Goal: Information Seeking & Learning: Compare options

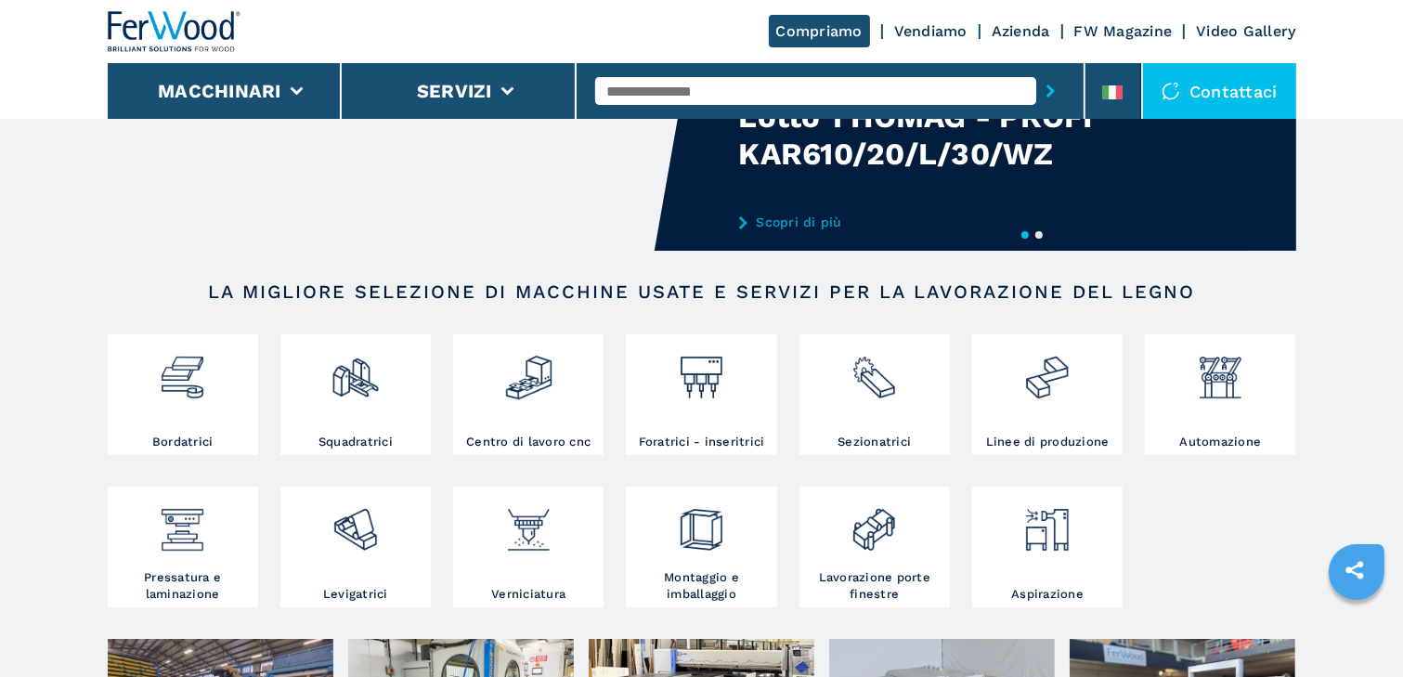
scroll to position [297, 0]
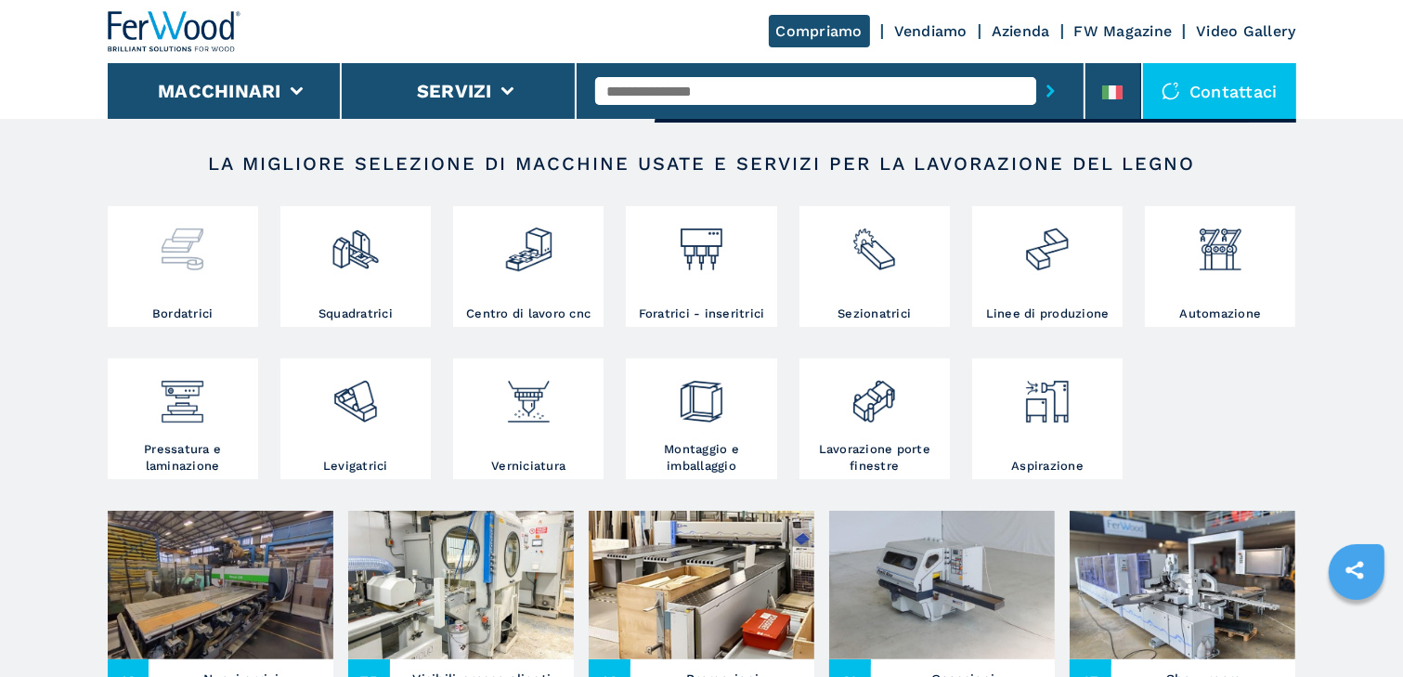
click at [196, 282] on div at bounding box center [182, 258] width 141 height 95
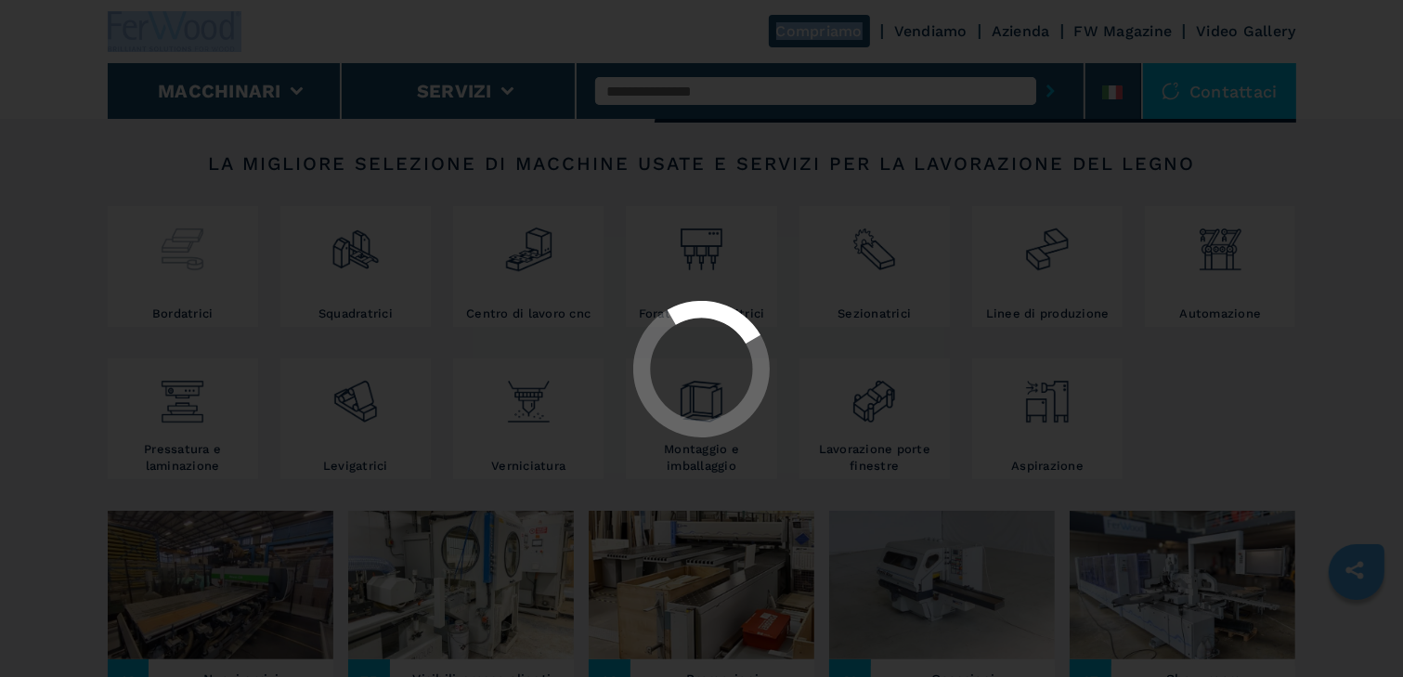
click at [196, 282] on div at bounding box center [701, 338] width 1403 height 677
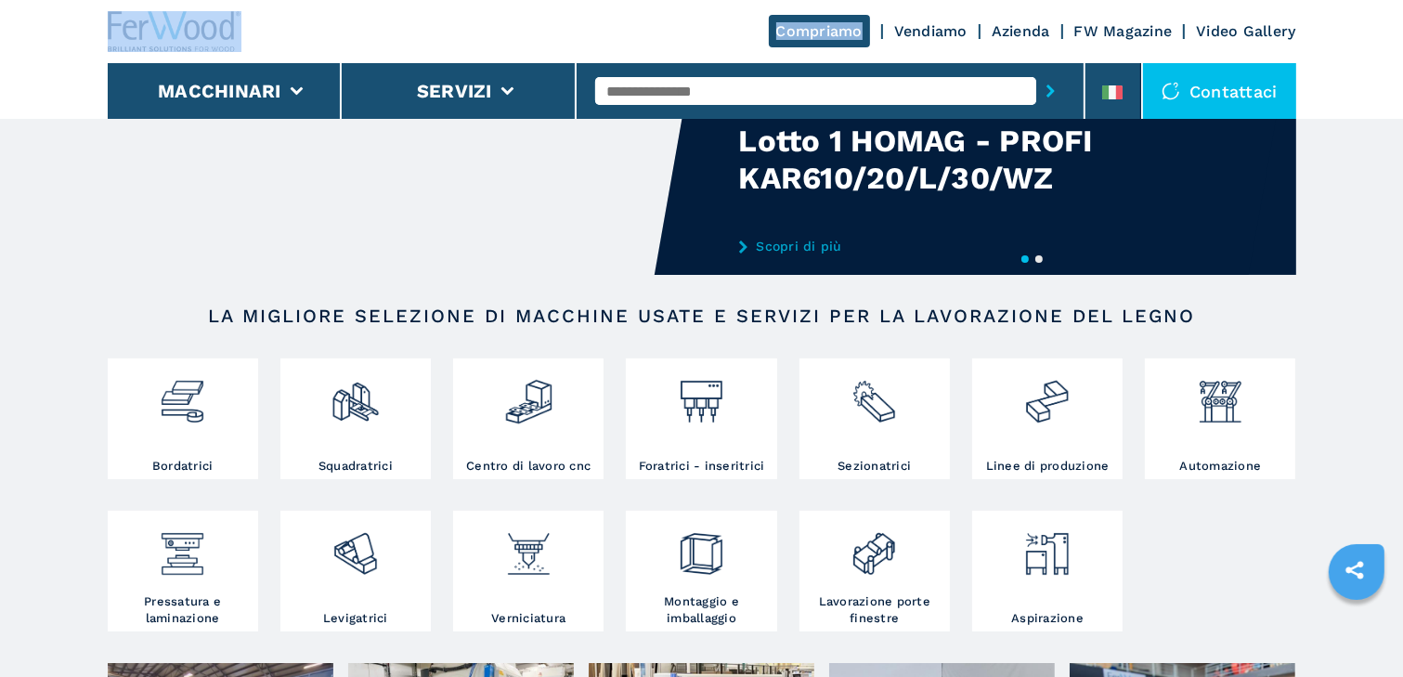
scroll to position [149, 0]
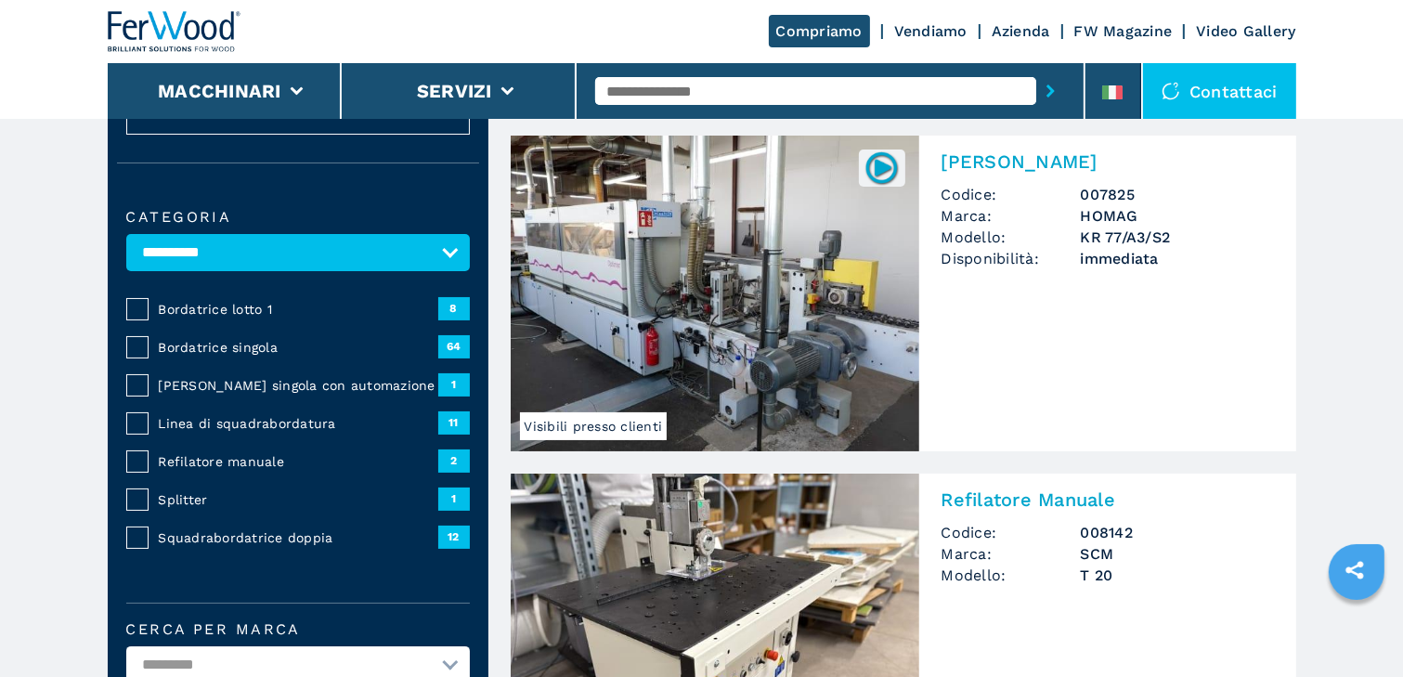
scroll to position [149, 0]
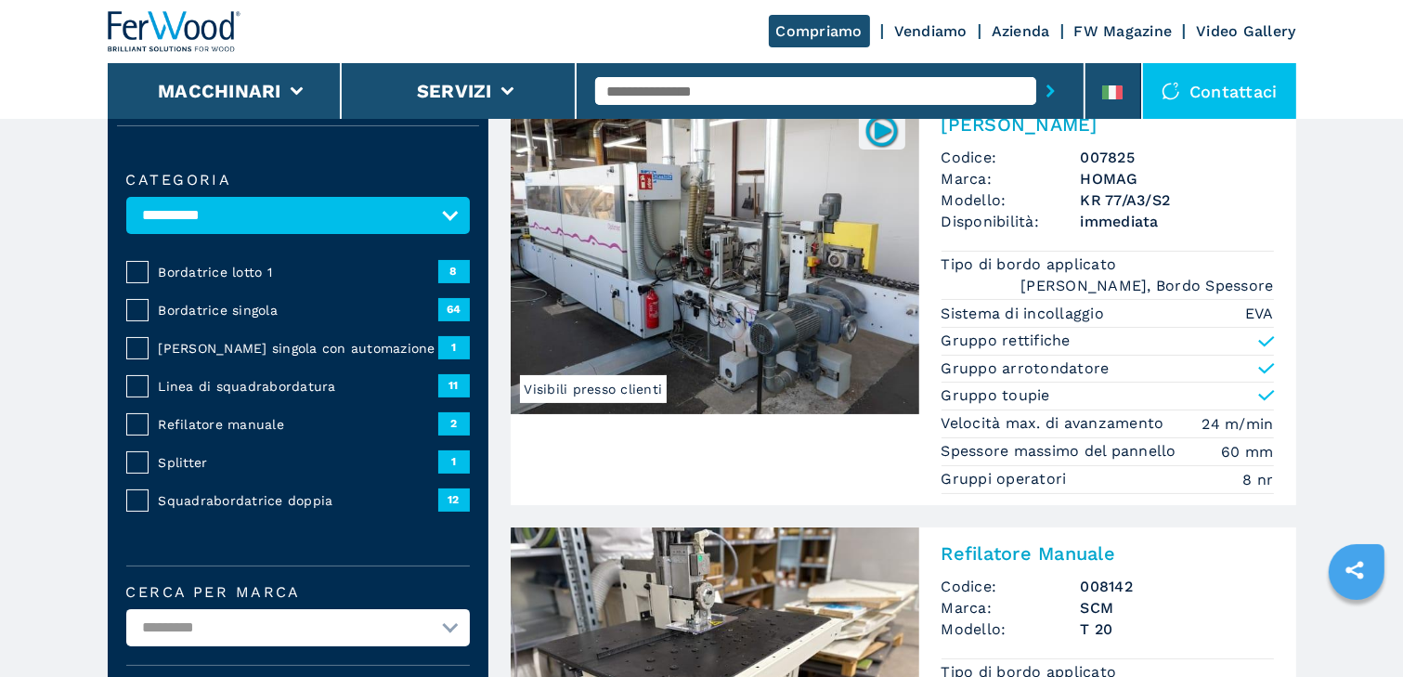
click at [225, 308] on span "Bordatrice singola" at bounding box center [298, 310] width 279 height 19
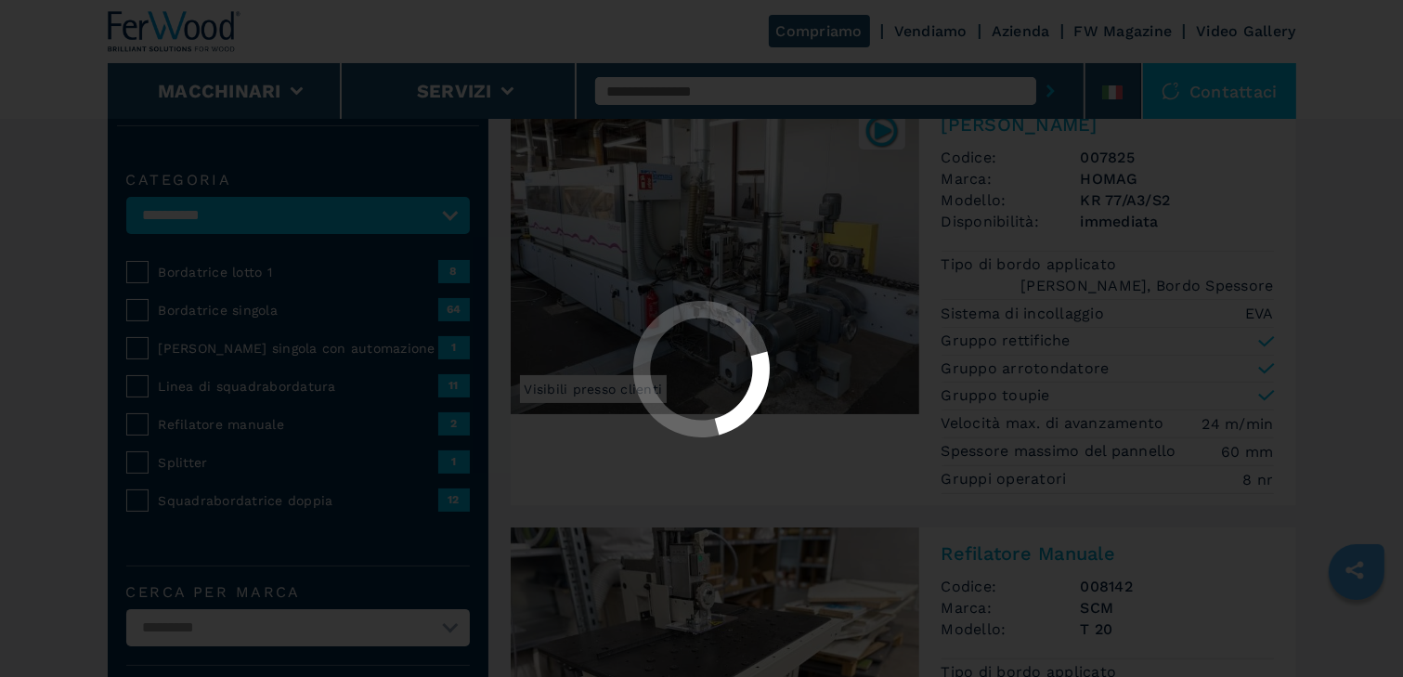
scroll to position [0, 0]
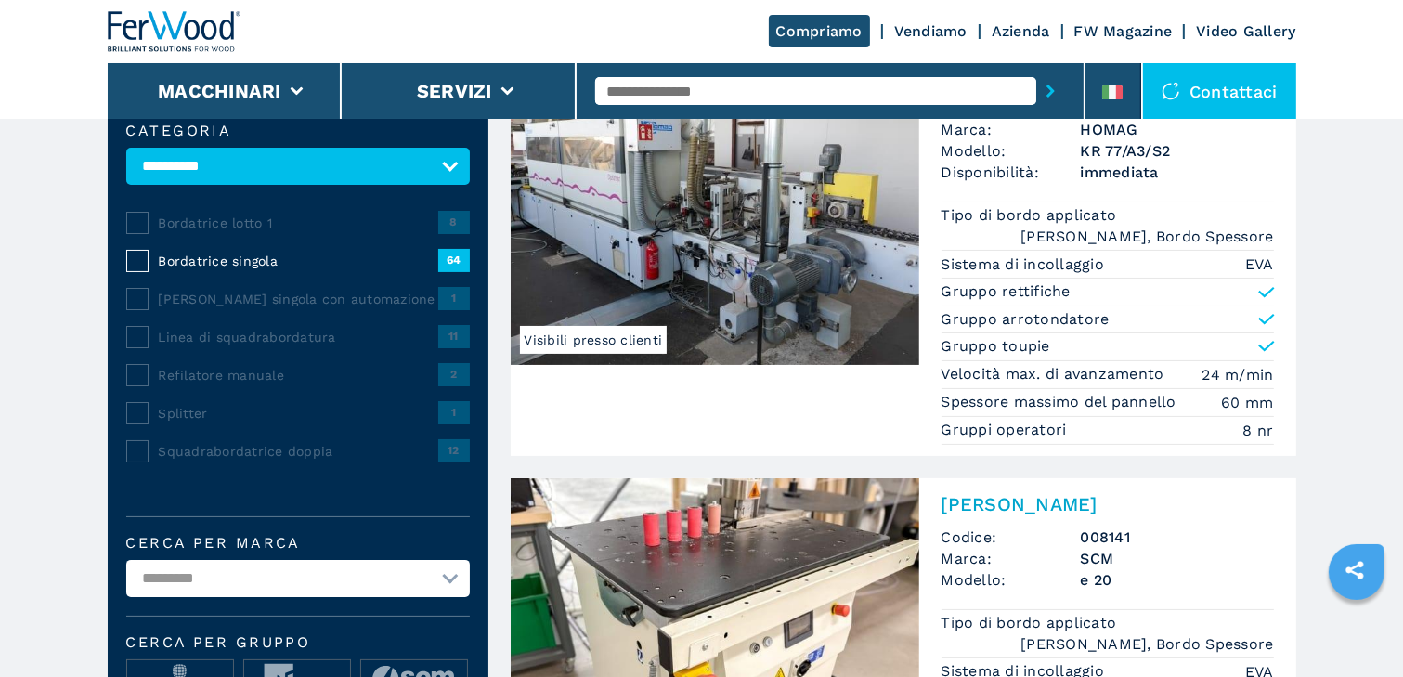
scroll to position [453, 0]
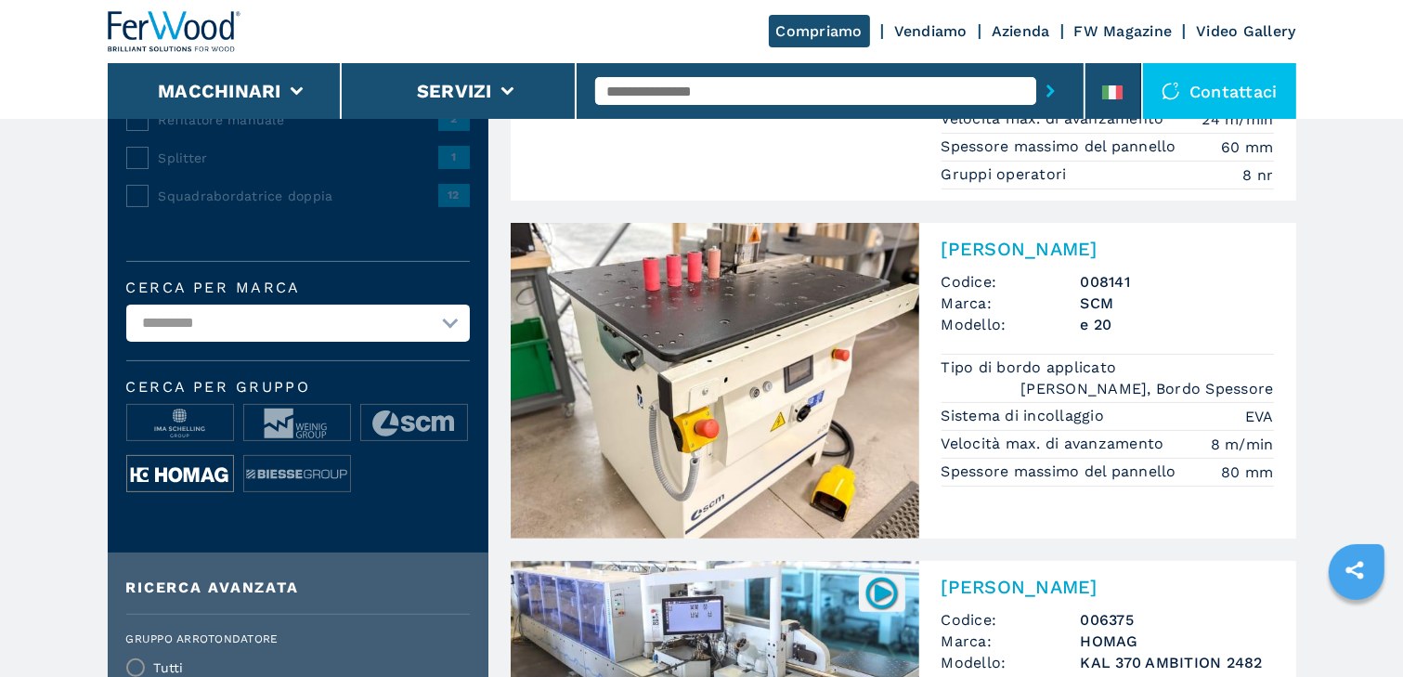
click at [199, 467] on img at bounding box center [180, 474] width 106 height 37
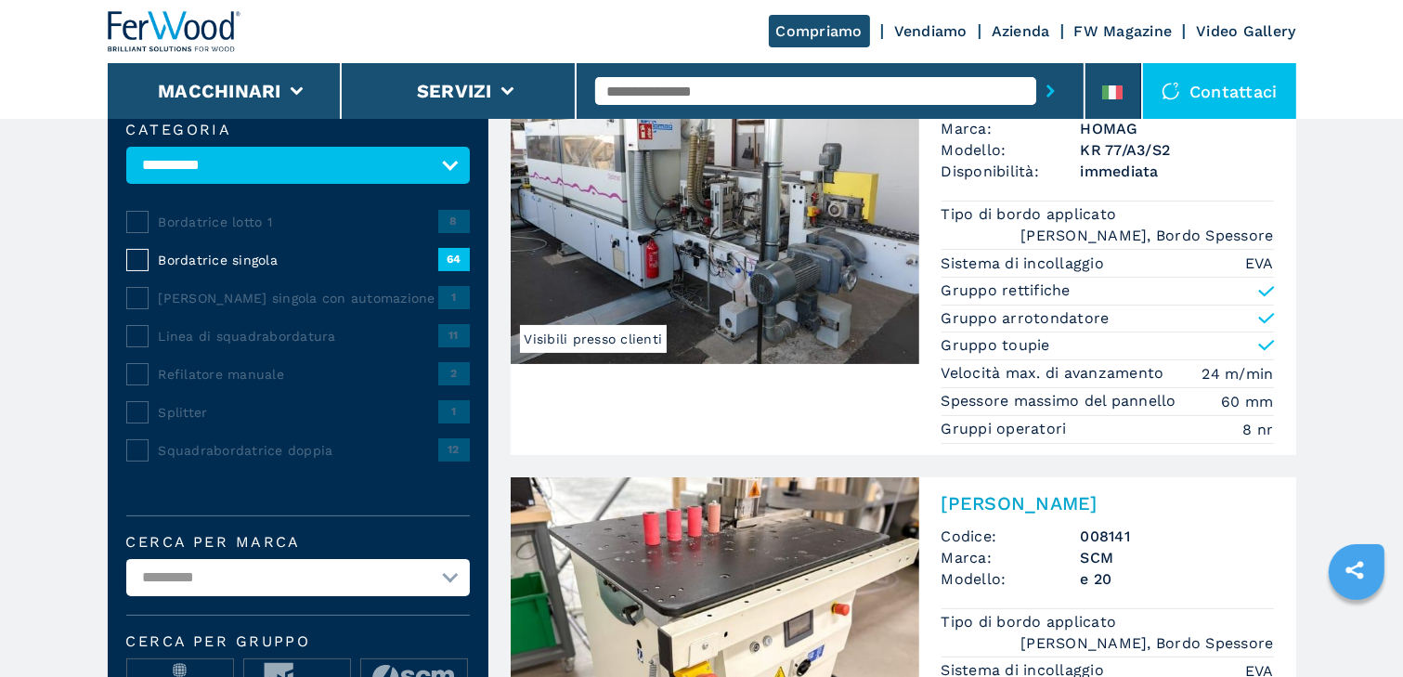
scroll to position [446, 0]
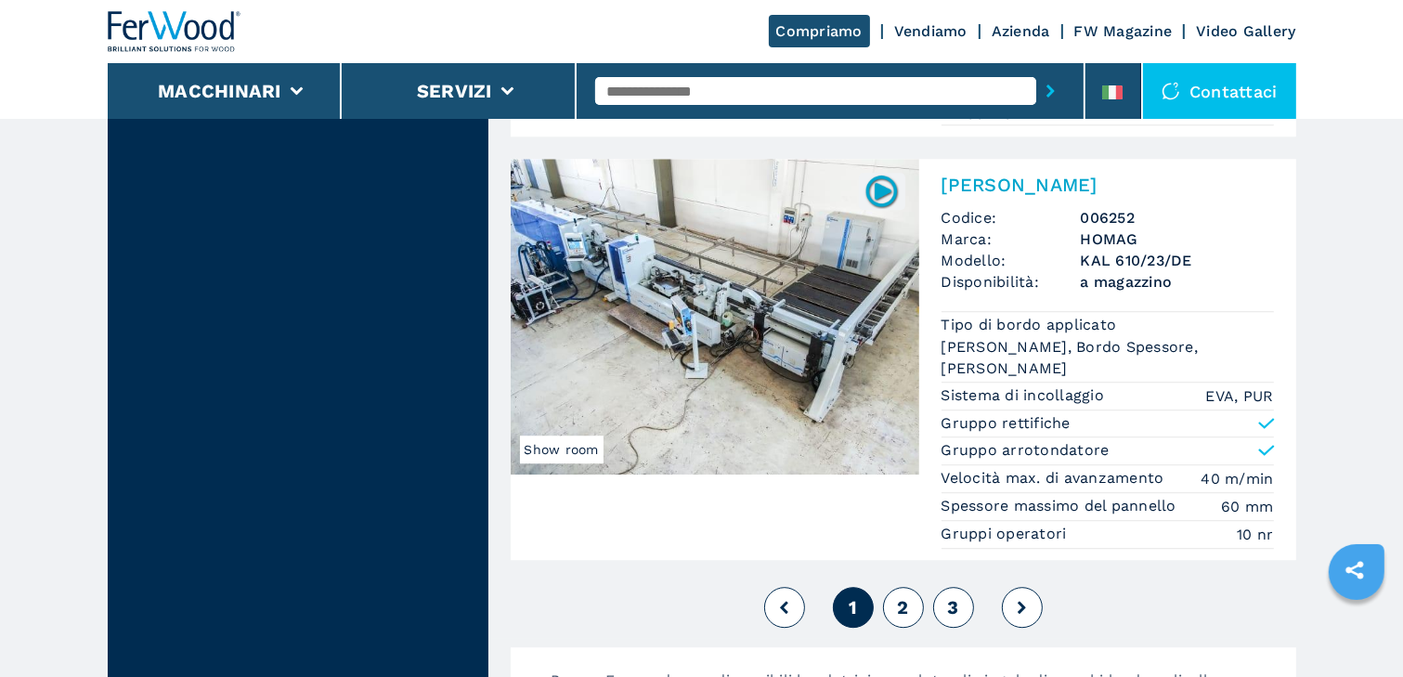
scroll to position [5050, 0]
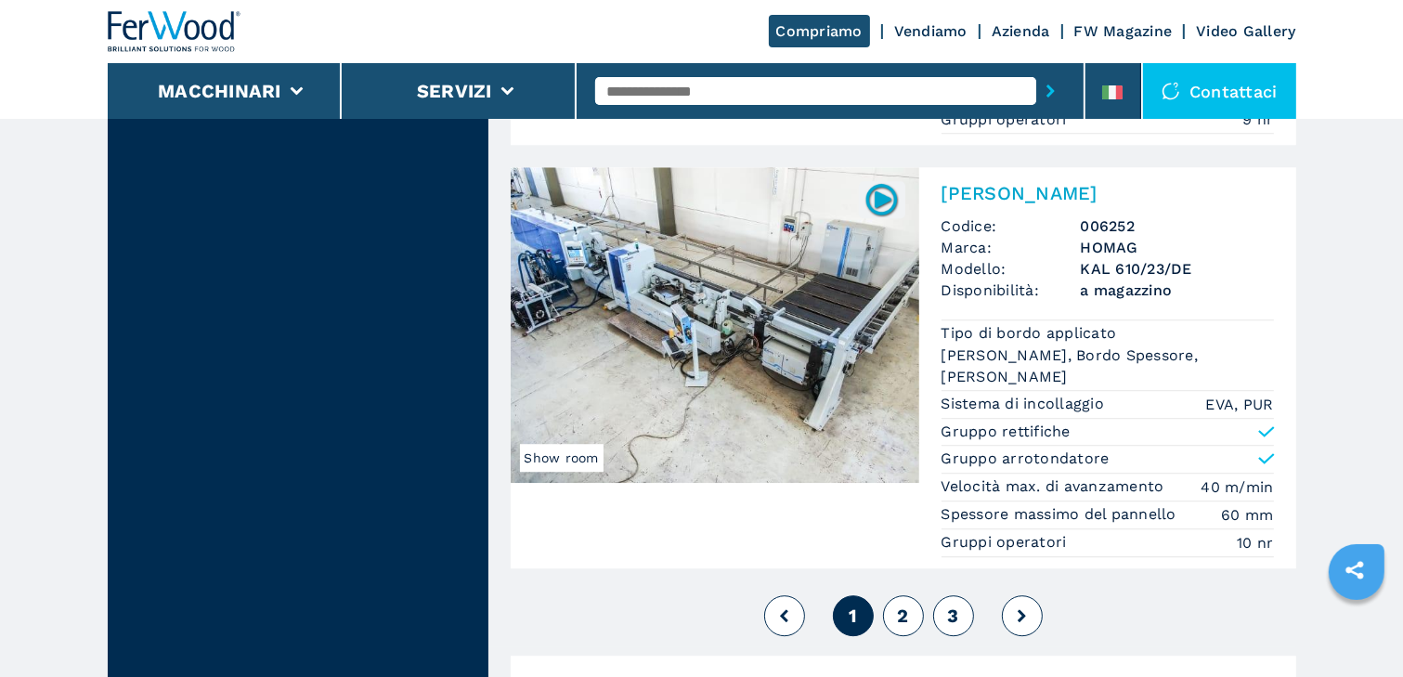
click at [715, 268] on img at bounding box center [715, 325] width 408 height 316
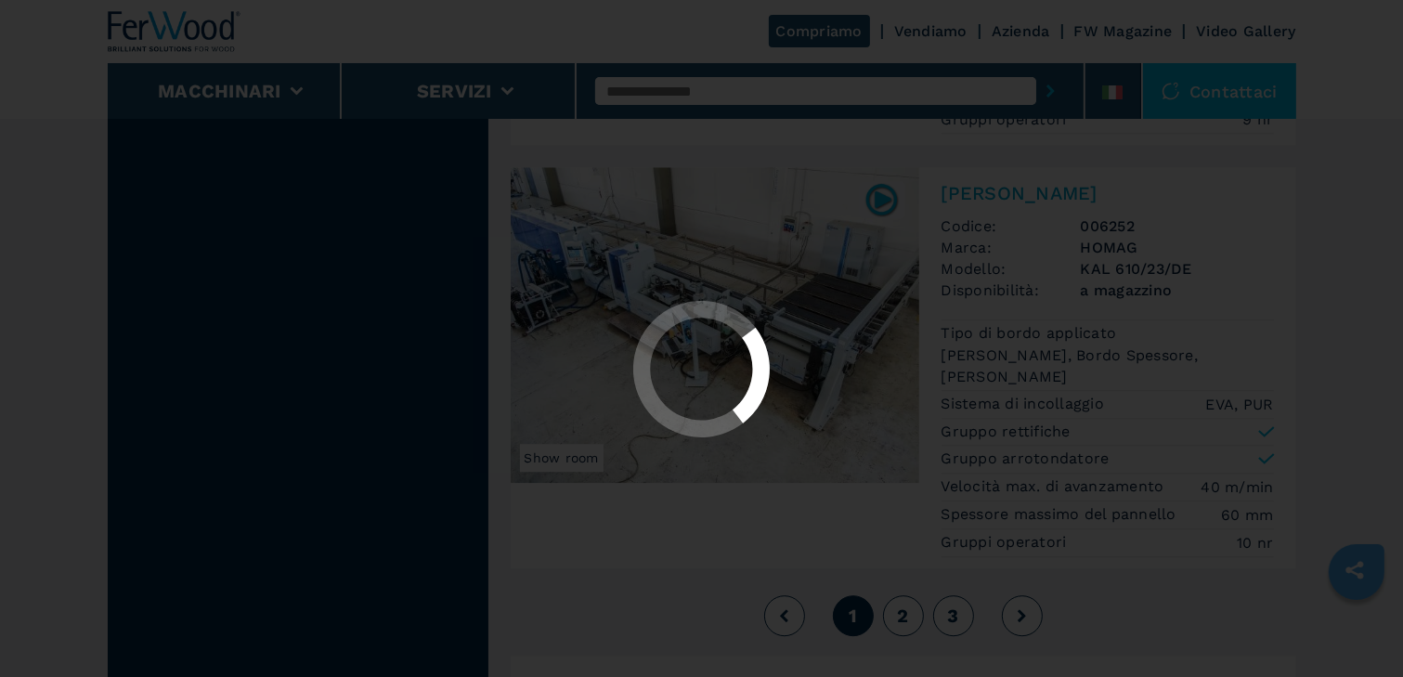
scroll to position [0, 0]
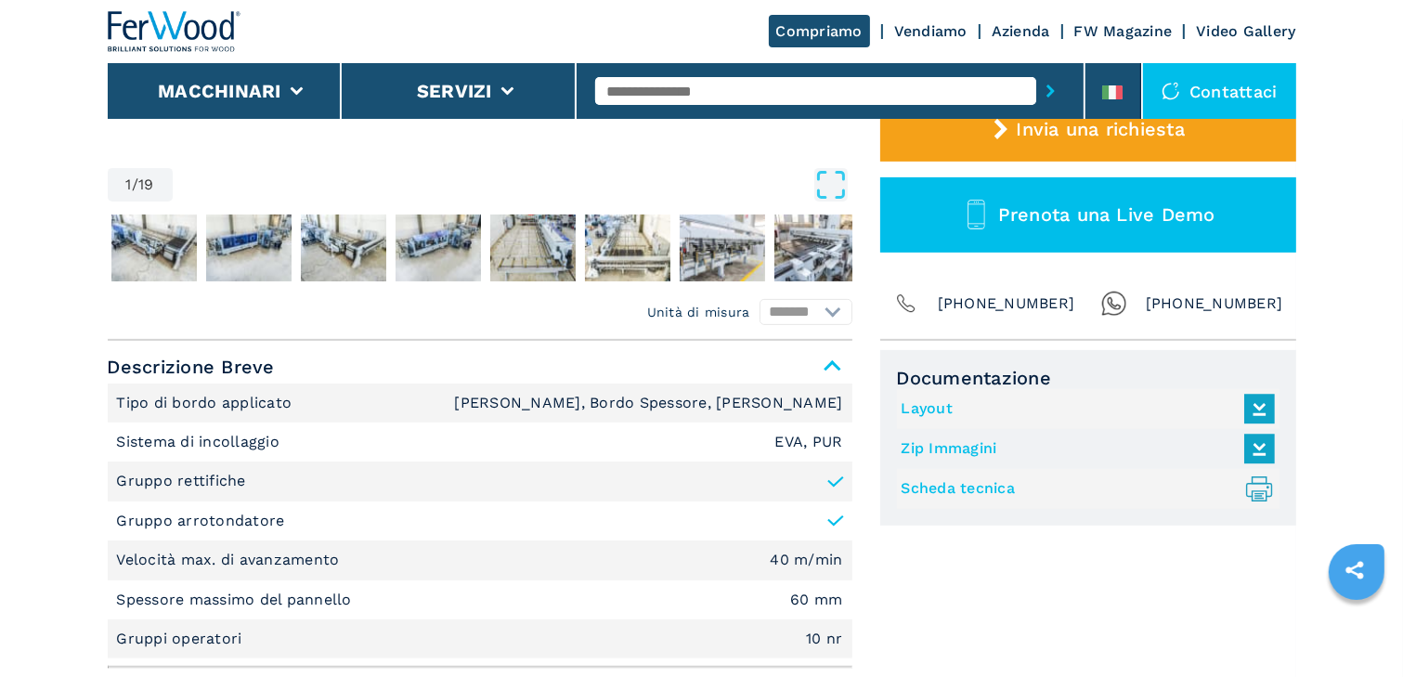
scroll to position [594, 0]
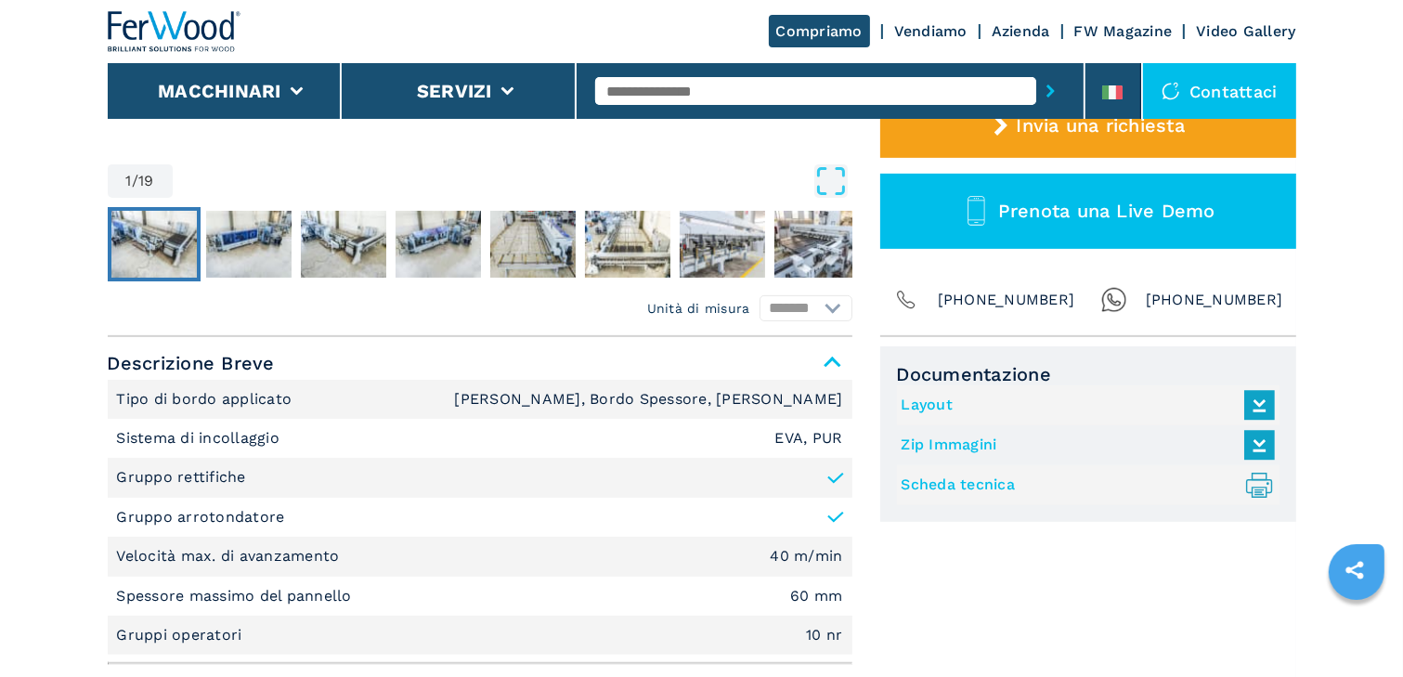
click at [149, 240] on img "Go to Slide 2" at bounding box center [153, 244] width 85 height 67
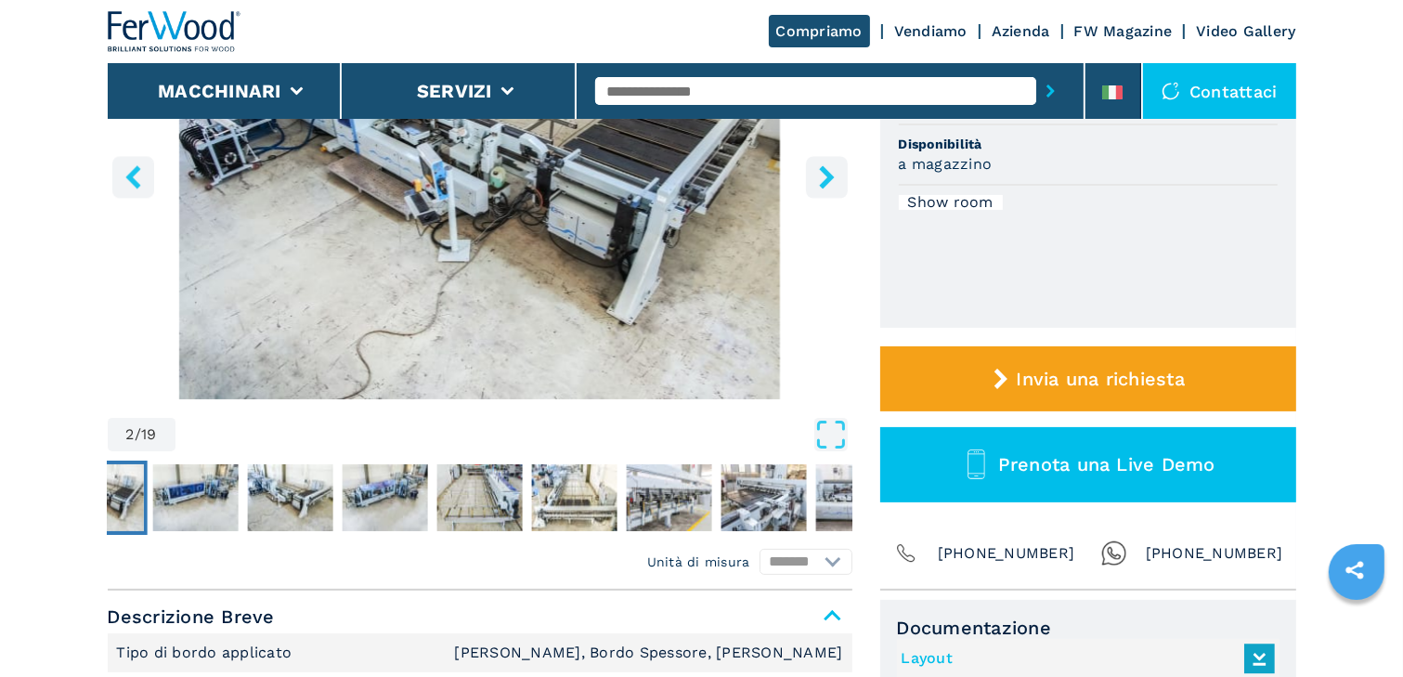
scroll to position [149, 0]
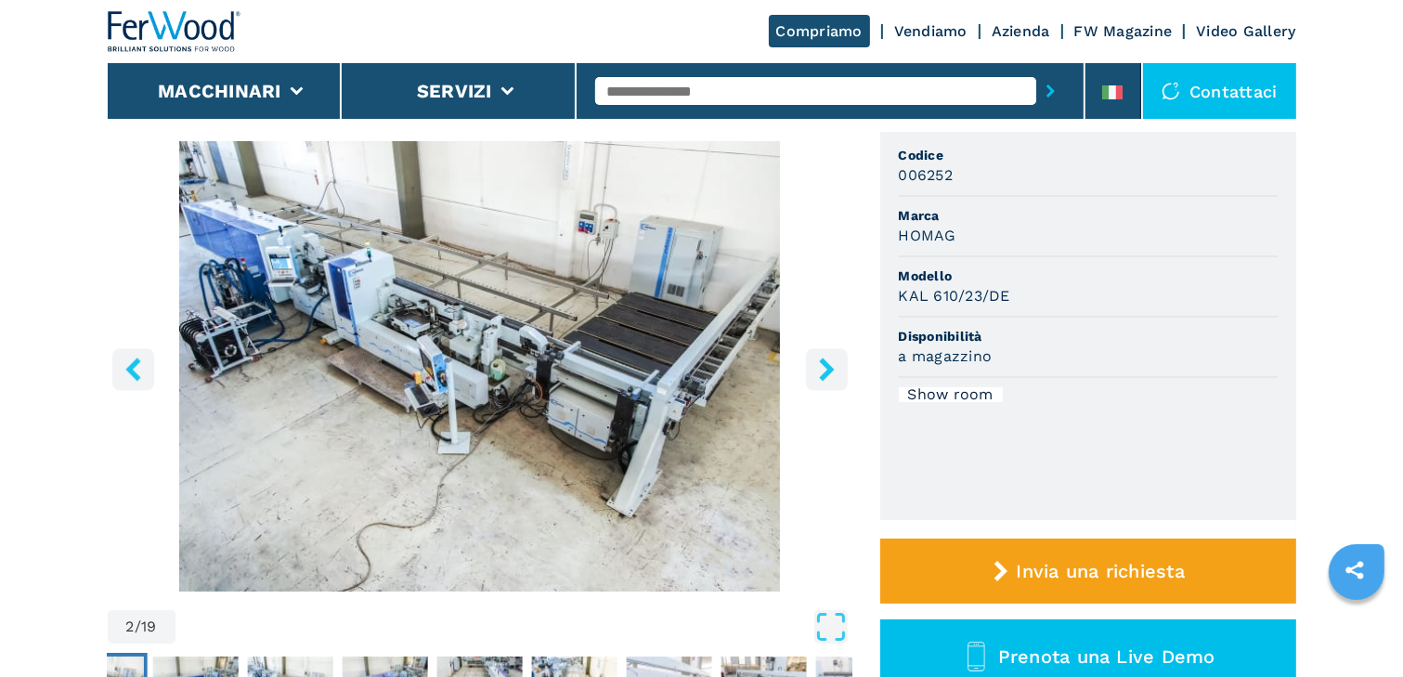
click at [840, 620] on icon "Open Fullscreen" at bounding box center [830, 626] width 33 height 33
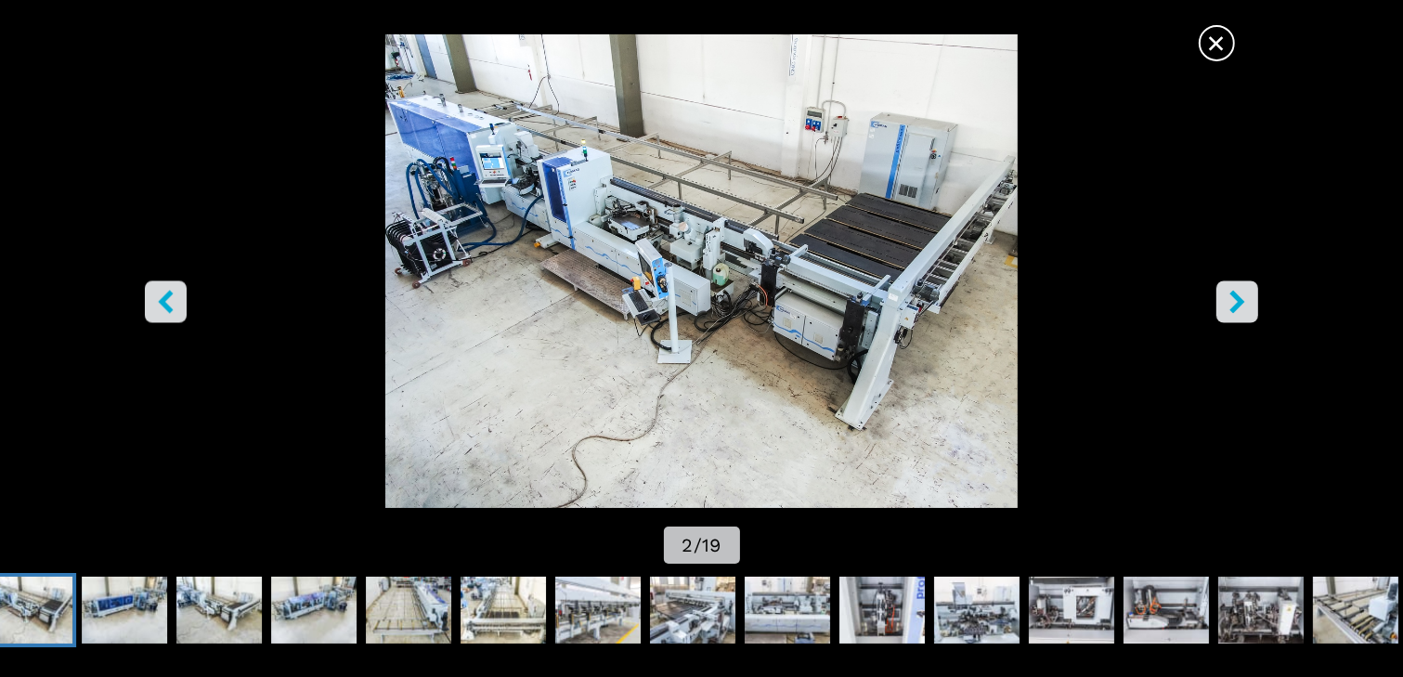
click at [1235, 294] on icon "right-button" at bounding box center [1236, 301] width 15 height 23
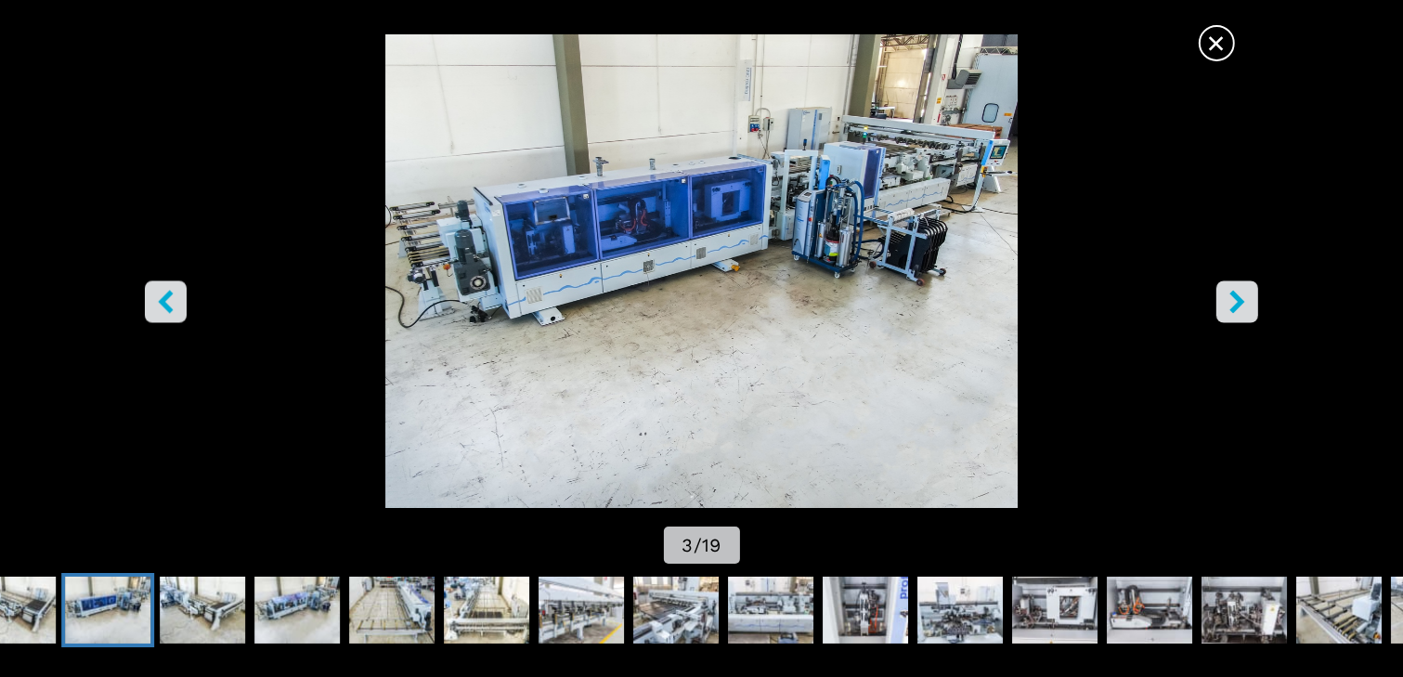
click at [1235, 294] on icon "right-button" at bounding box center [1236, 301] width 15 height 23
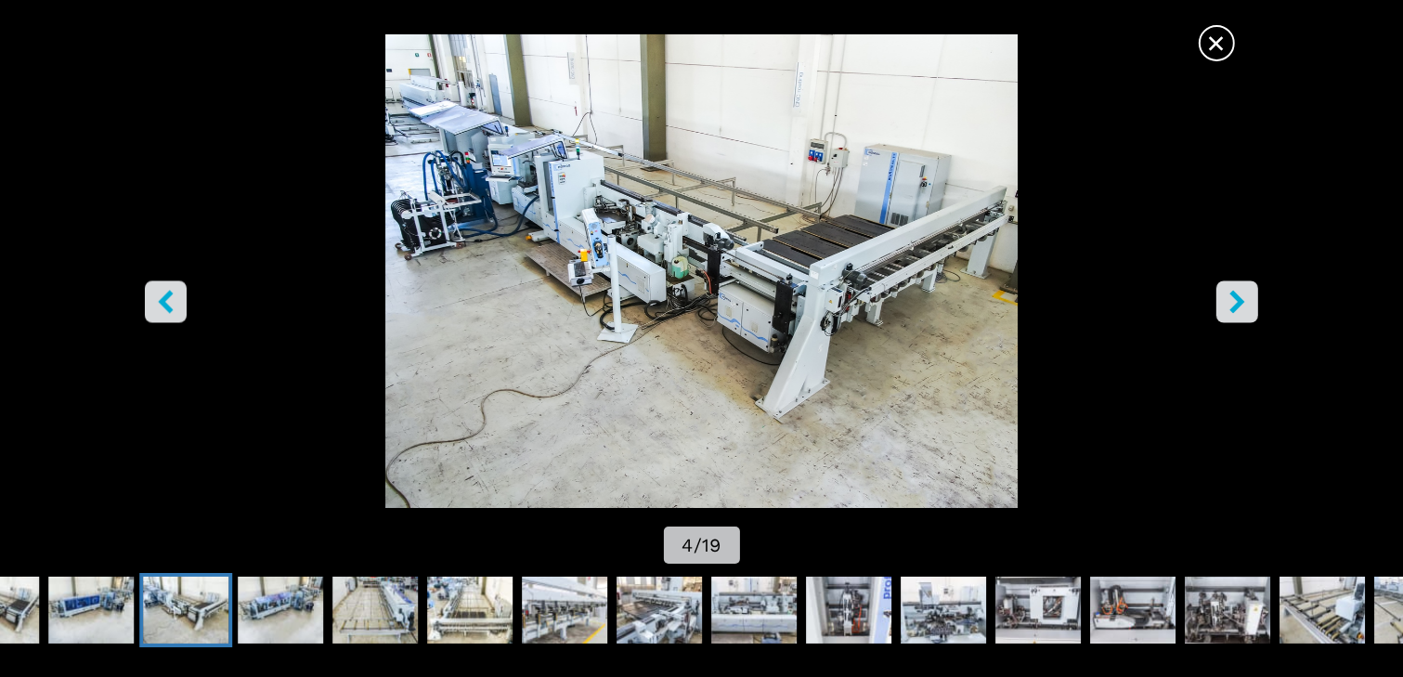
click at [1235, 295] on icon "right-button" at bounding box center [1236, 301] width 15 height 23
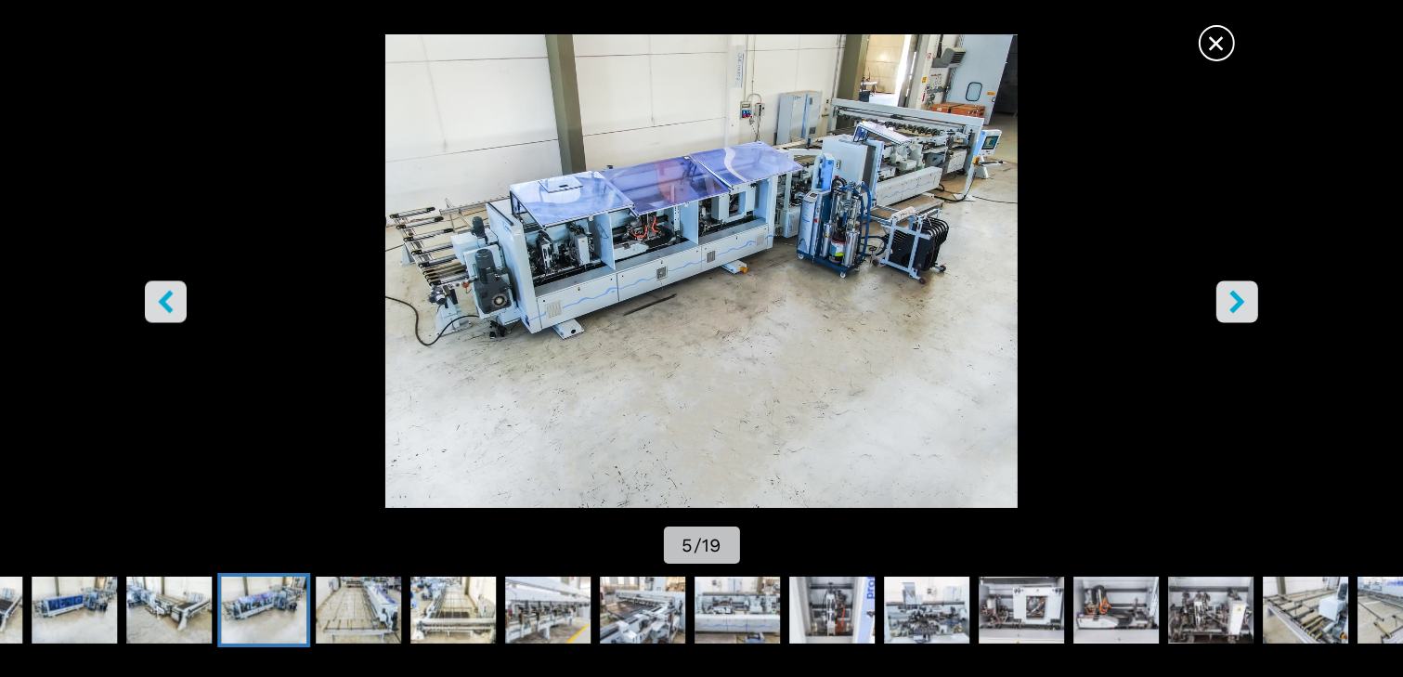
click at [1235, 295] on icon "right-button" at bounding box center [1236, 301] width 15 height 23
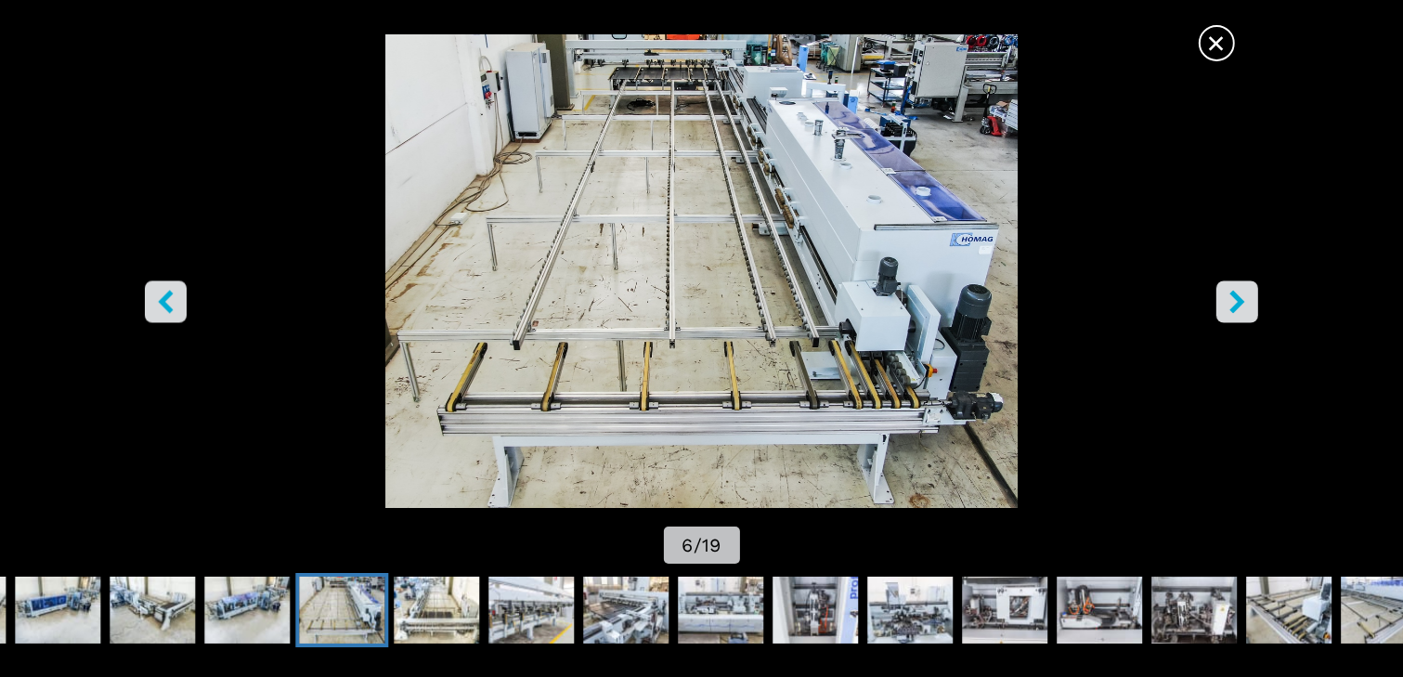
click at [1235, 295] on icon "right-button" at bounding box center [1236, 301] width 15 height 23
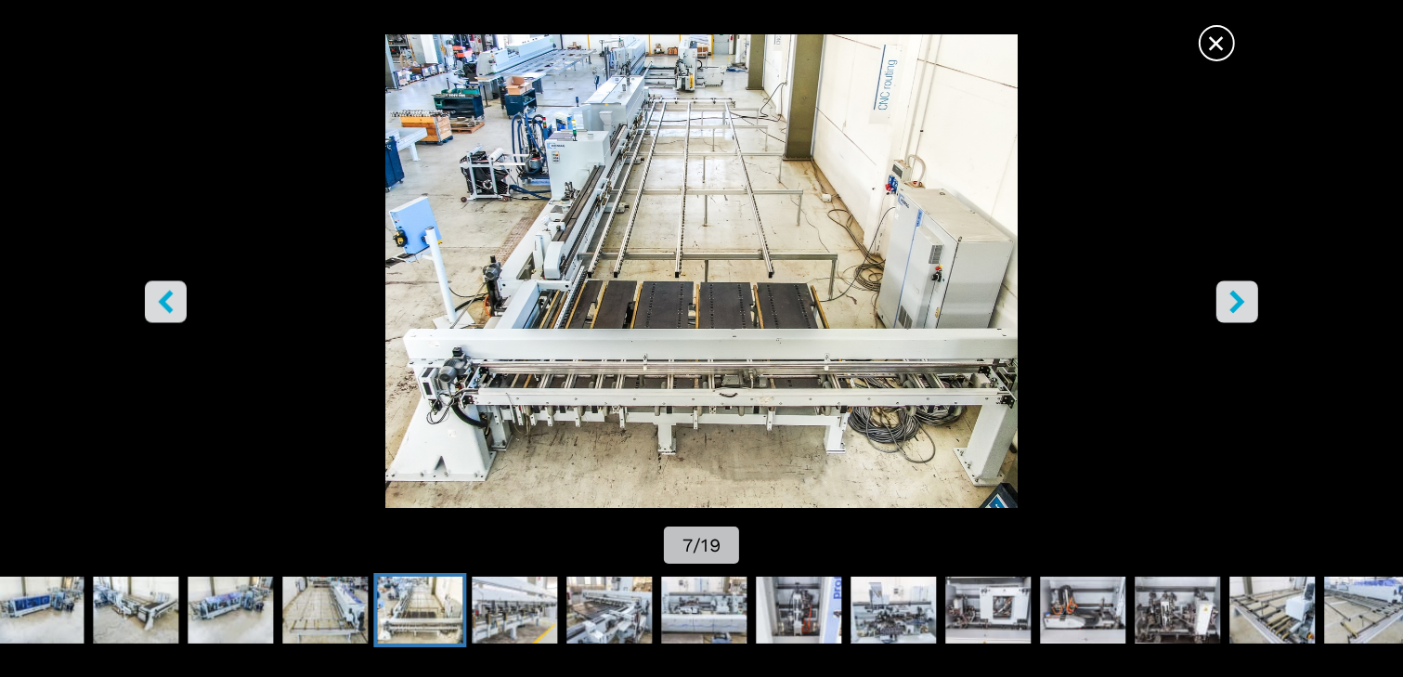
click at [581, 231] on img "Go to Slide 7" at bounding box center [702, 270] width 1263 height 473
click at [1233, 305] on icon "right-button" at bounding box center [1236, 301] width 15 height 23
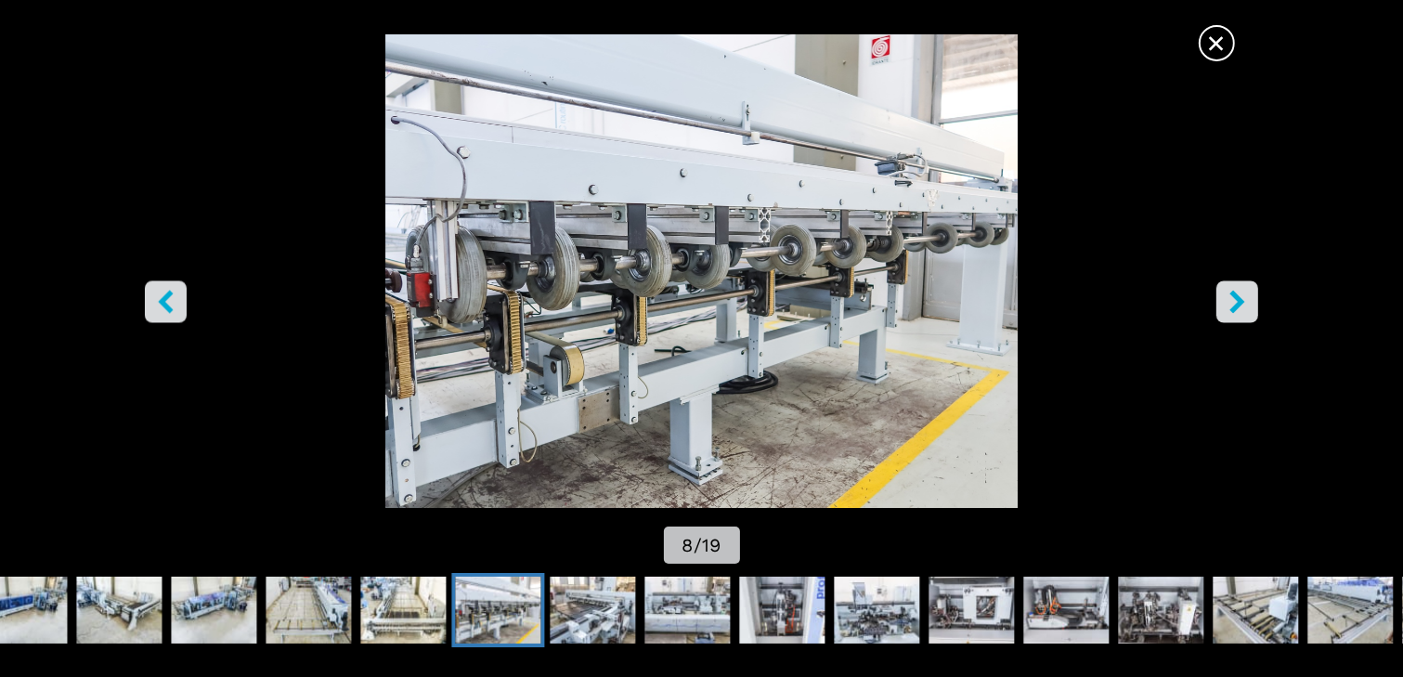
click at [163, 298] on icon "left-button" at bounding box center [166, 301] width 15 height 23
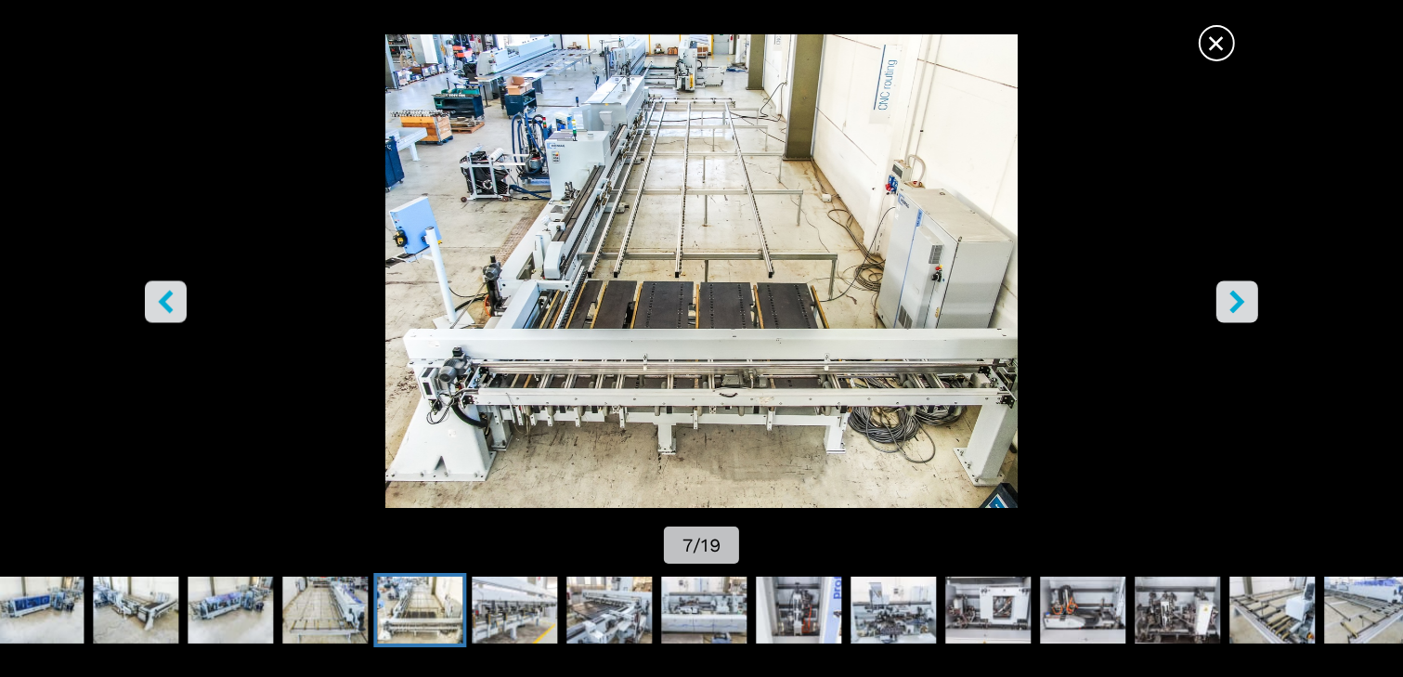
click at [1281, 316] on img "Go to Slide 7" at bounding box center [702, 270] width 1263 height 473
click at [1238, 304] on icon "right-button" at bounding box center [1236, 301] width 15 height 23
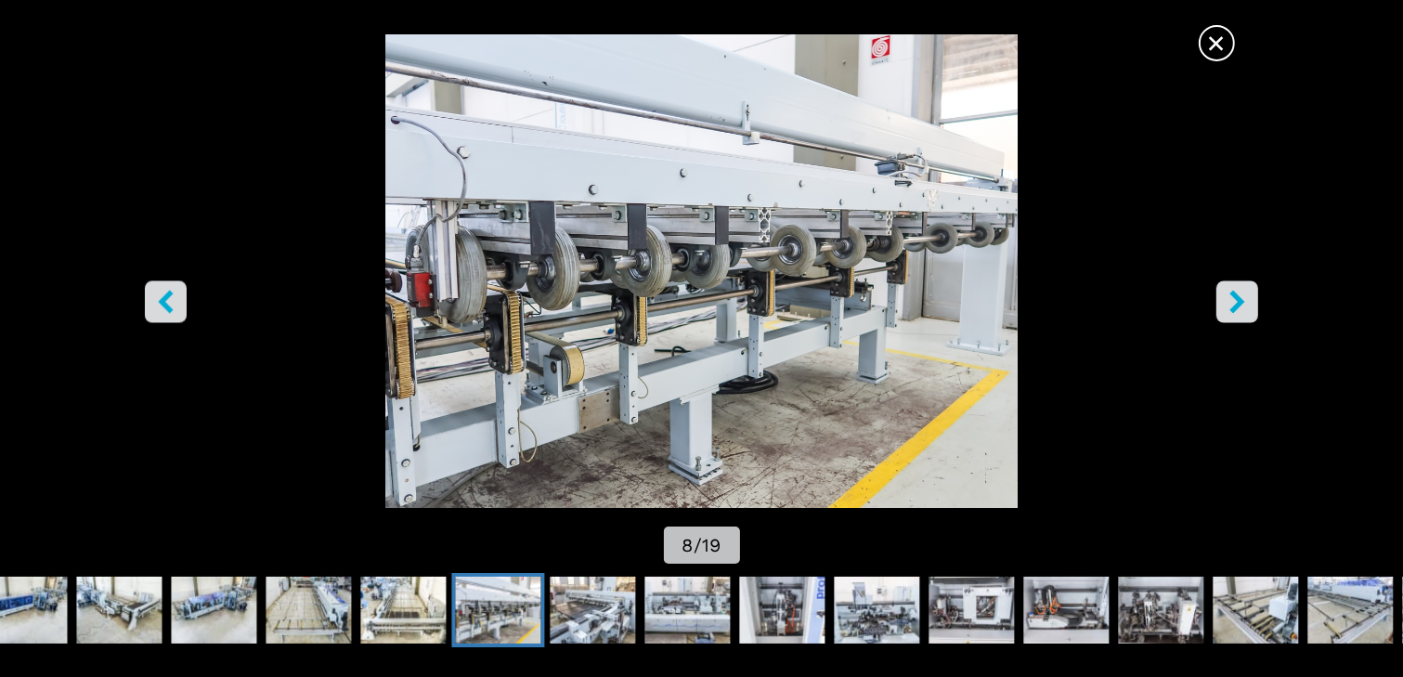
click at [1238, 304] on icon "right-button" at bounding box center [1236, 301] width 15 height 23
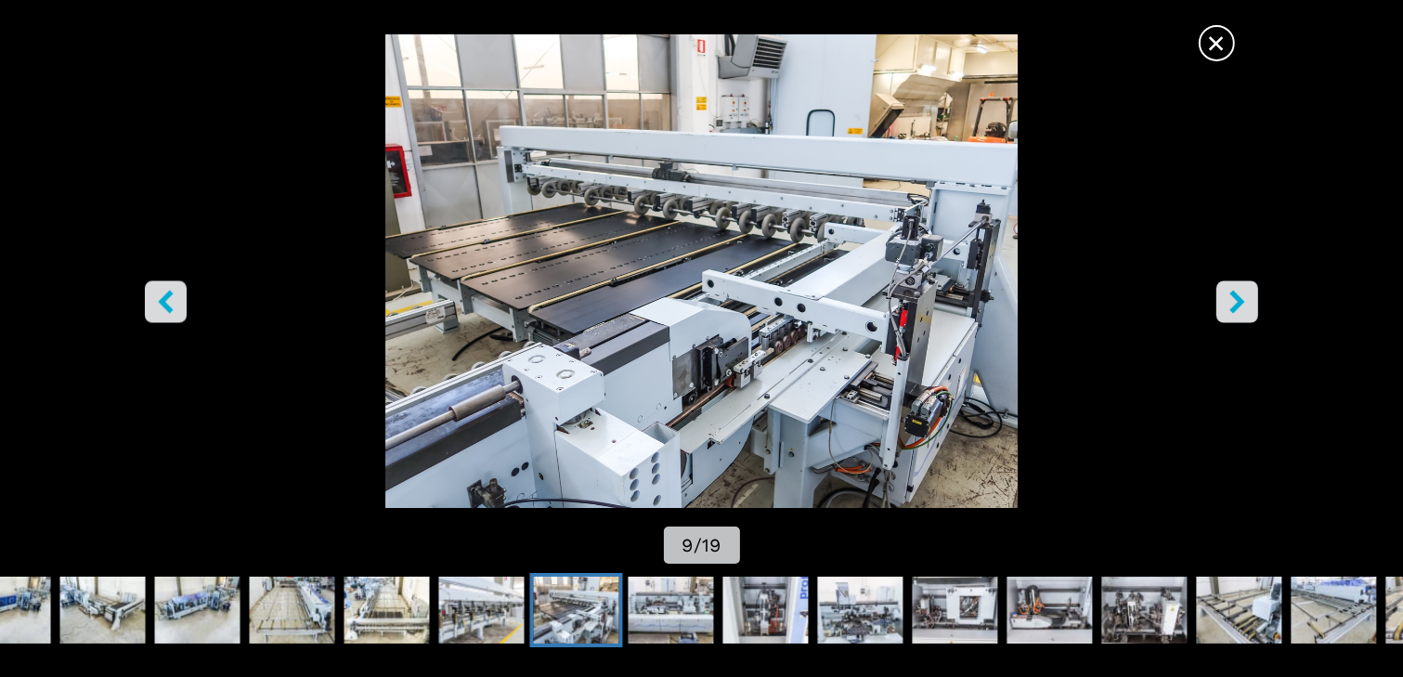
click at [1238, 304] on icon "right-button" at bounding box center [1236, 301] width 15 height 23
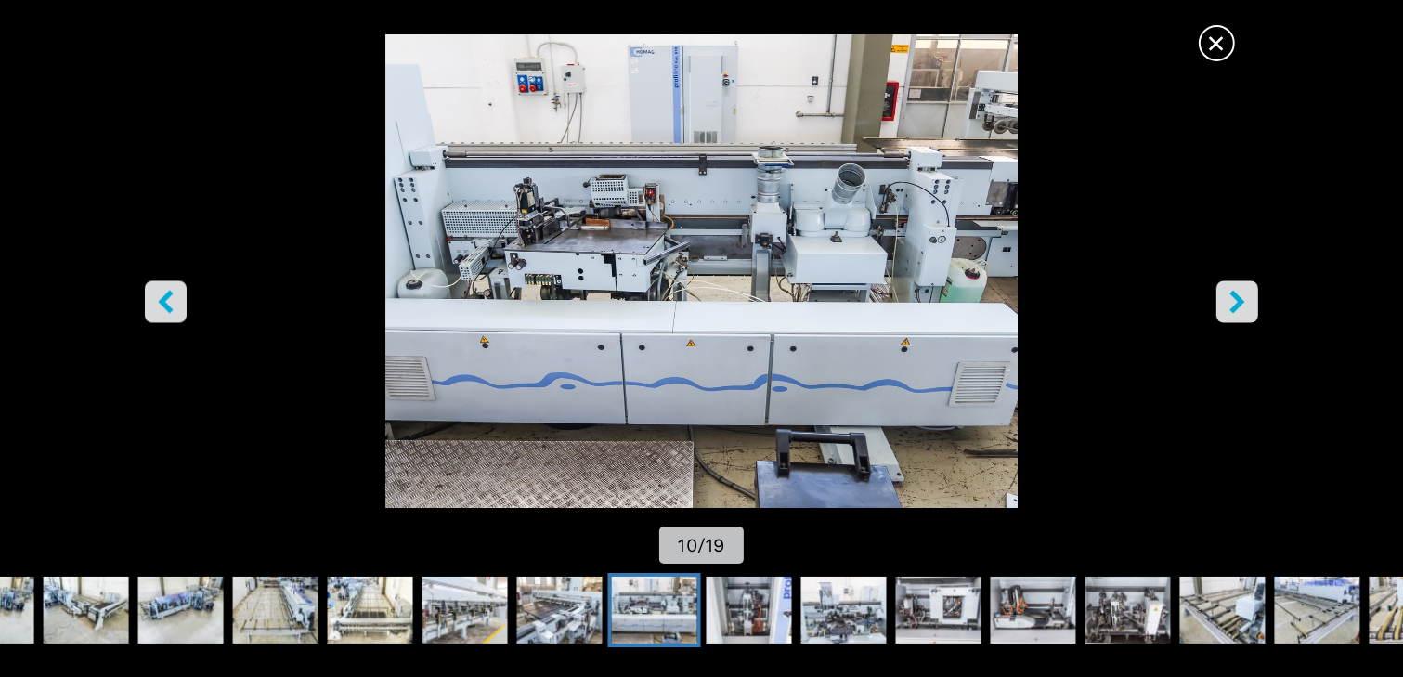
click at [1237, 298] on icon "right-button" at bounding box center [1236, 301] width 15 height 23
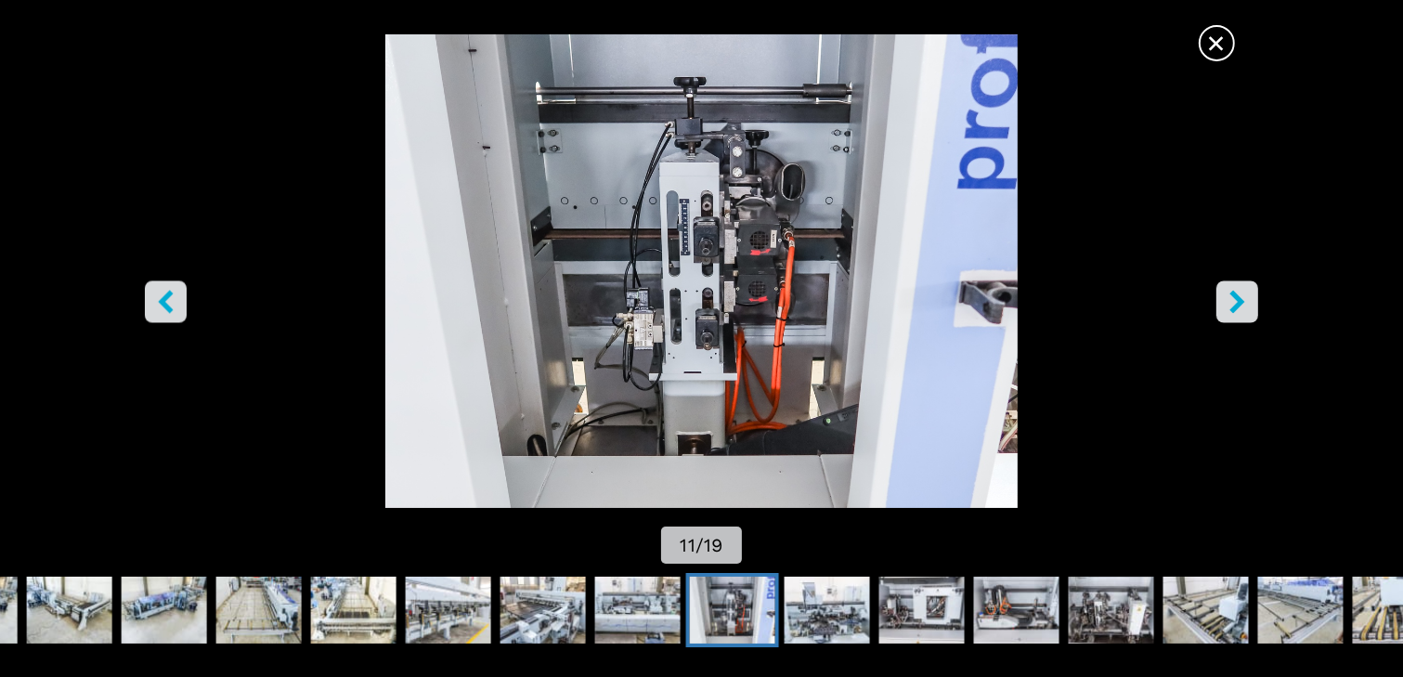
click at [1237, 298] on icon "right-button" at bounding box center [1236, 301] width 15 height 23
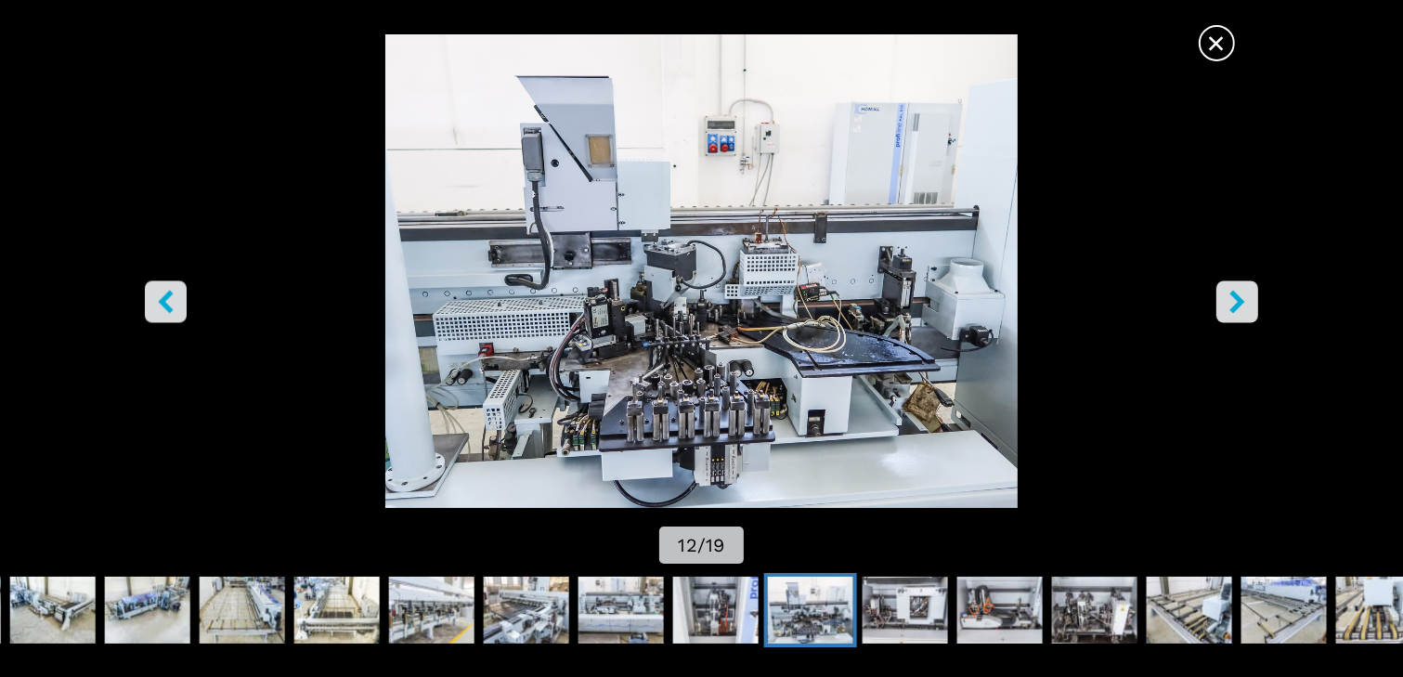
click at [171, 298] on icon "left-button" at bounding box center [165, 301] width 23 height 23
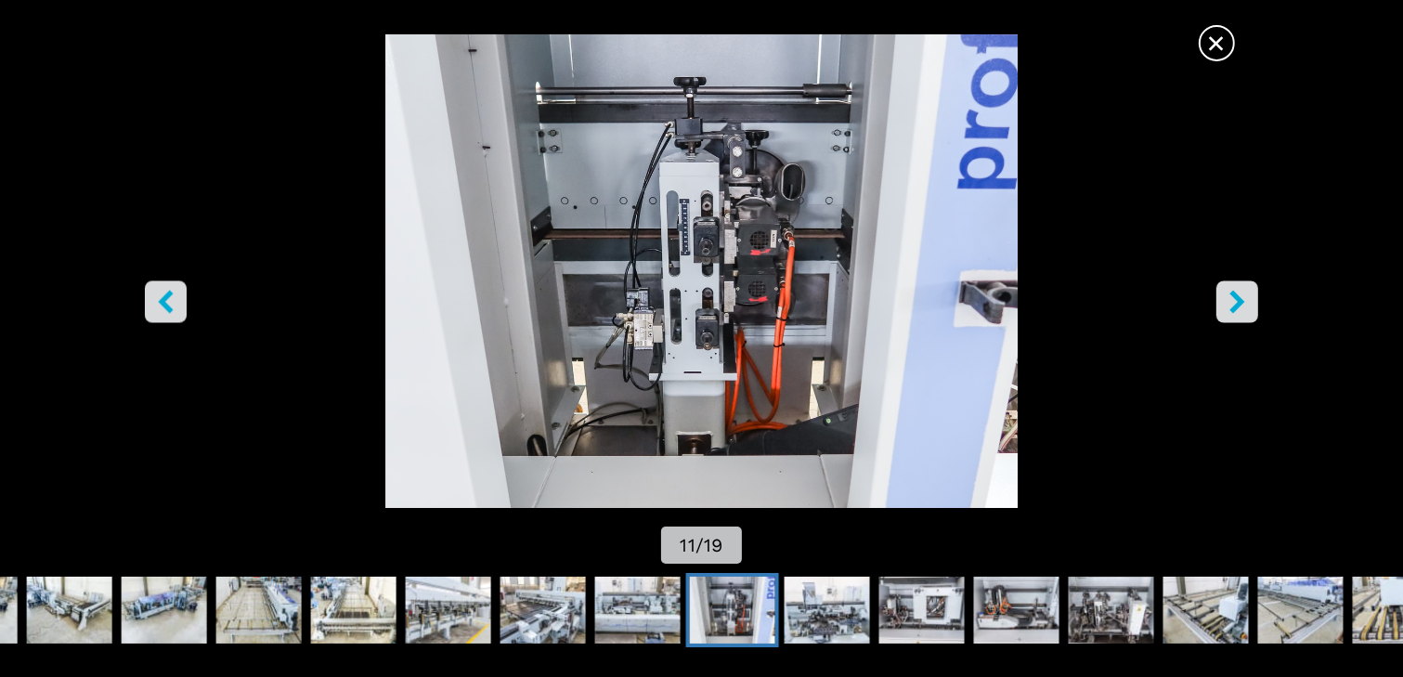
click at [170, 294] on icon "left-button" at bounding box center [166, 301] width 15 height 23
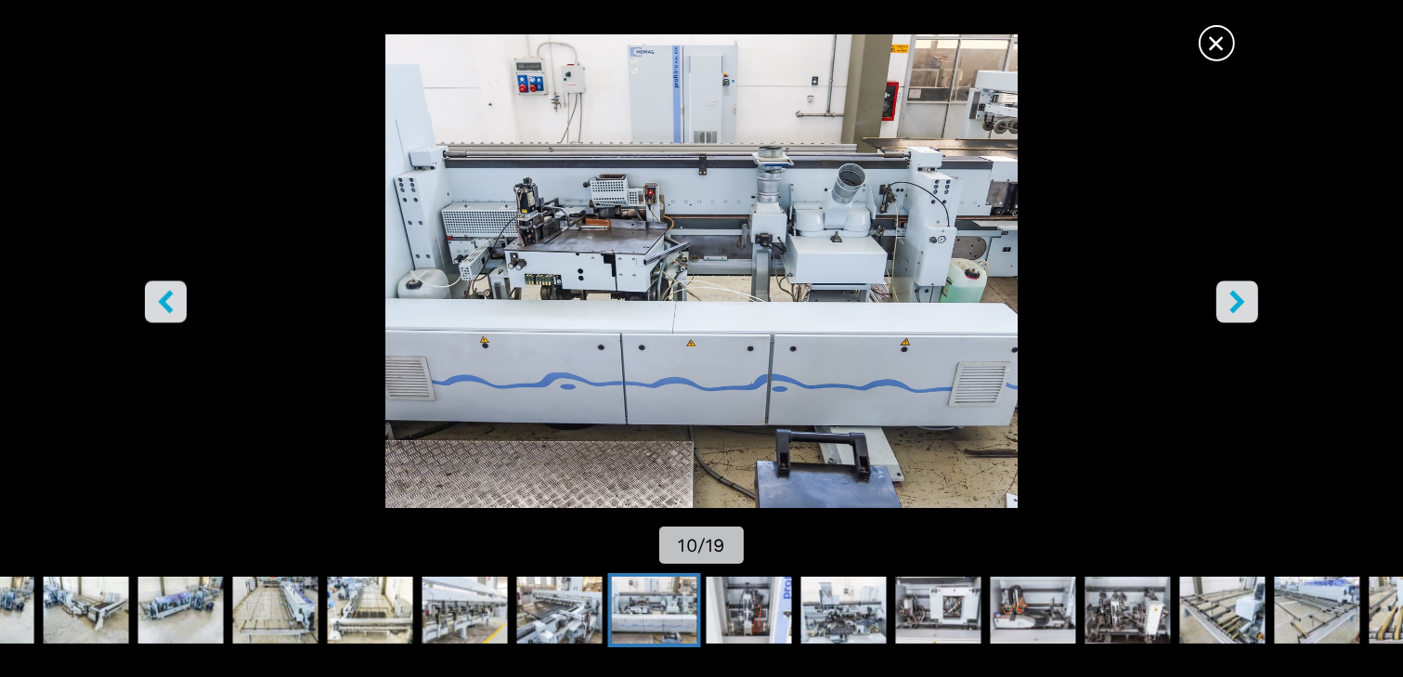
click at [170, 293] on icon "left-button" at bounding box center [166, 301] width 15 height 23
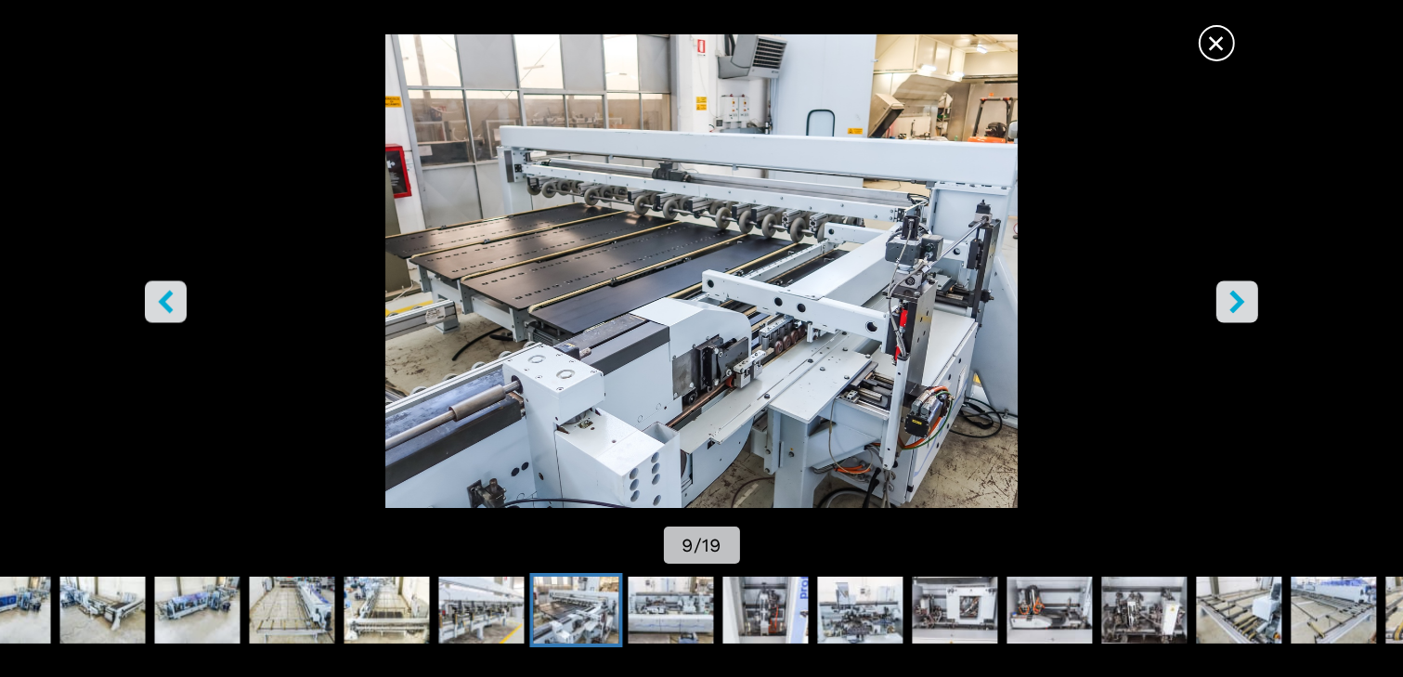
click at [170, 293] on icon "left-button" at bounding box center [166, 301] width 15 height 23
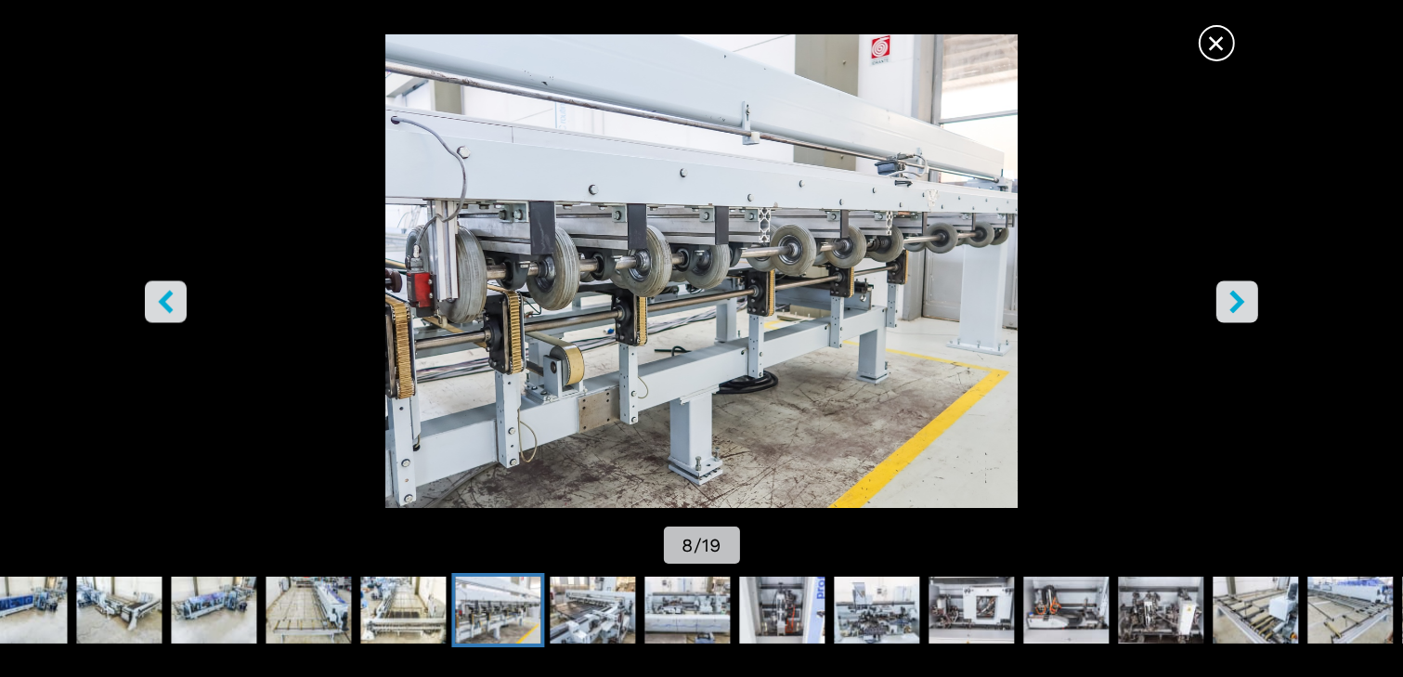
click at [170, 293] on icon "left-button" at bounding box center [166, 301] width 15 height 23
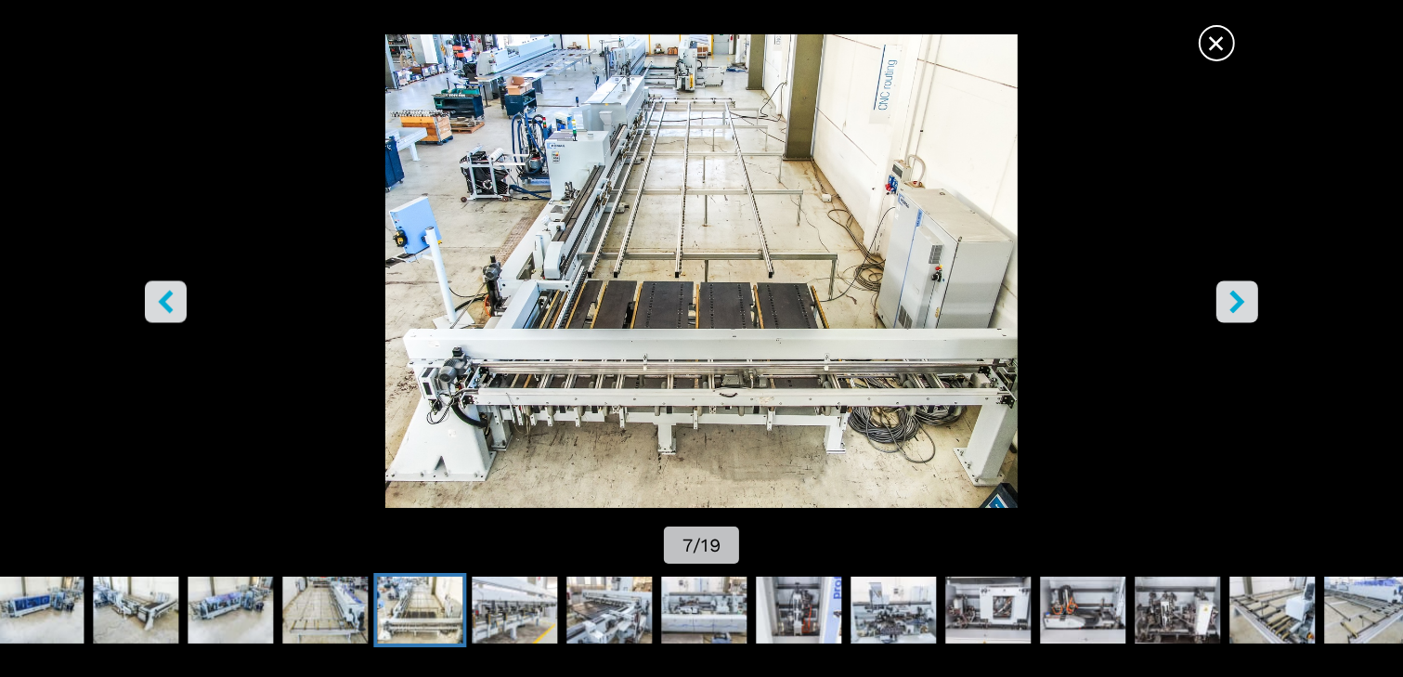
click at [169, 292] on icon "left-button" at bounding box center [166, 301] width 15 height 23
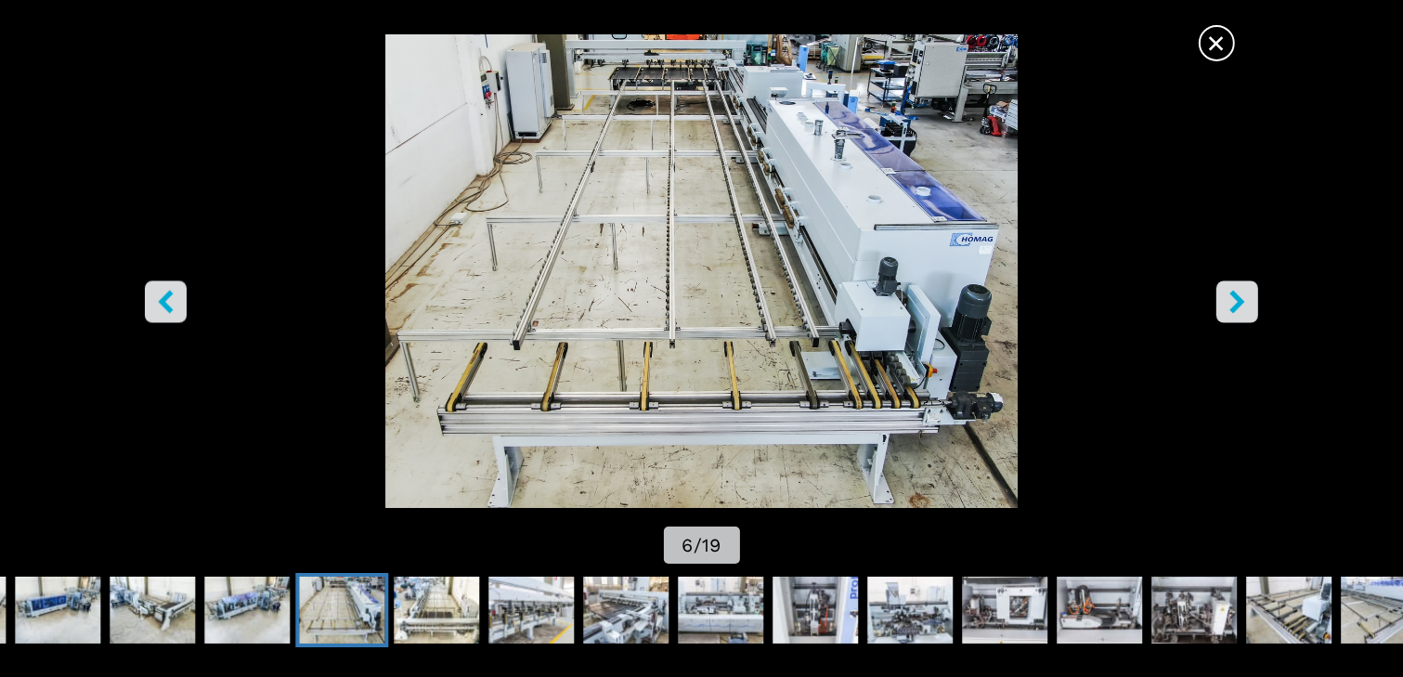
click at [167, 291] on icon "left-button" at bounding box center [166, 301] width 15 height 23
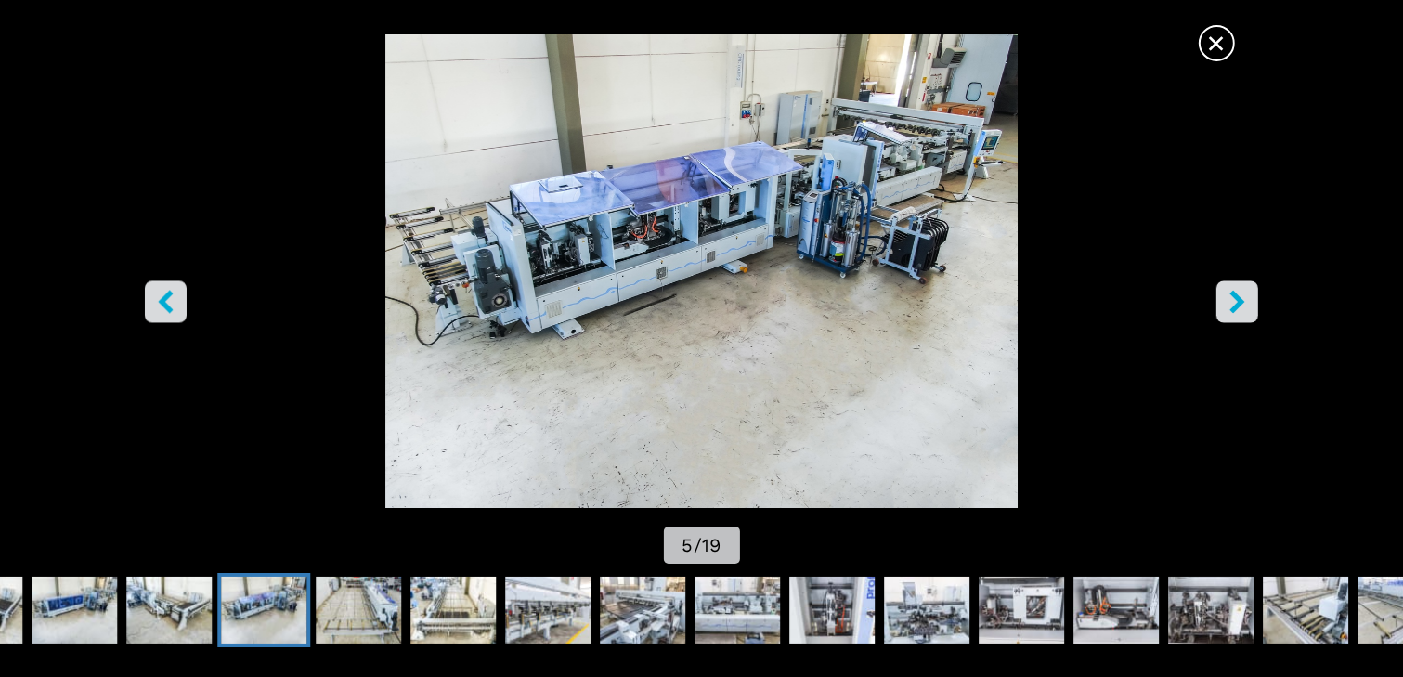
click at [167, 291] on icon "left-button" at bounding box center [166, 301] width 15 height 23
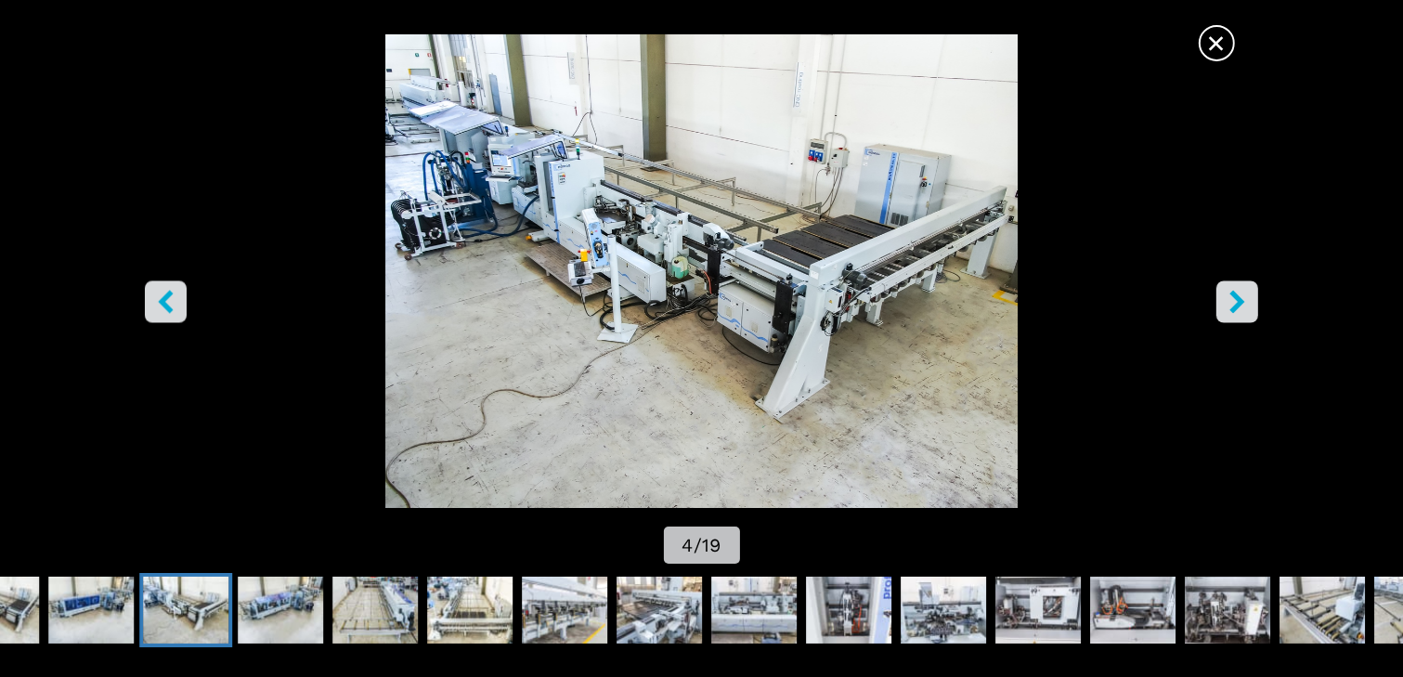
click at [167, 290] on icon "left-button" at bounding box center [165, 301] width 23 height 23
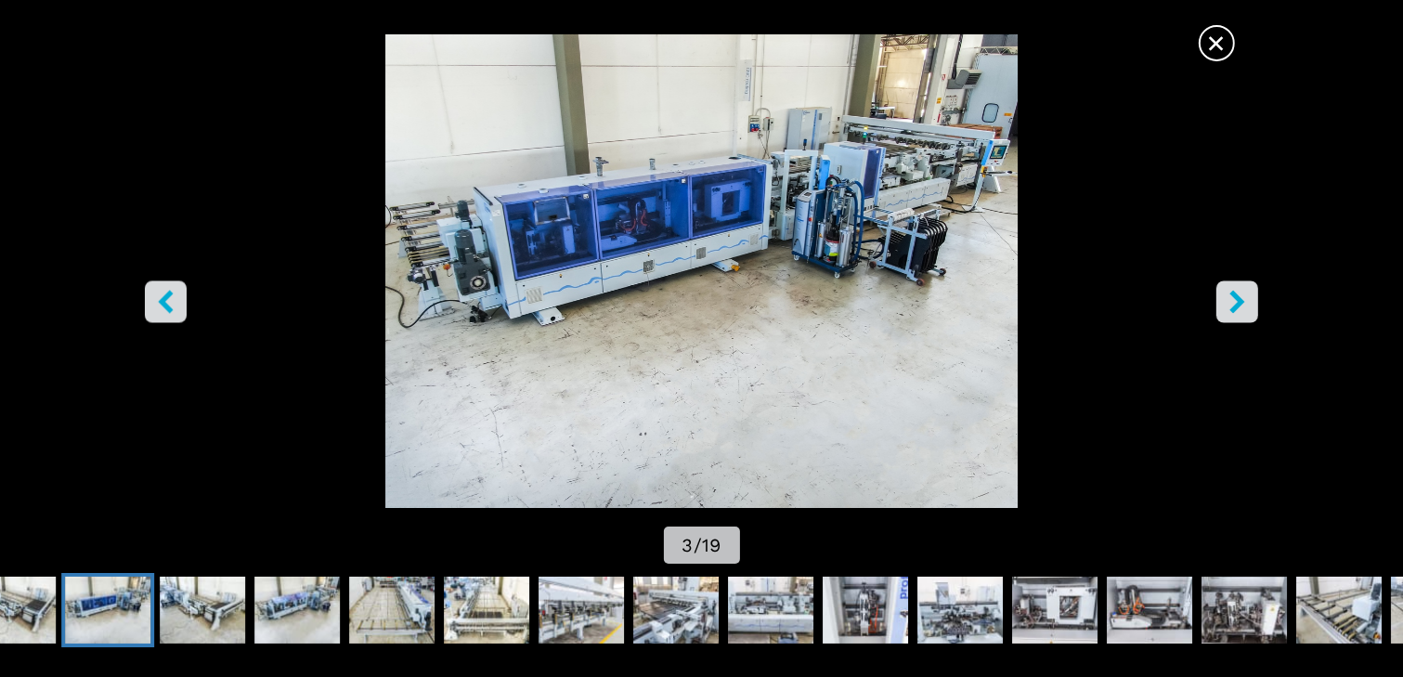
click at [167, 290] on icon "left-button" at bounding box center [165, 301] width 23 height 23
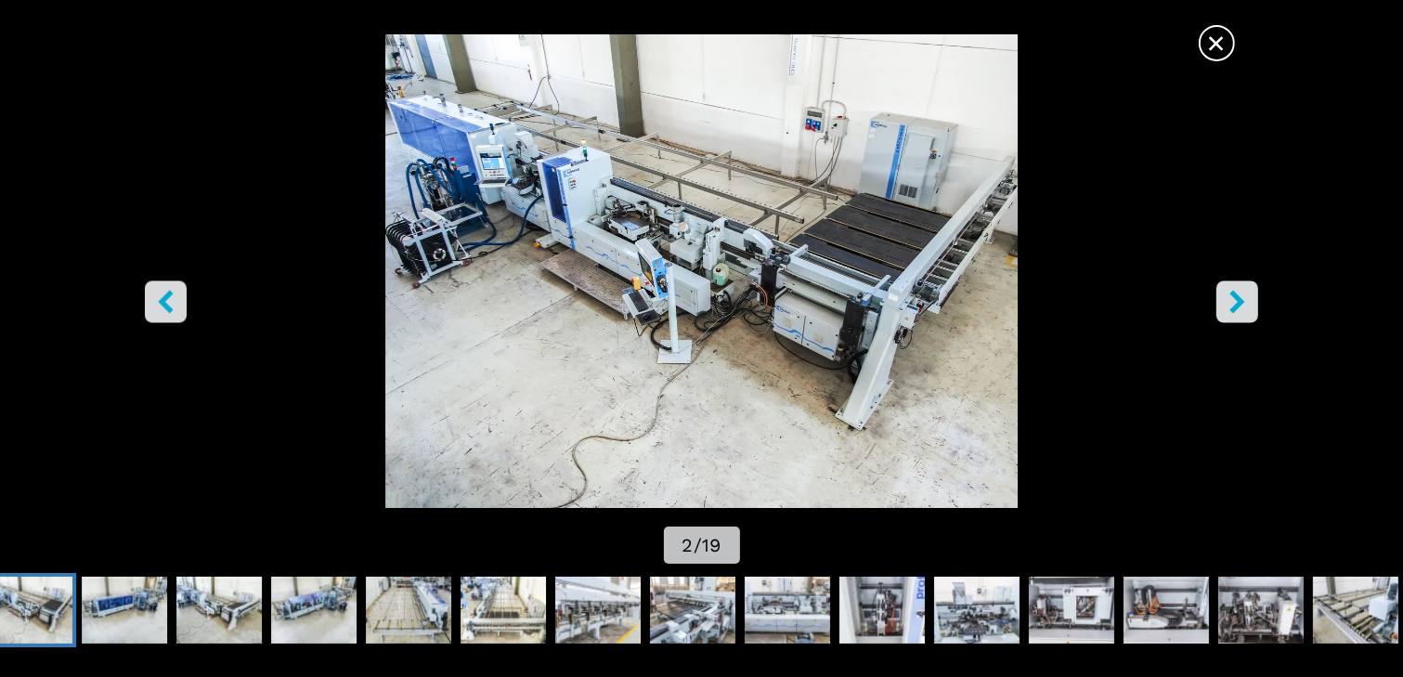
click at [167, 290] on icon "left-button" at bounding box center [165, 301] width 23 height 23
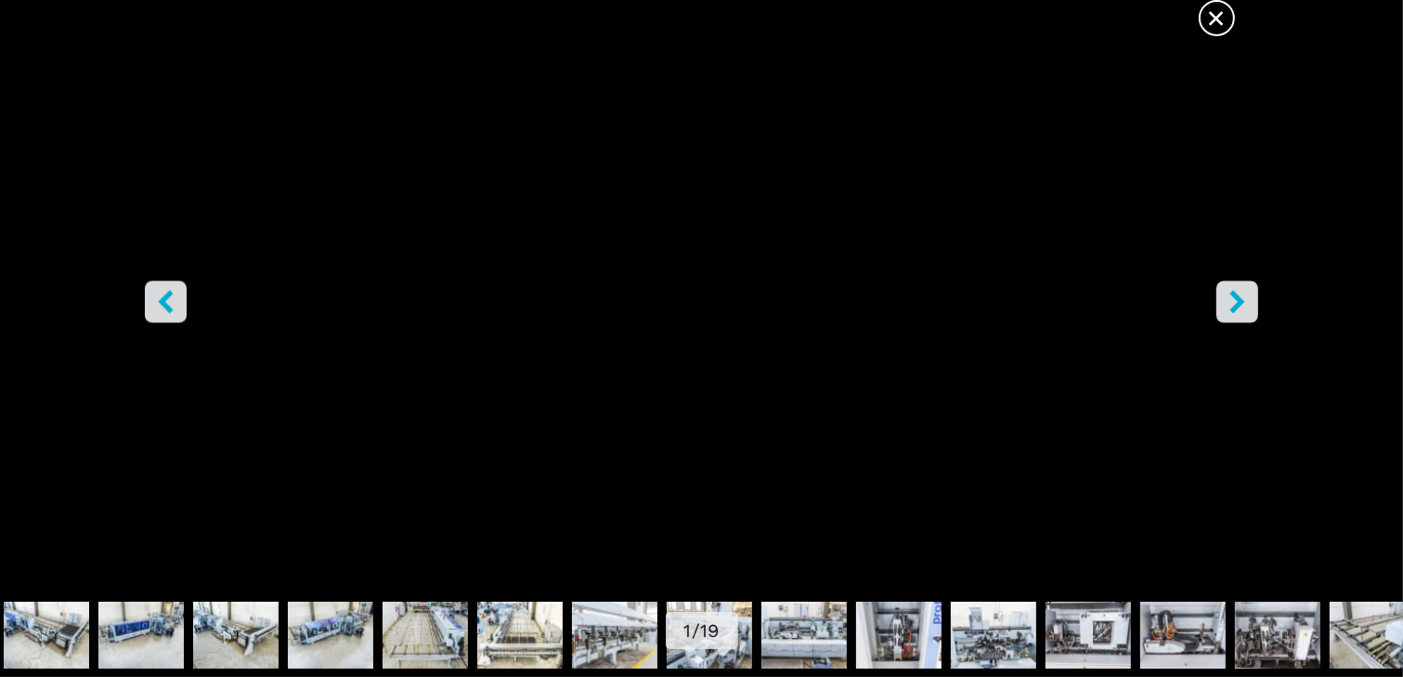
click at [1246, 297] on icon "right-button" at bounding box center [1236, 301] width 23 height 23
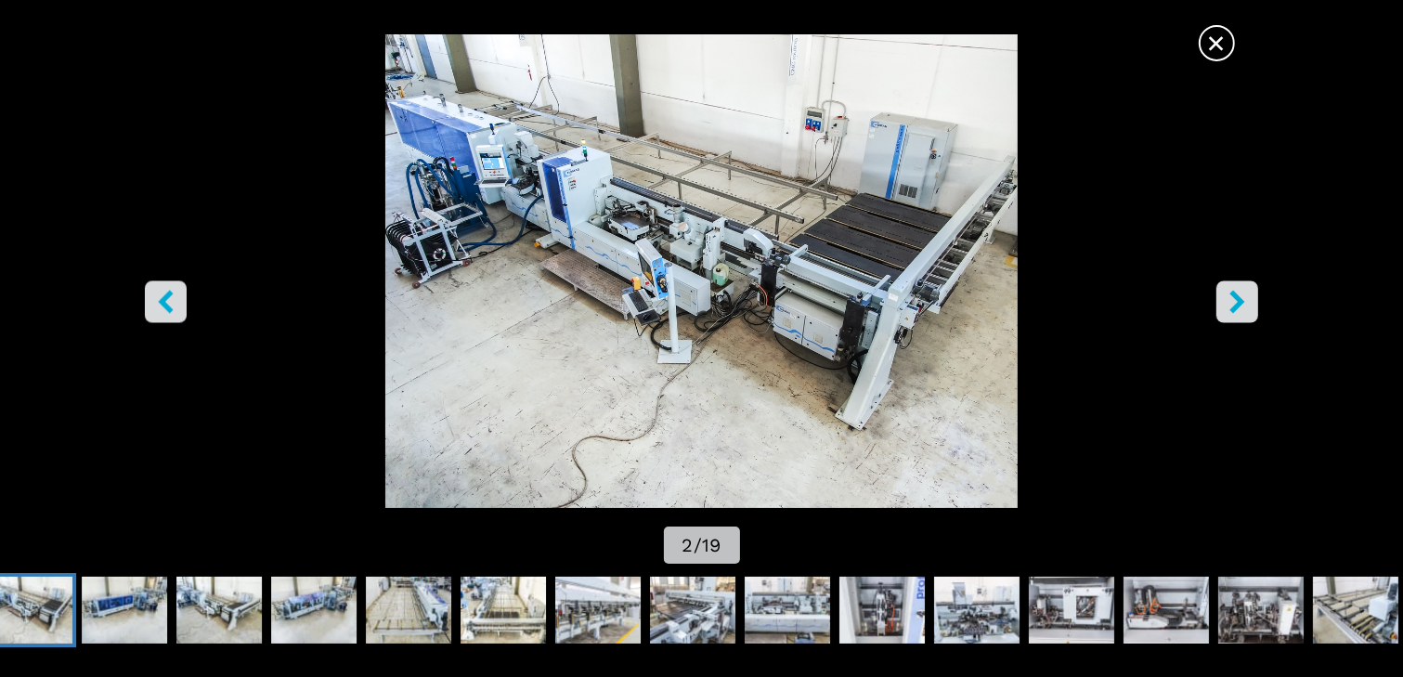
click at [162, 300] on icon "left-button" at bounding box center [166, 301] width 15 height 23
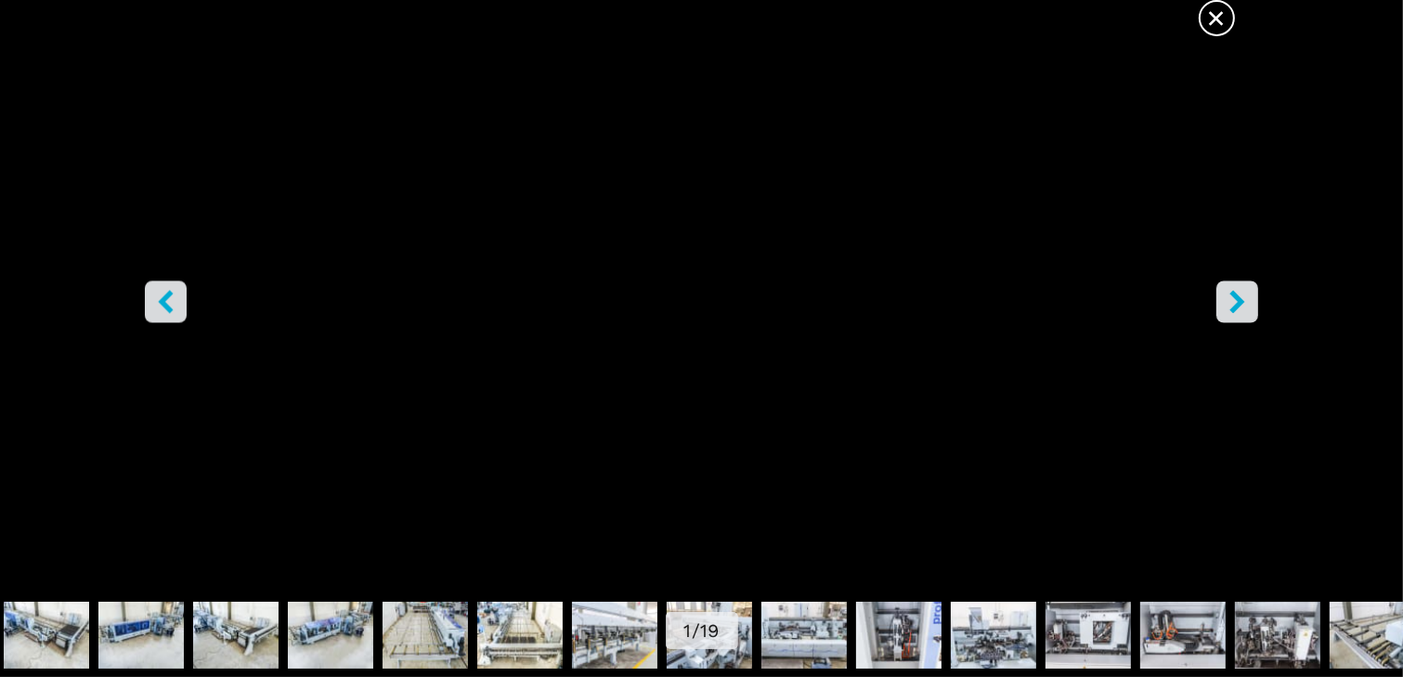
click at [1236, 299] on icon "right-button" at bounding box center [1236, 301] width 15 height 23
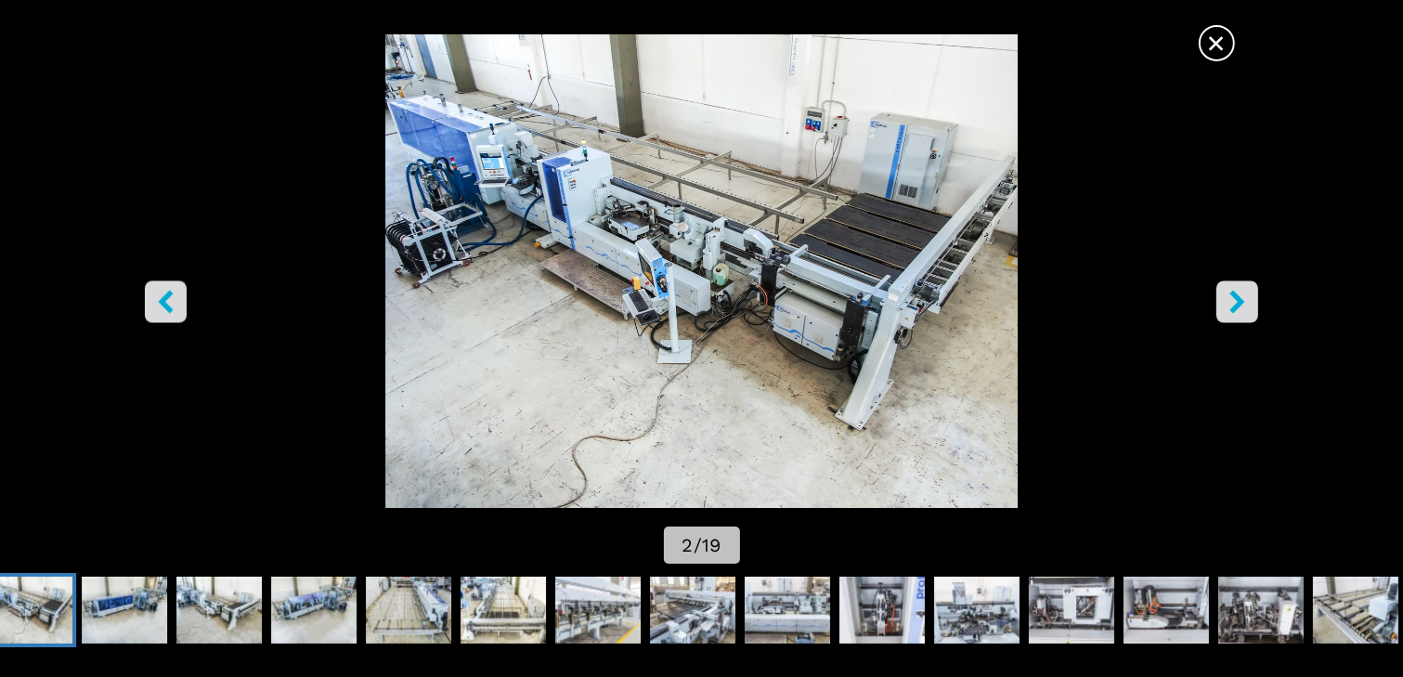
click at [1236, 299] on icon "right-button" at bounding box center [1236, 301] width 15 height 23
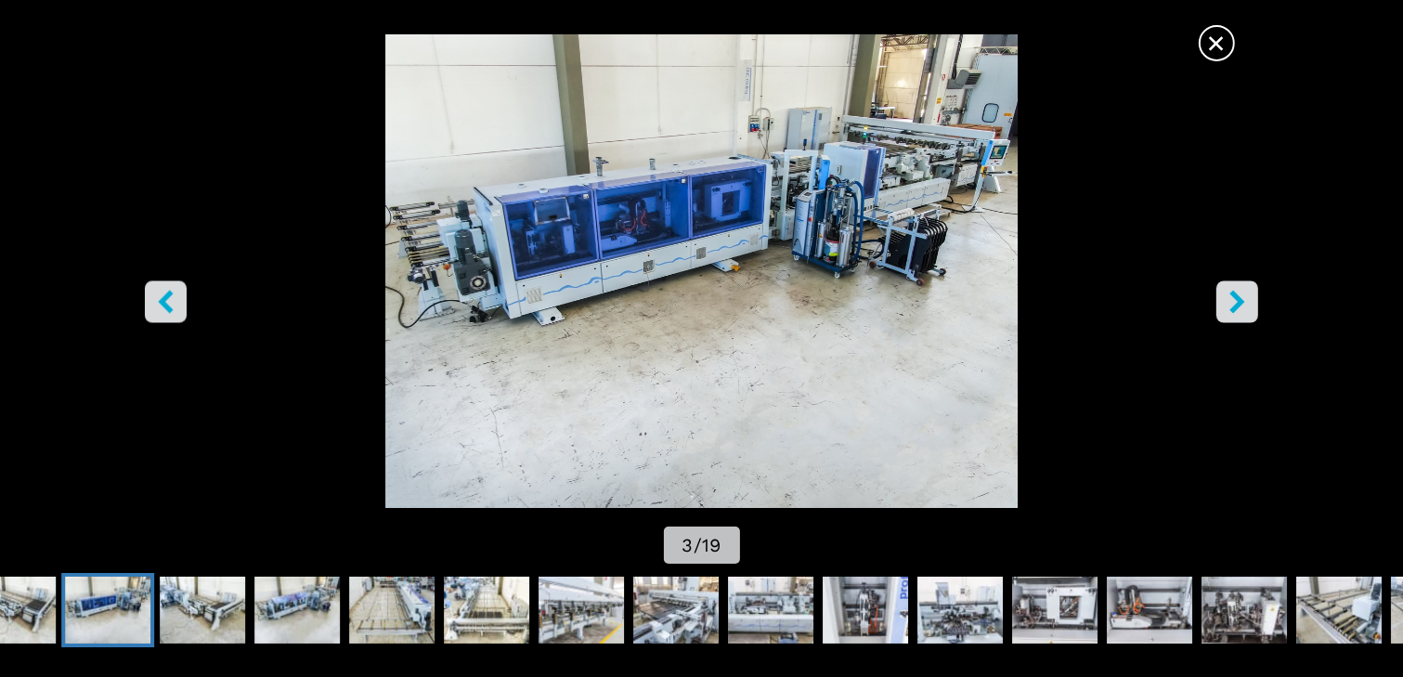
click at [1236, 299] on icon "right-button" at bounding box center [1236, 301] width 15 height 23
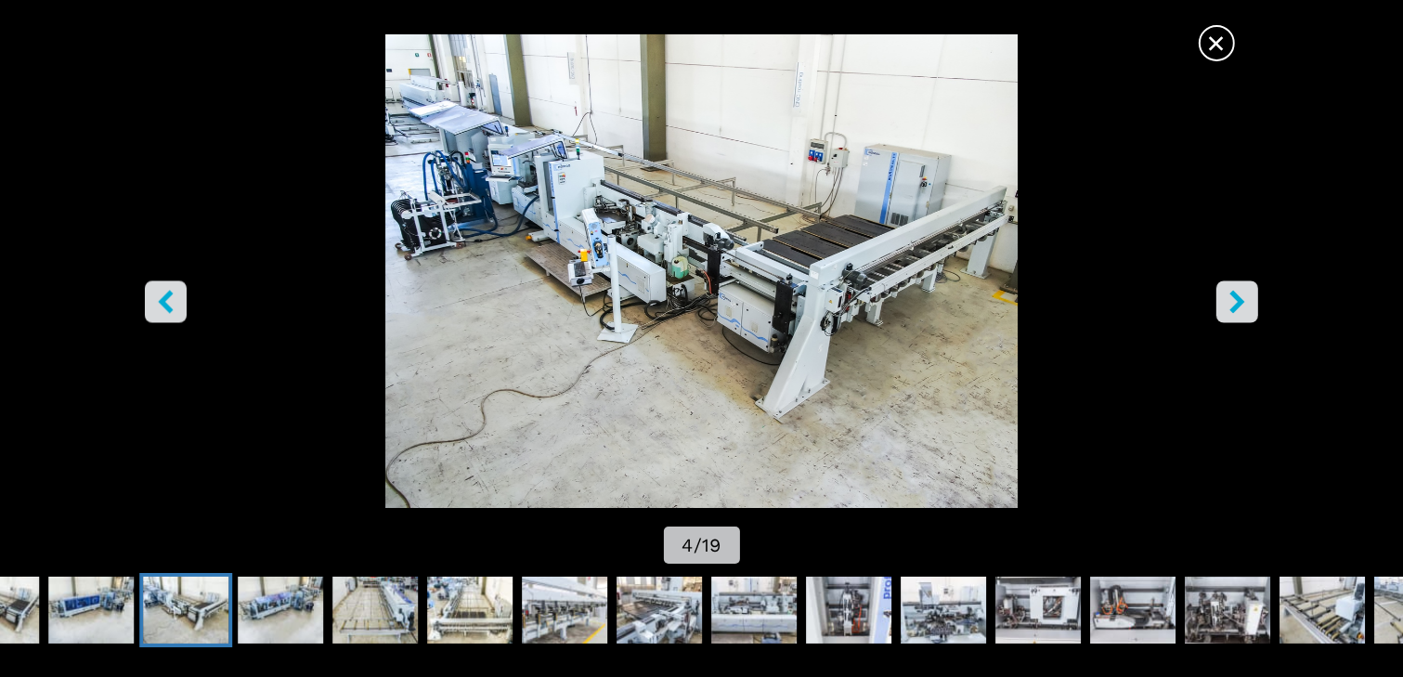
click at [1236, 299] on icon "right-button" at bounding box center [1236, 301] width 15 height 23
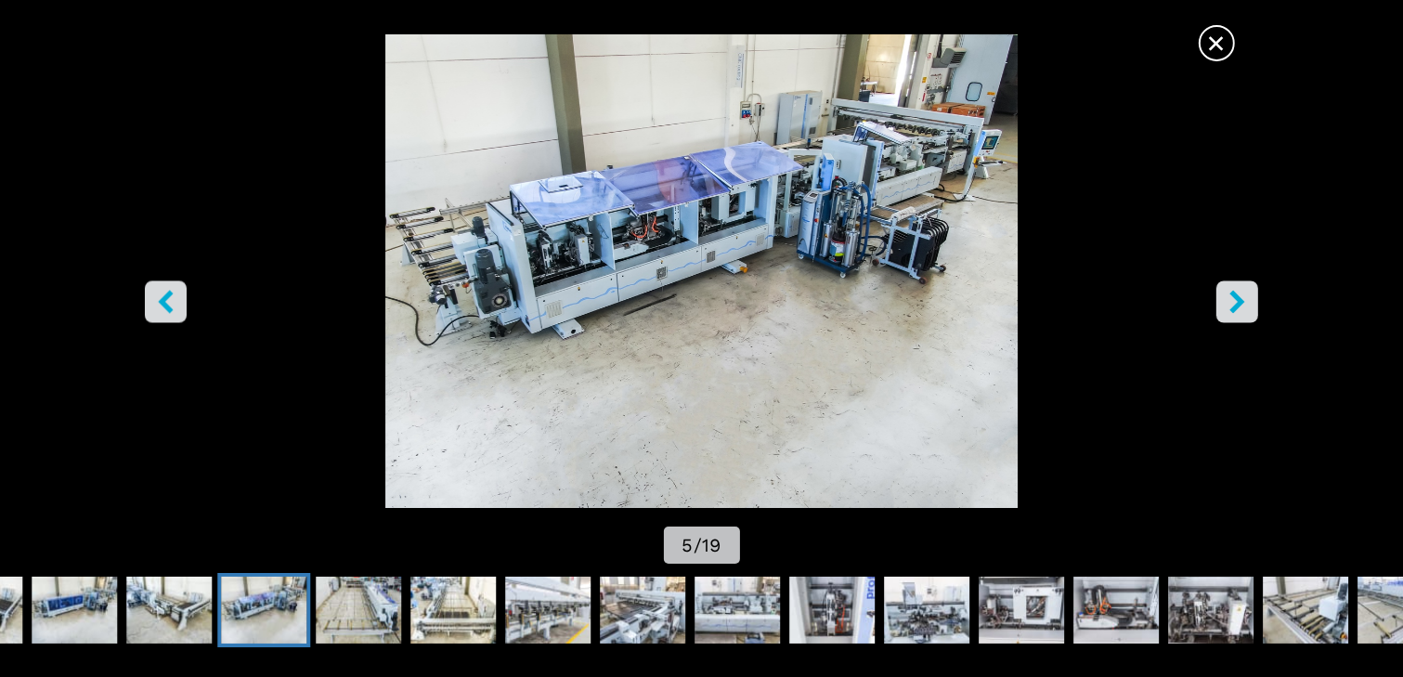
click at [1236, 299] on icon "right-button" at bounding box center [1236, 301] width 15 height 23
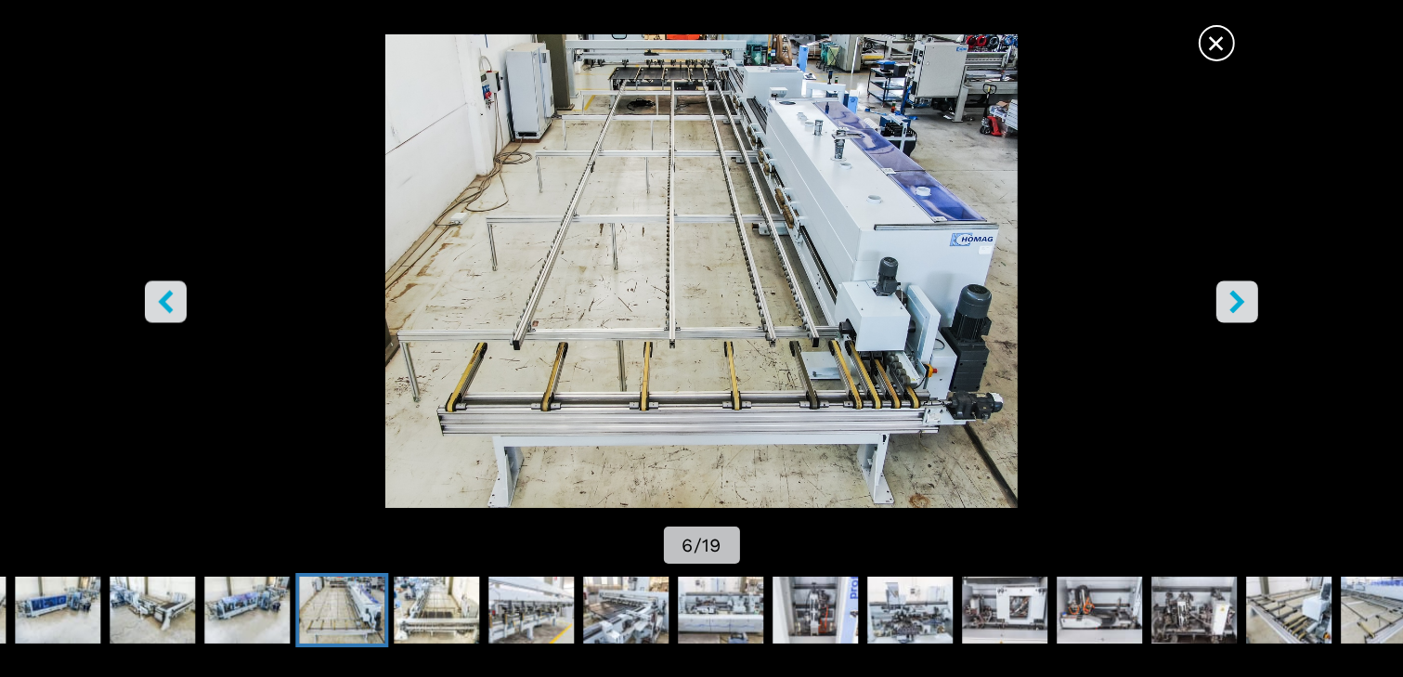
click at [1236, 299] on icon "right-button" at bounding box center [1236, 301] width 15 height 23
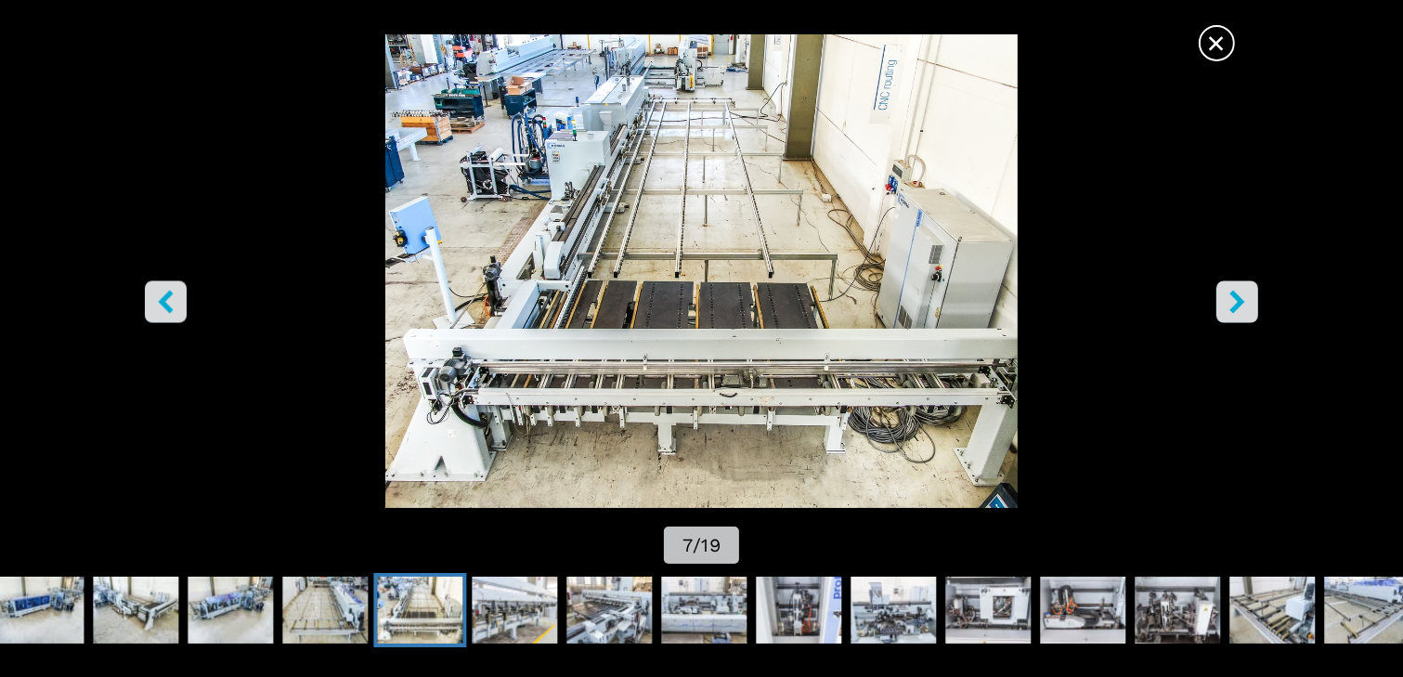
click at [1236, 299] on icon "right-button" at bounding box center [1236, 301] width 15 height 23
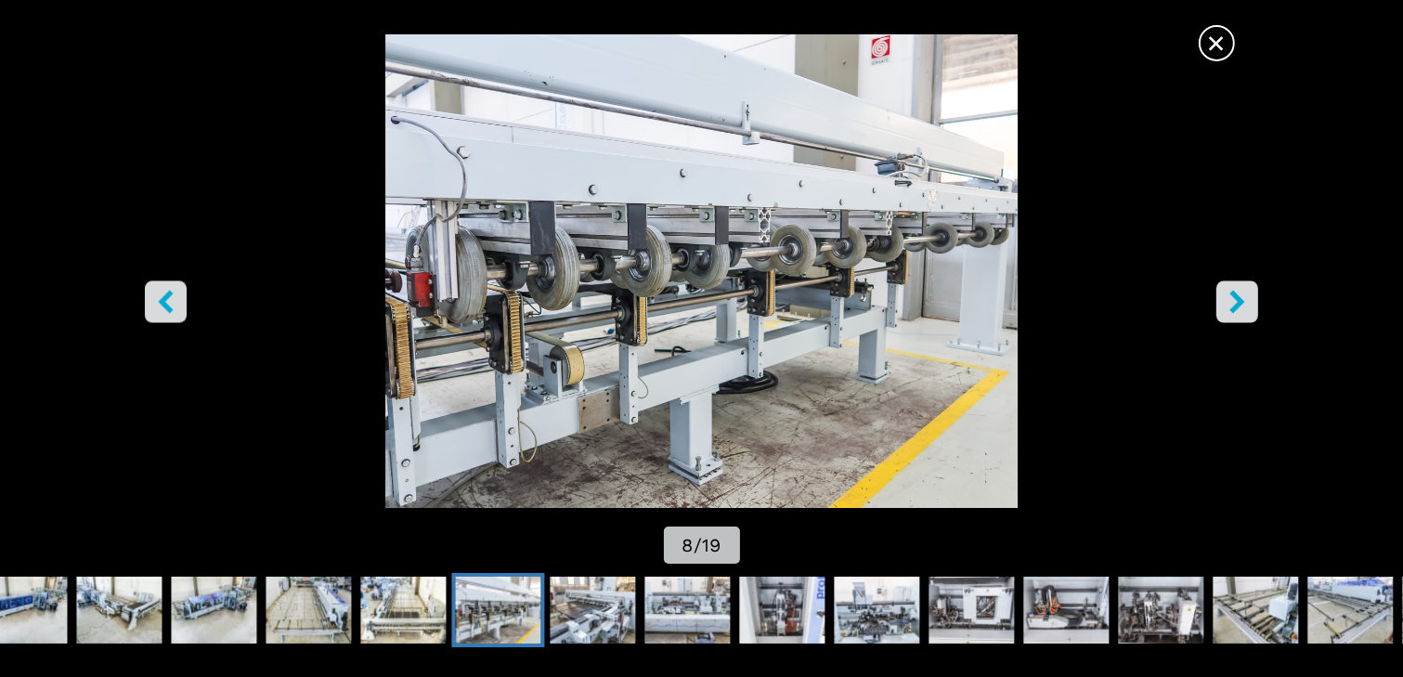
click at [1236, 299] on icon "right-button" at bounding box center [1236, 301] width 15 height 23
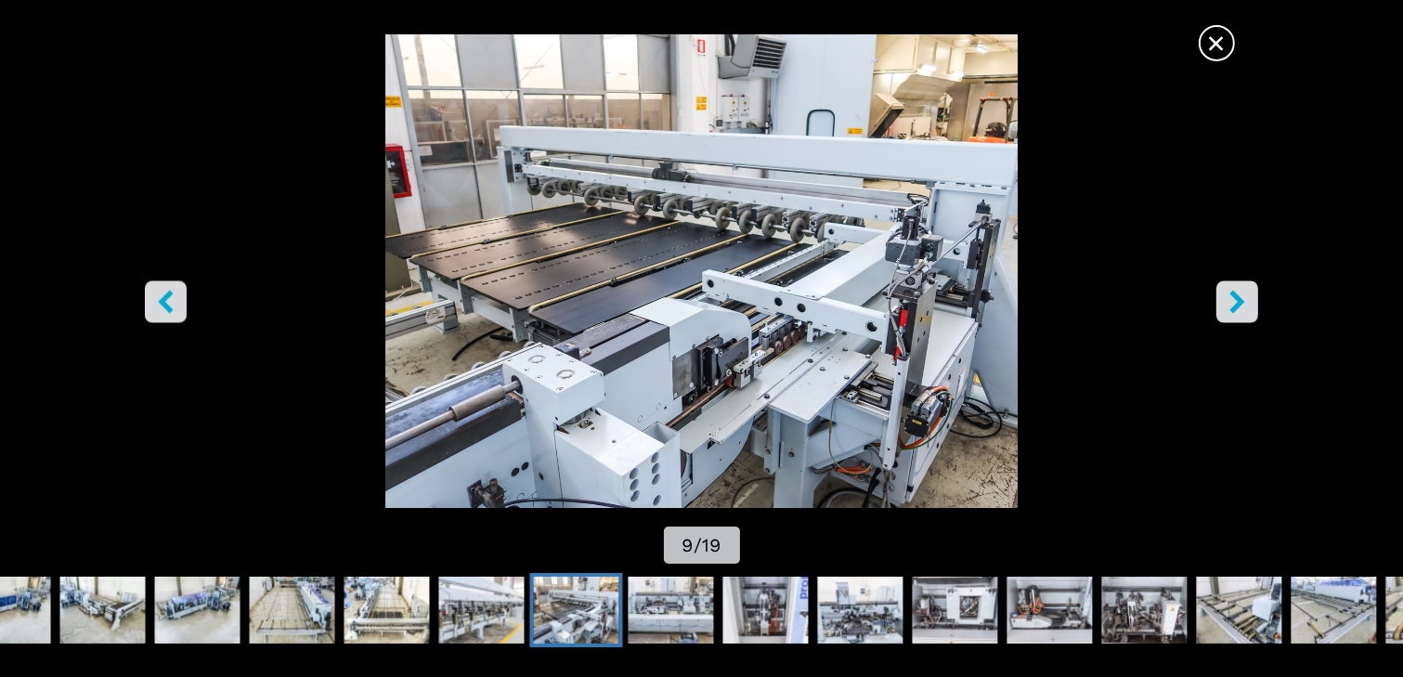
click at [1236, 299] on icon "right-button" at bounding box center [1236, 301] width 15 height 23
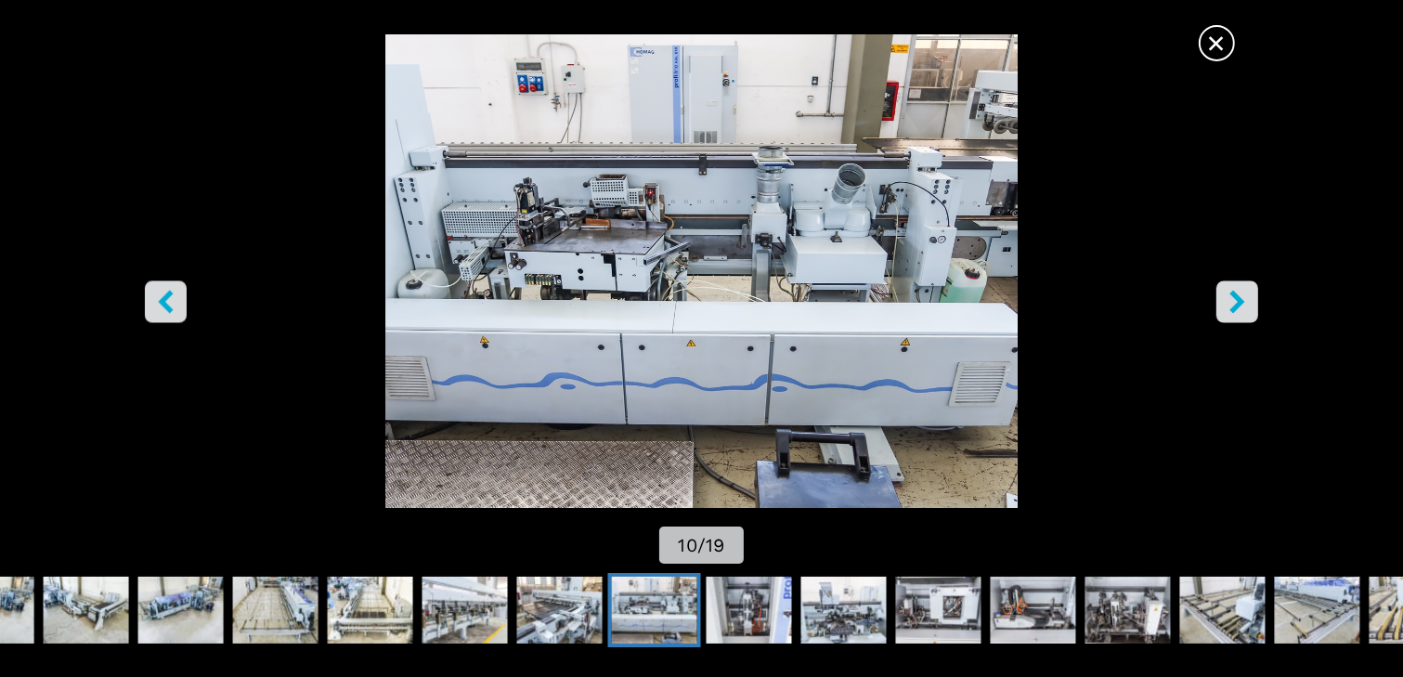
click at [1240, 297] on icon "right-button" at bounding box center [1236, 301] width 15 height 23
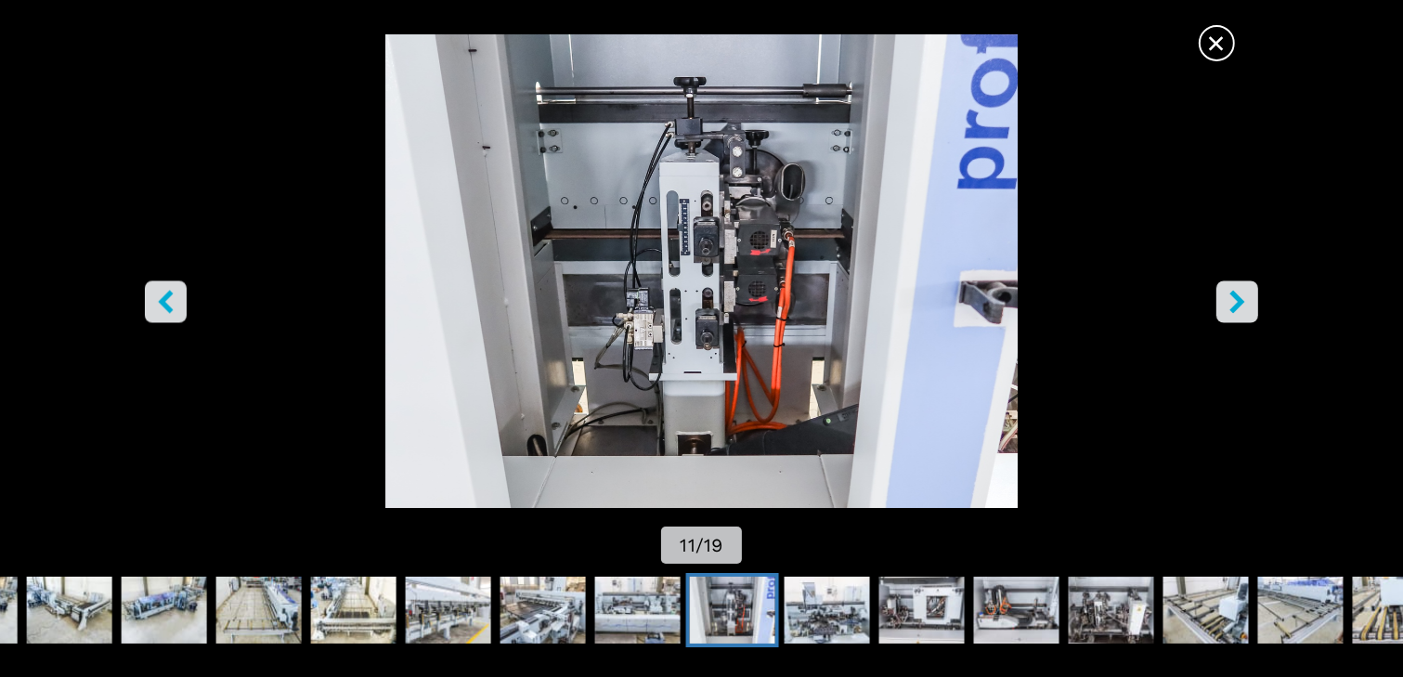
click at [1240, 297] on icon "right-button" at bounding box center [1236, 301] width 15 height 23
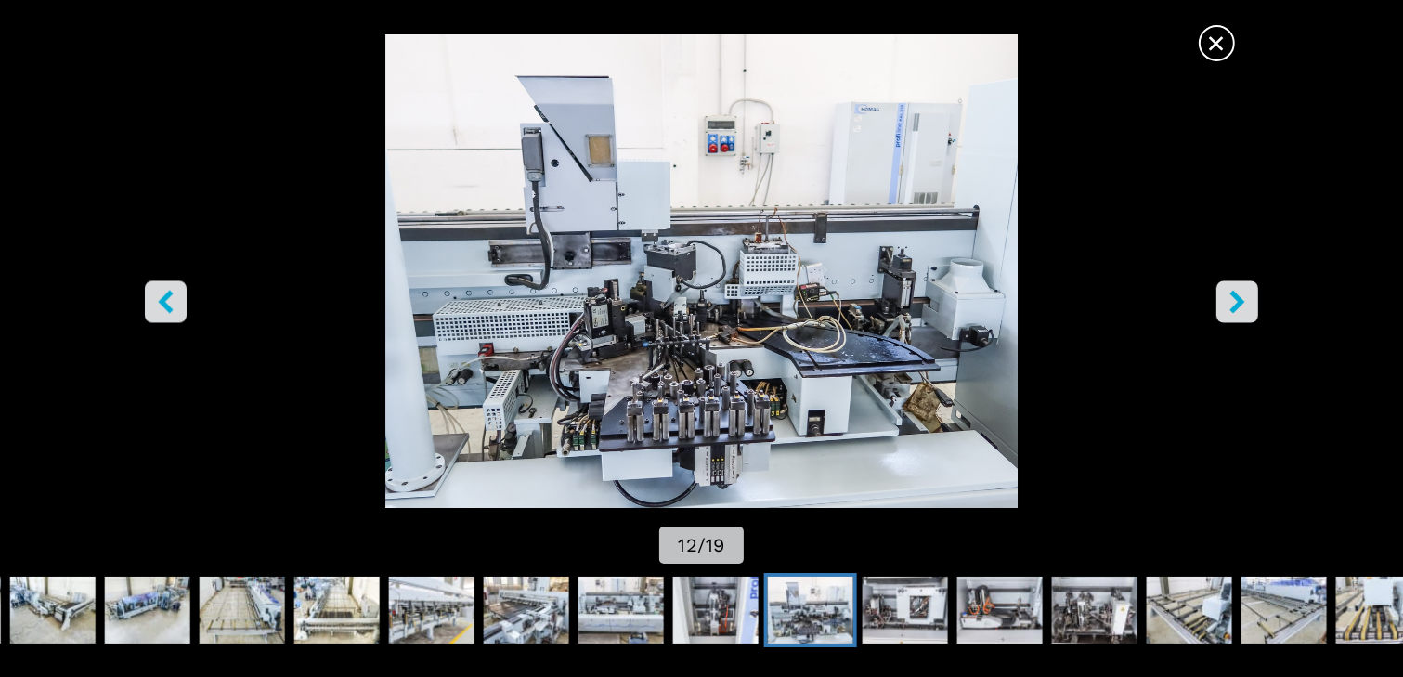
click at [1240, 297] on icon "right-button" at bounding box center [1236, 301] width 15 height 23
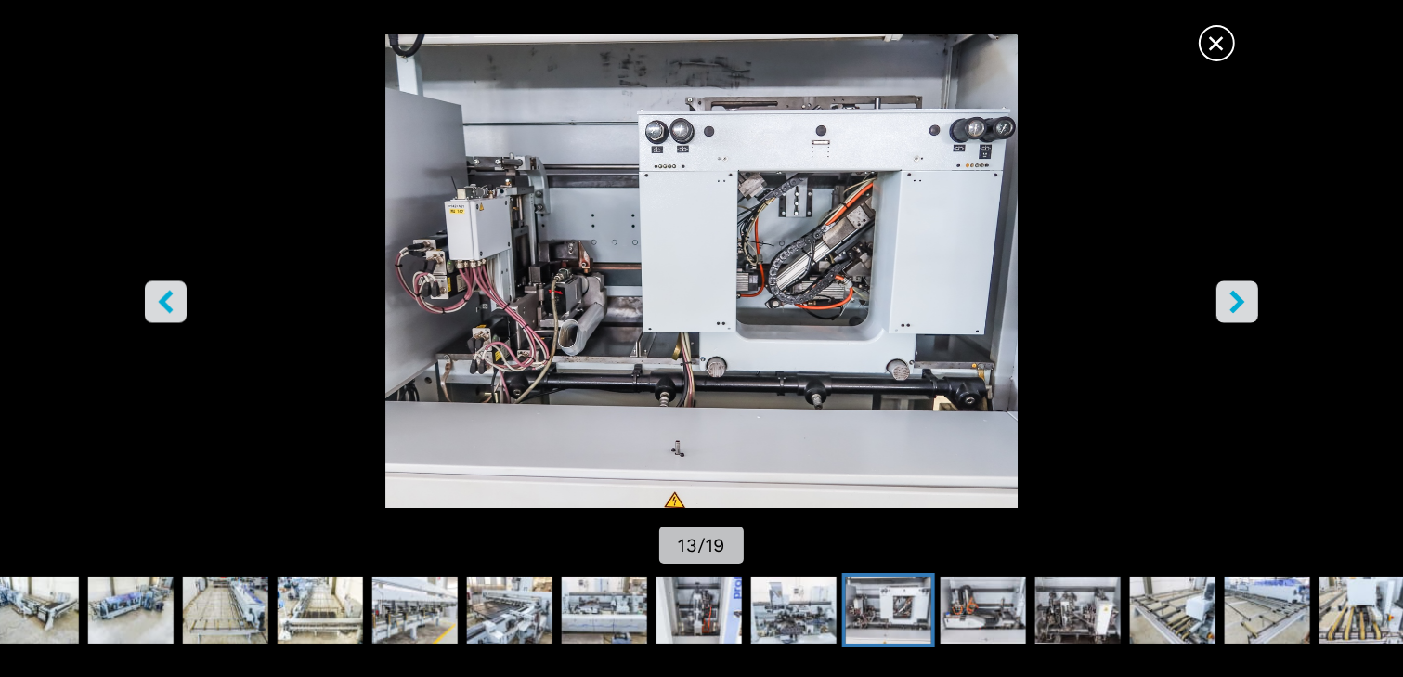
click at [1240, 297] on icon "right-button" at bounding box center [1236, 301] width 15 height 23
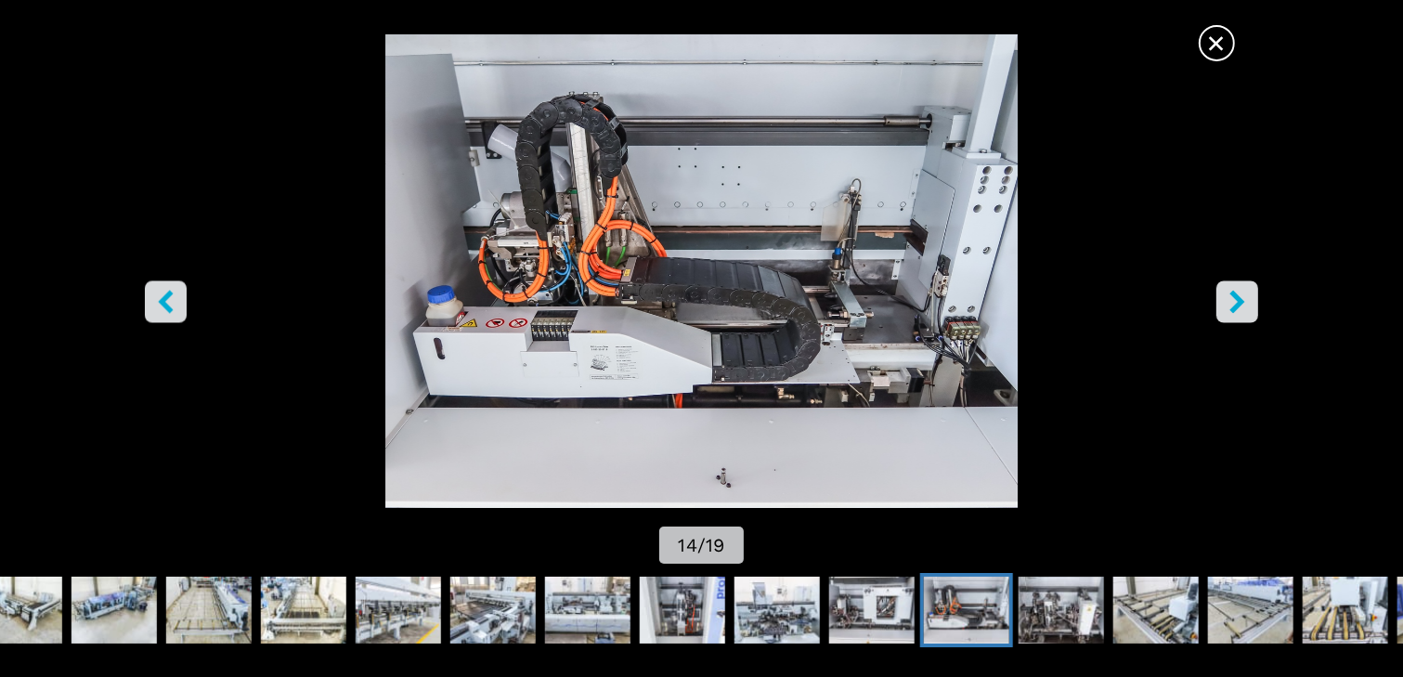
click at [1240, 297] on icon "right-button" at bounding box center [1236, 301] width 15 height 23
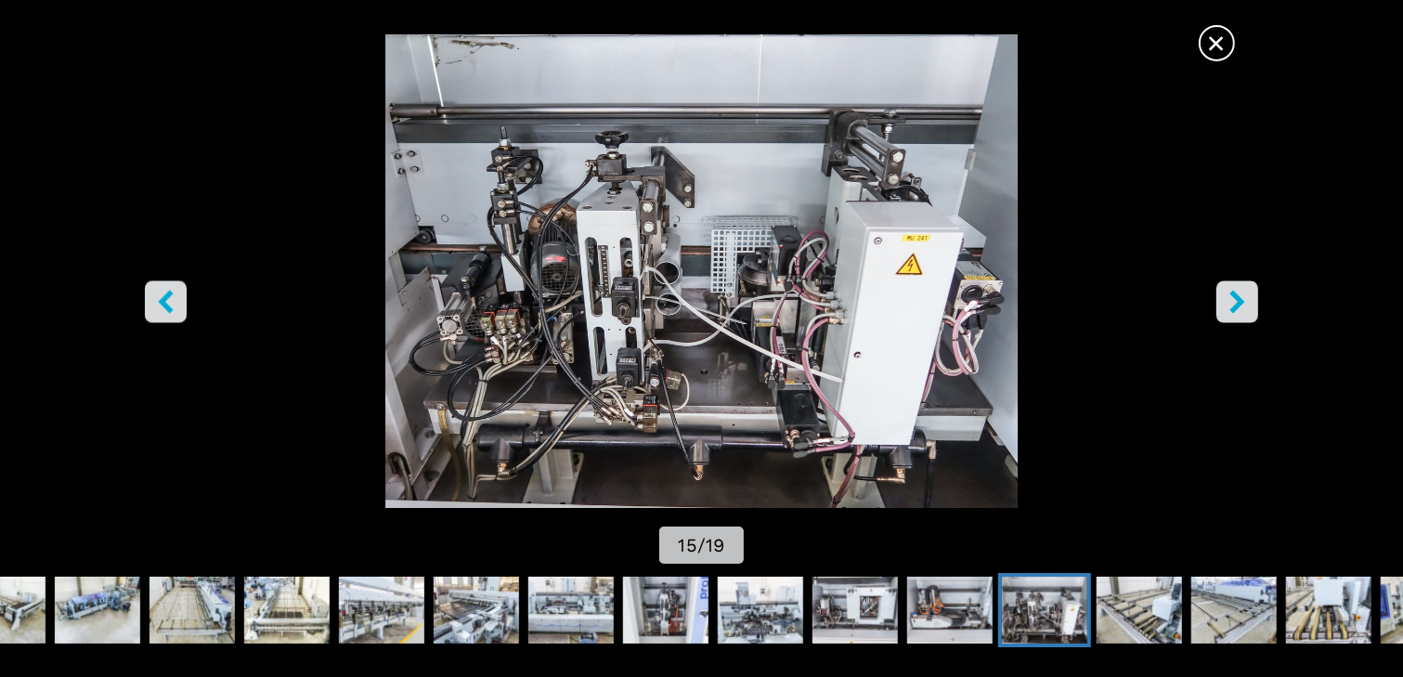
click at [1240, 297] on icon "right-button" at bounding box center [1236, 301] width 15 height 23
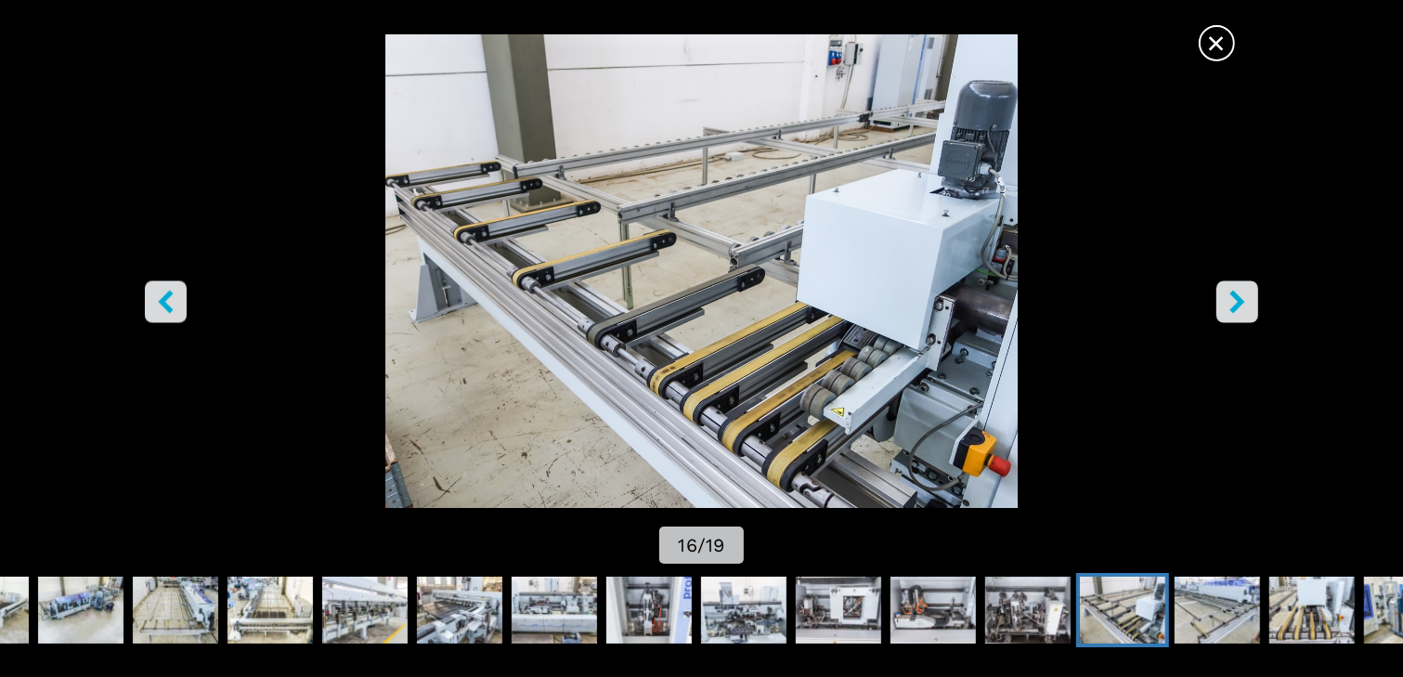
click at [1239, 297] on icon "right-button" at bounding box center [1236, 301] width 15 height 23
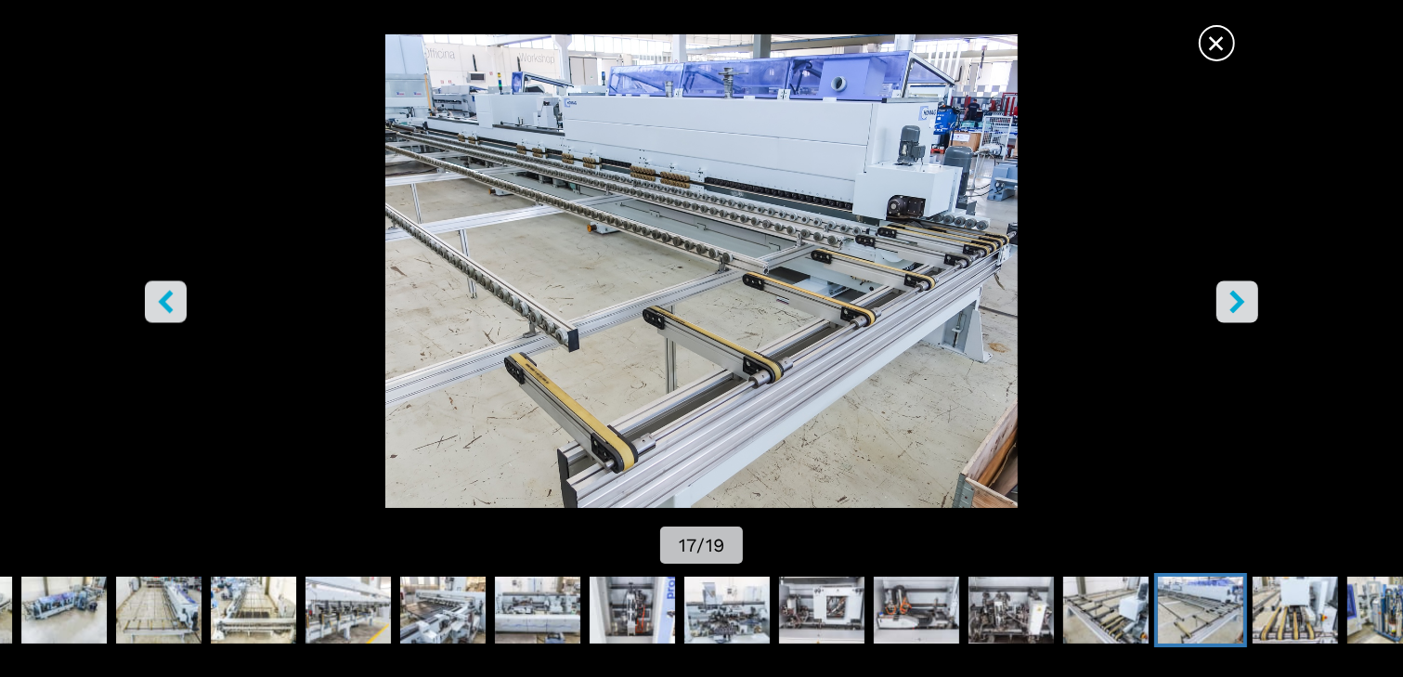
click at [1239, 297] on icon "right-button" at bounding box center [1236, 301] width 15 height 23
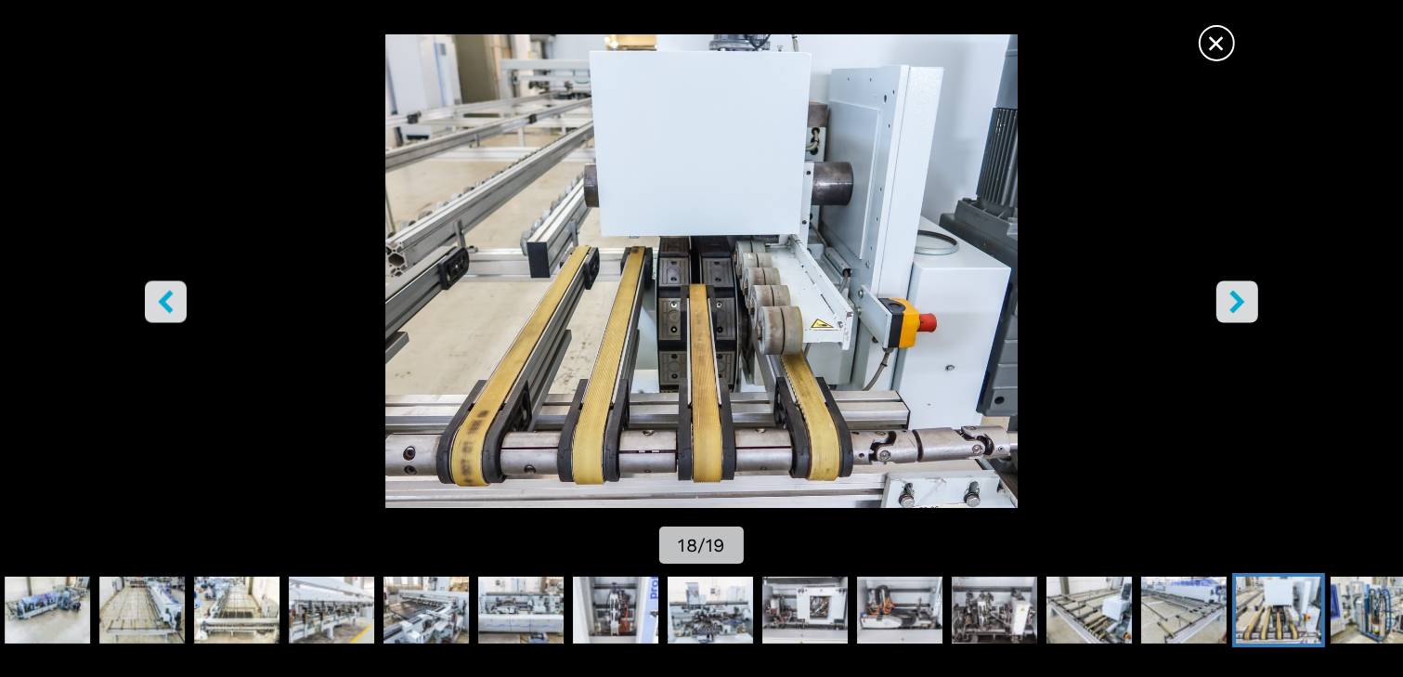
click at [1239, 297] on icon "right-button" at bounding box center [1236, 301] width 15 height 23
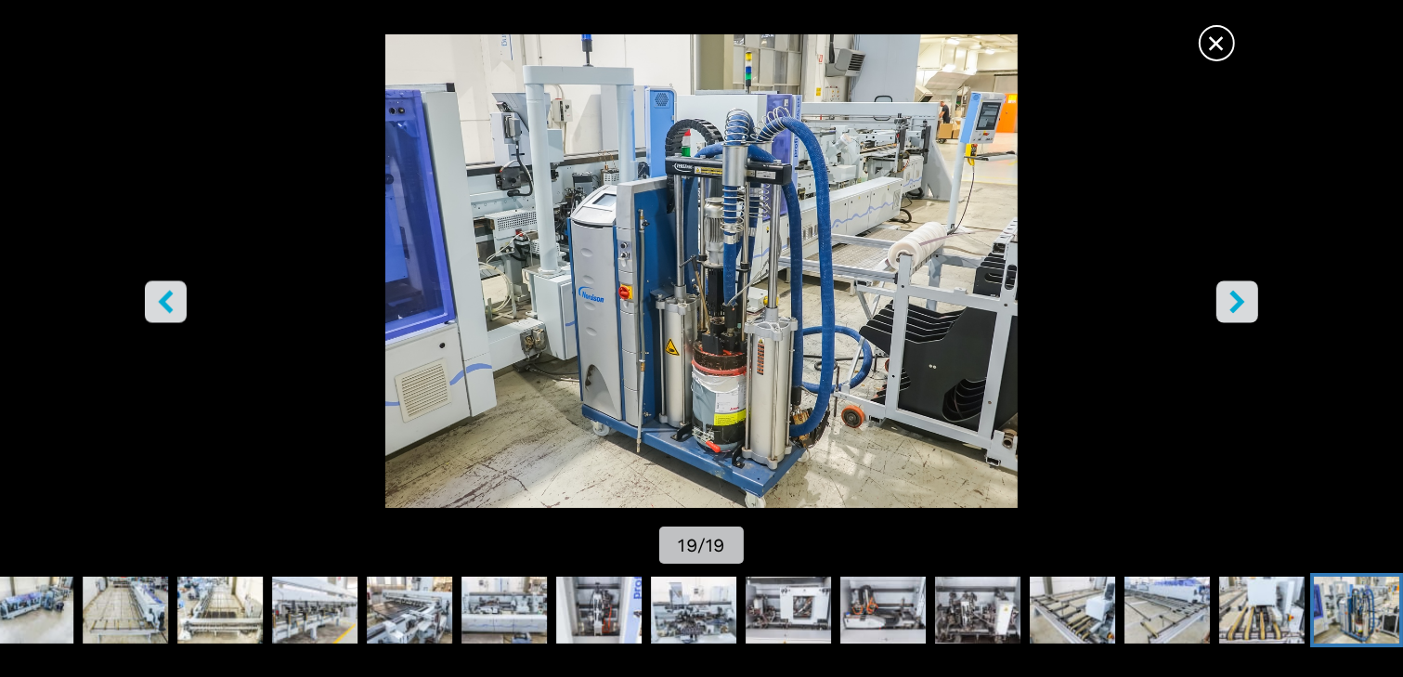
click at [1239, 297] on icon "right-button" at bounding box center [1236, 301] width 15 height 23
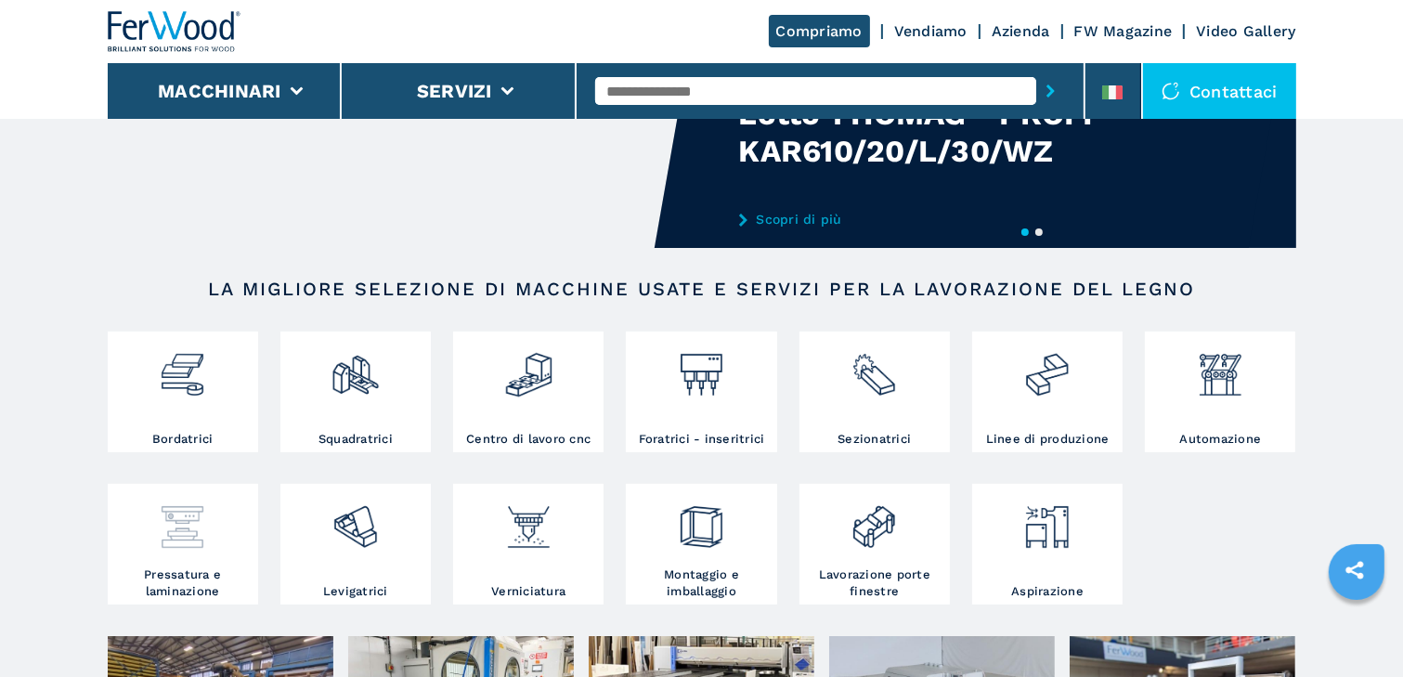
scroll to position [223, 0]
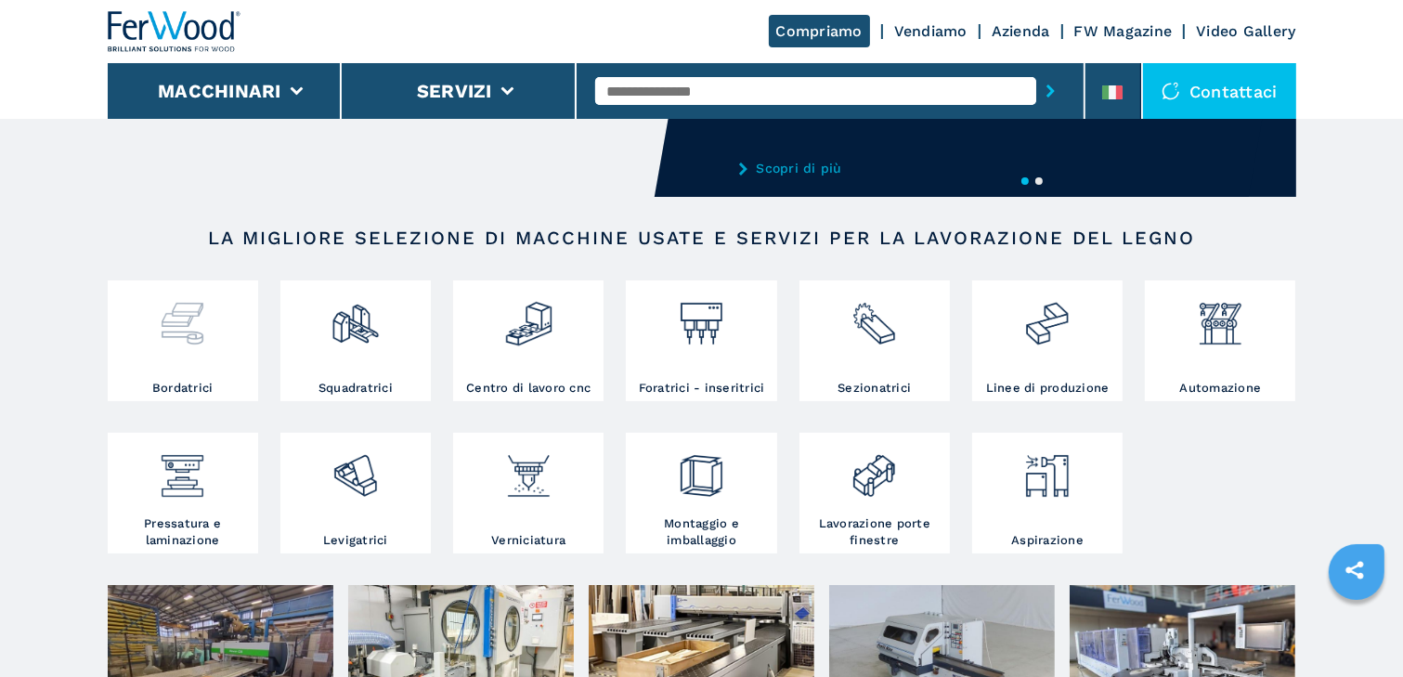
click at [186, 322] on img at bounding box center [182, 316] width 49 height 63
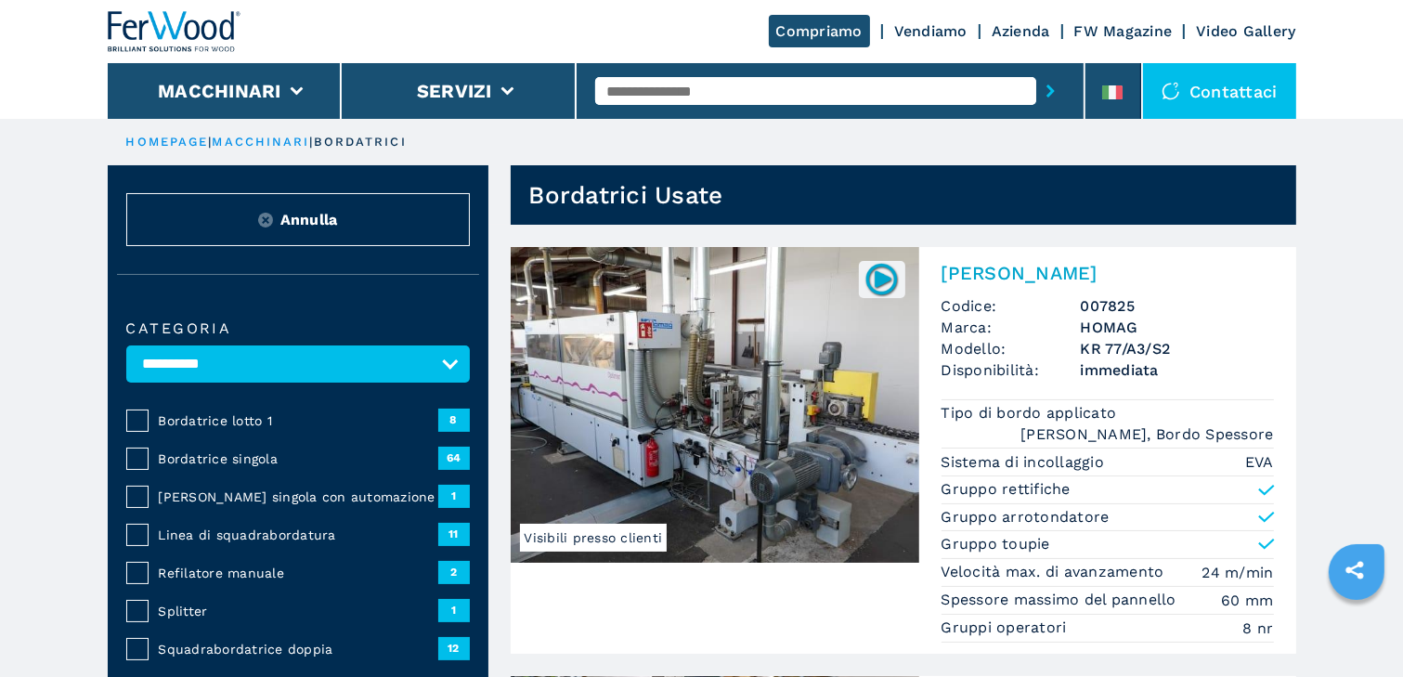
click at [235, 460] on span "Bordatrice singola" at bounding box center [298, 458] width 279 height 19
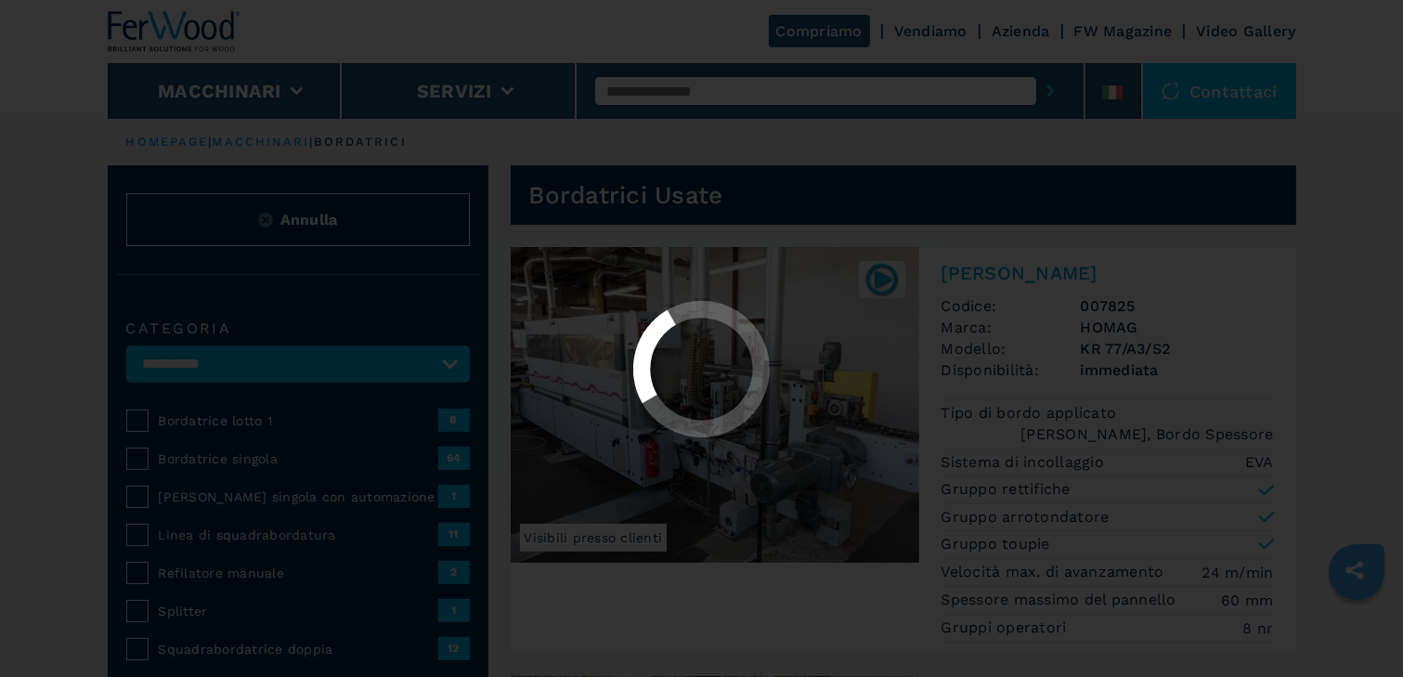
select select "**********"
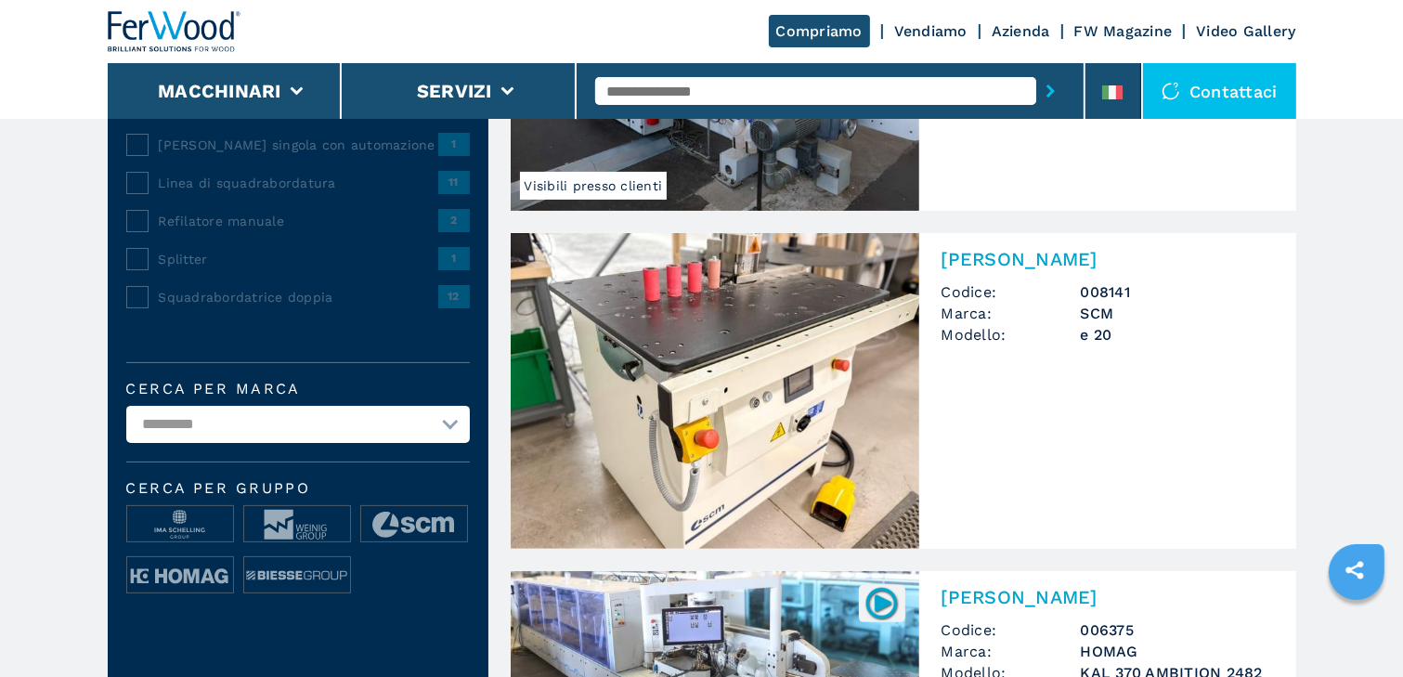
scroll to position [371, 0]
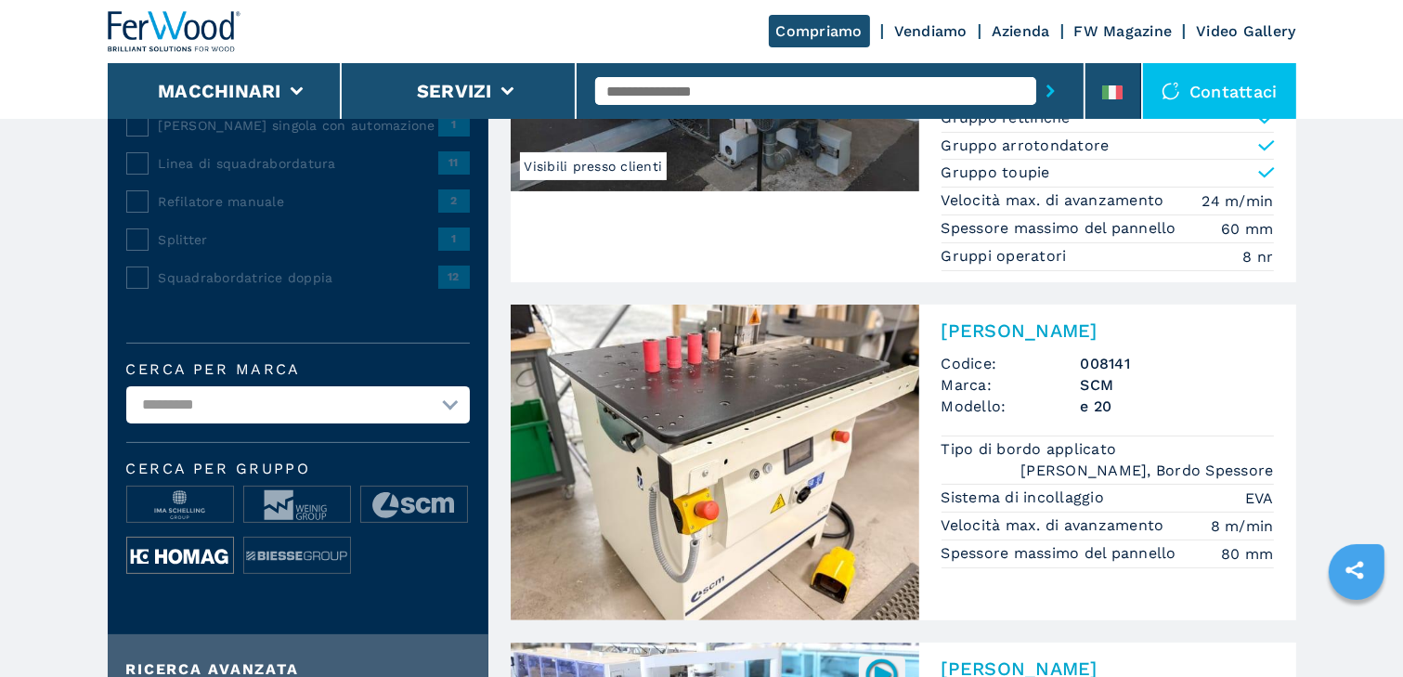
click at [195, 551] on img at bounding box center [180, 556] width 106 height 37
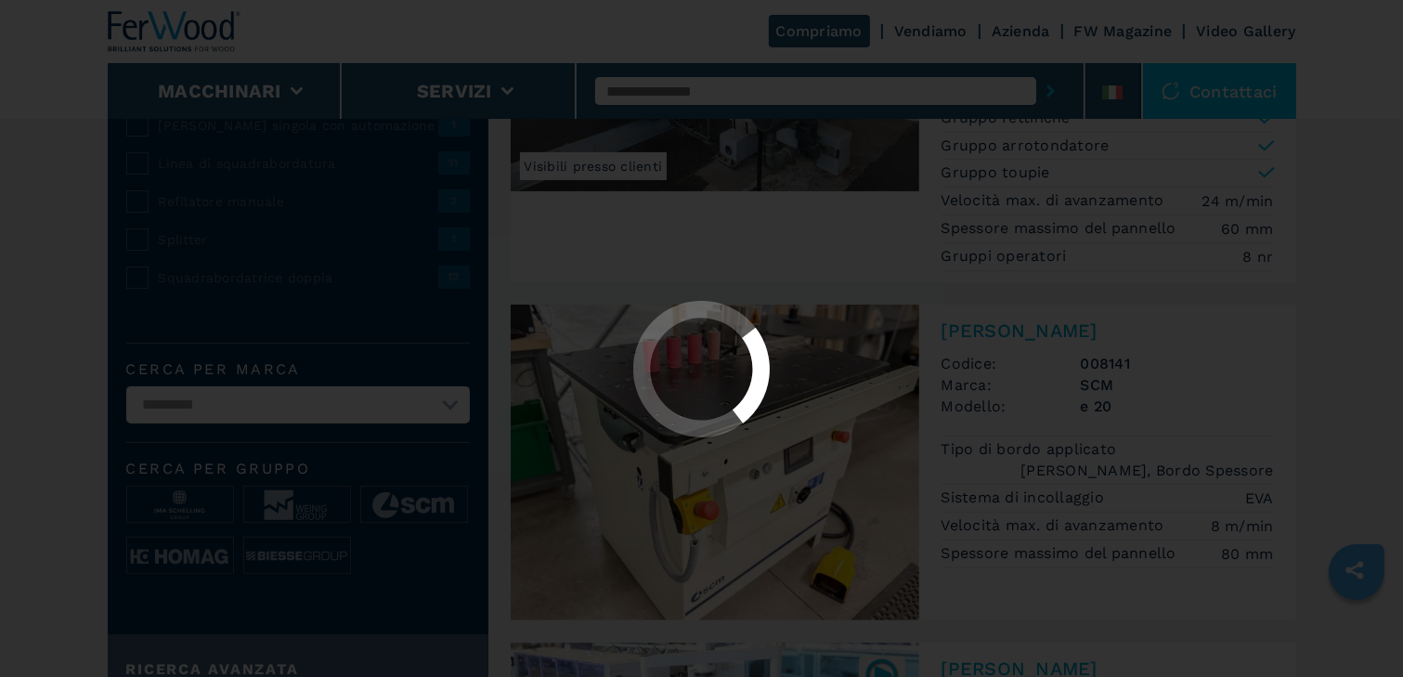
scroll to position [0, 0]
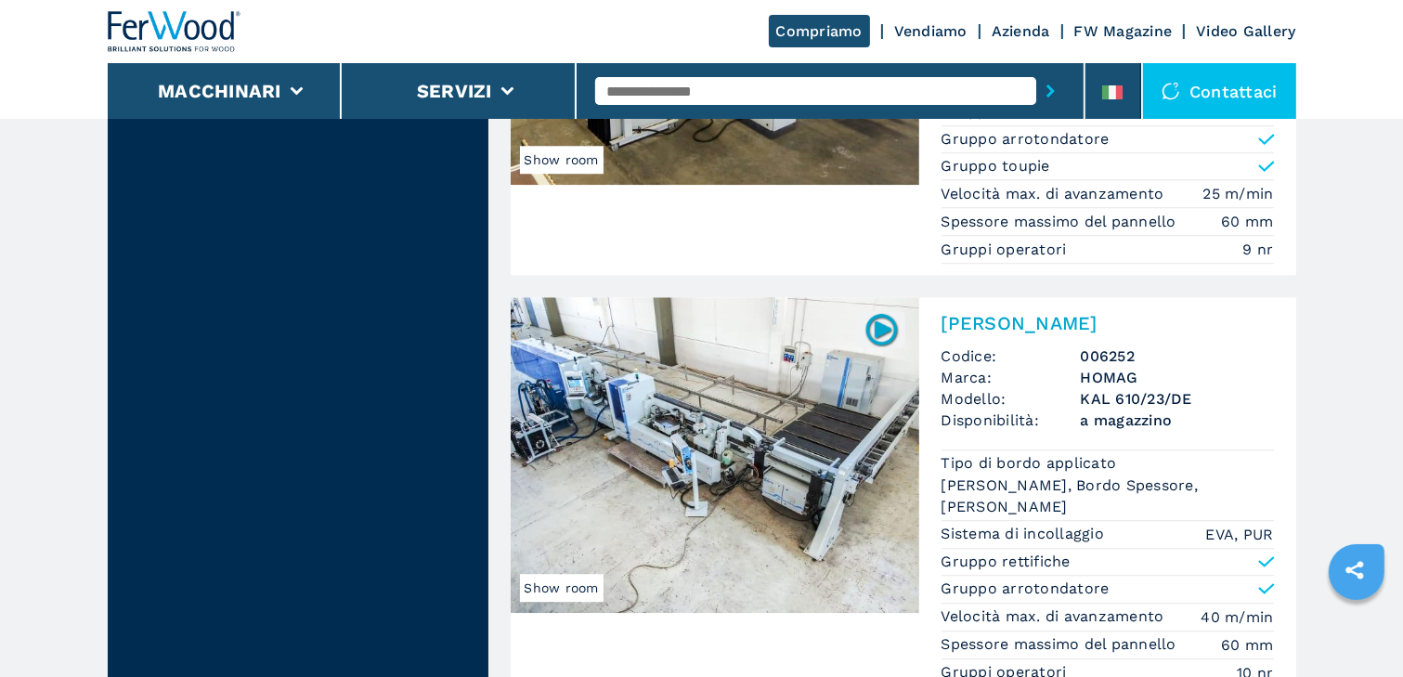
scroll to position [5125, 0]
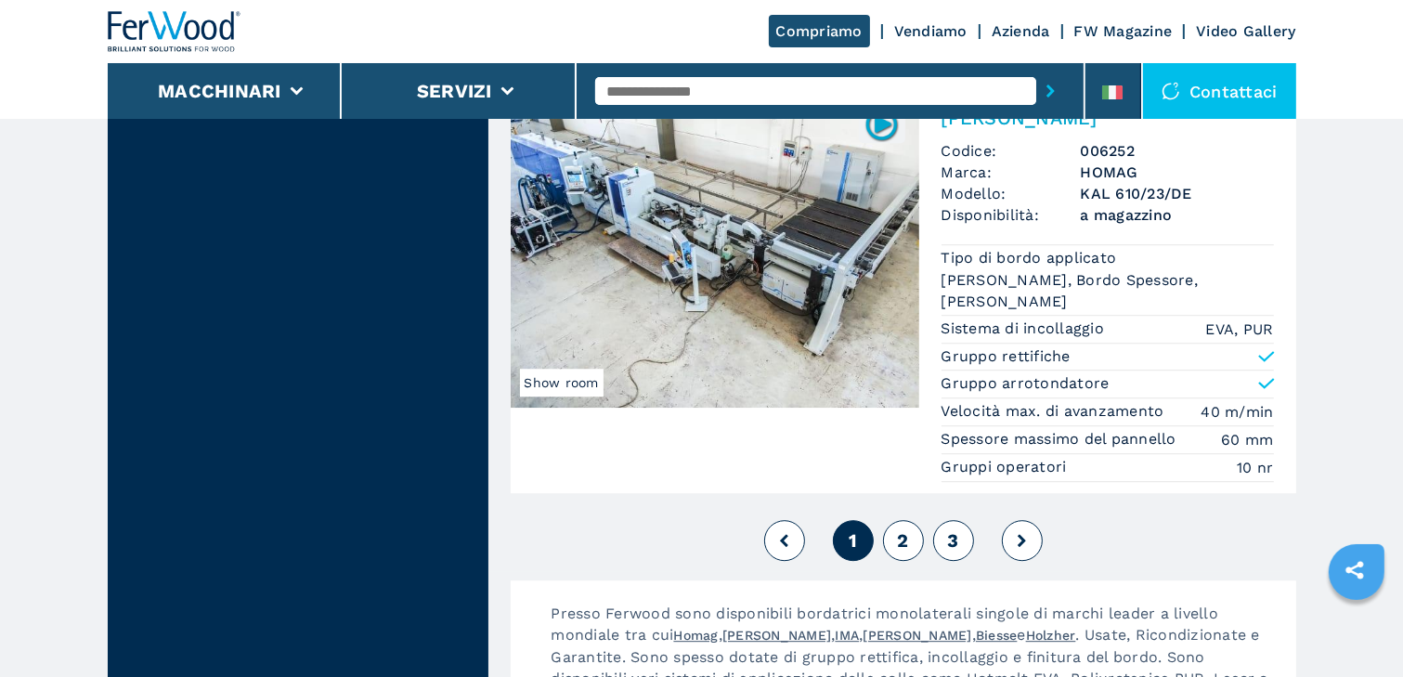
click at [902, 529] on span "2" at bounding box center [902, 540] width 11 height 22
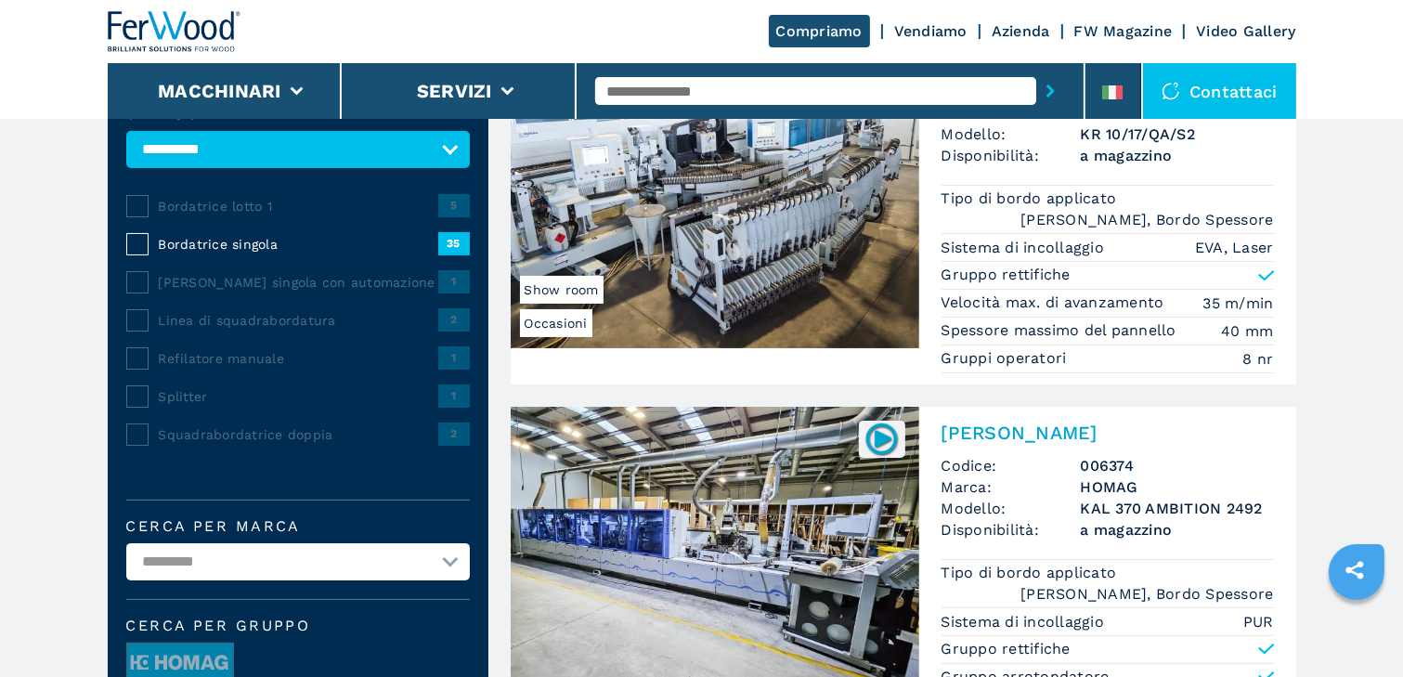
scroll to position [371, 0]
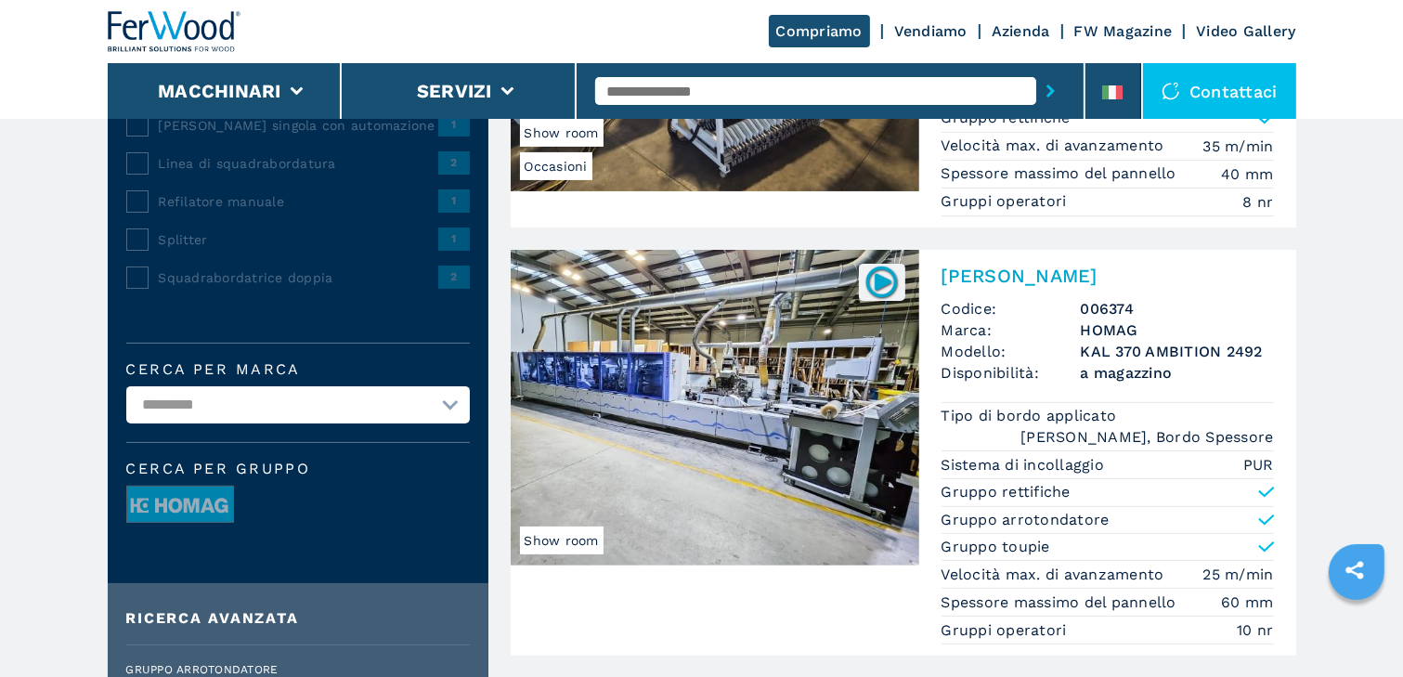
click at [740, 390] on img at bounding box center [715, 408] width 408 height 316
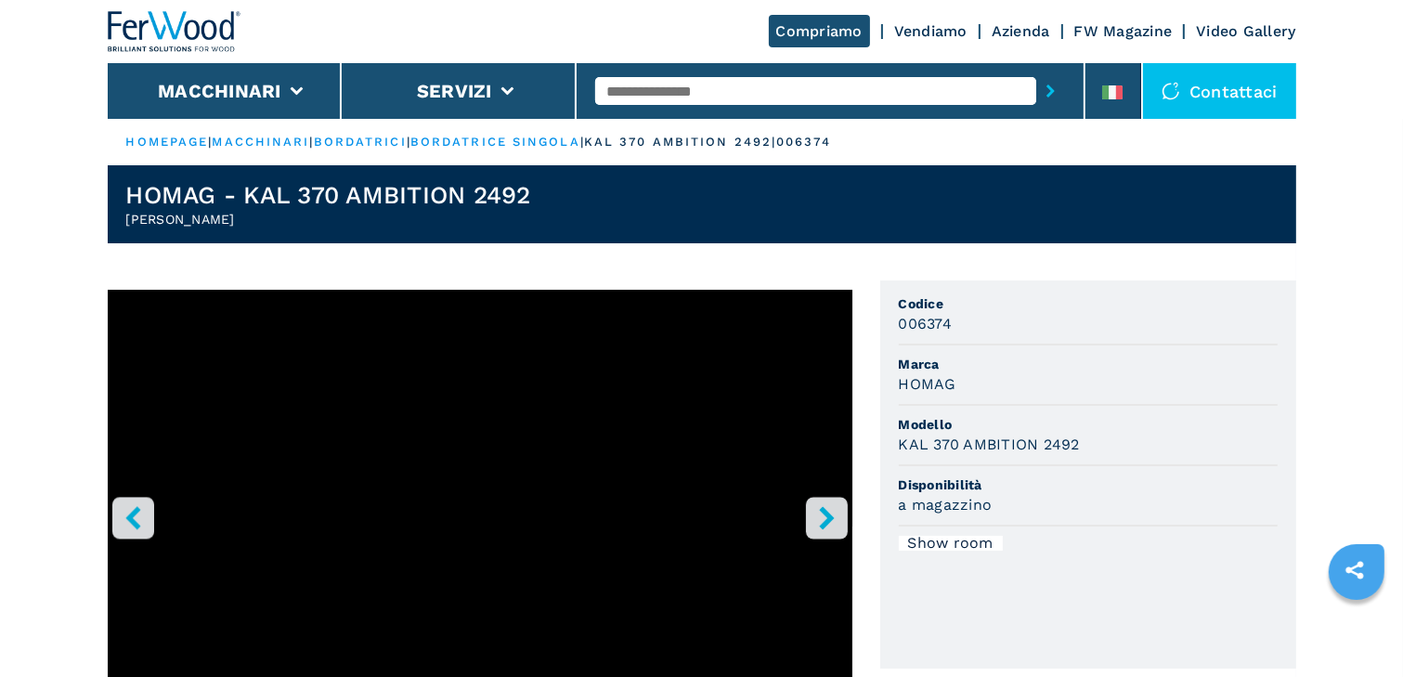
scroll to position [32, 0]
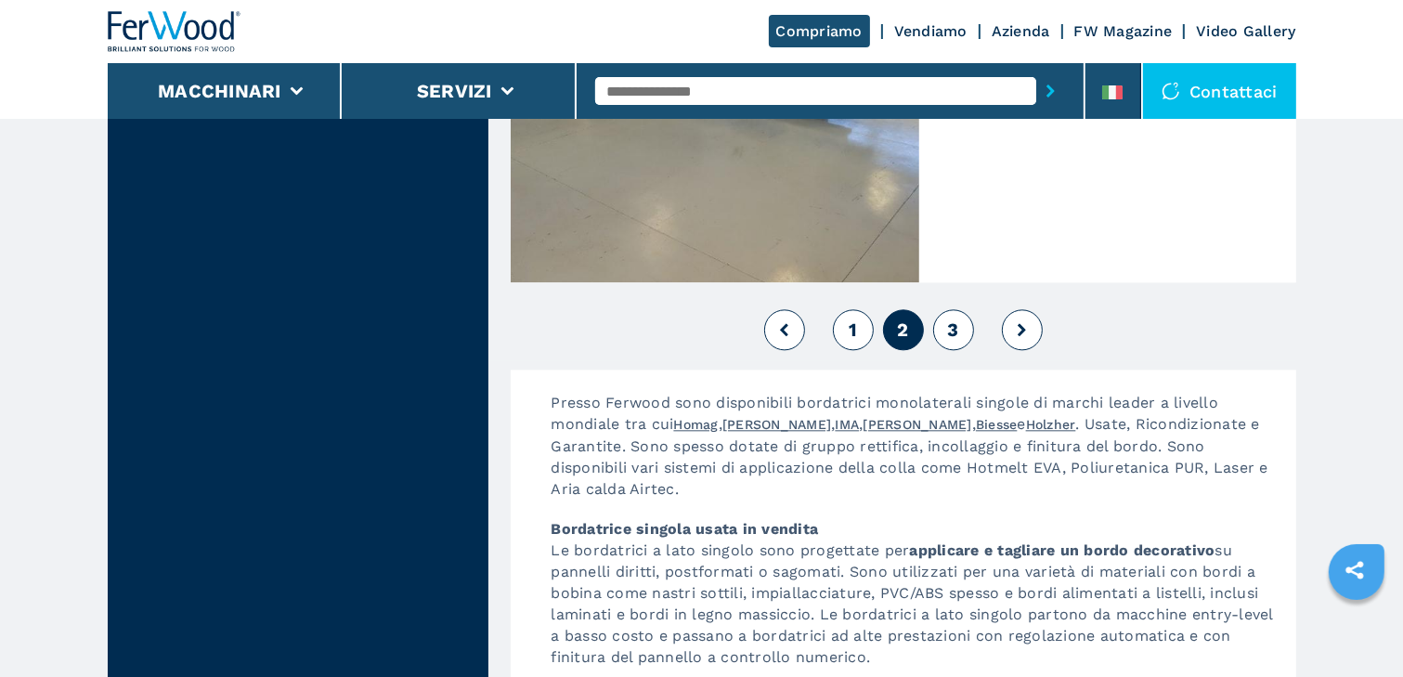
scroll to position [4307, 0]
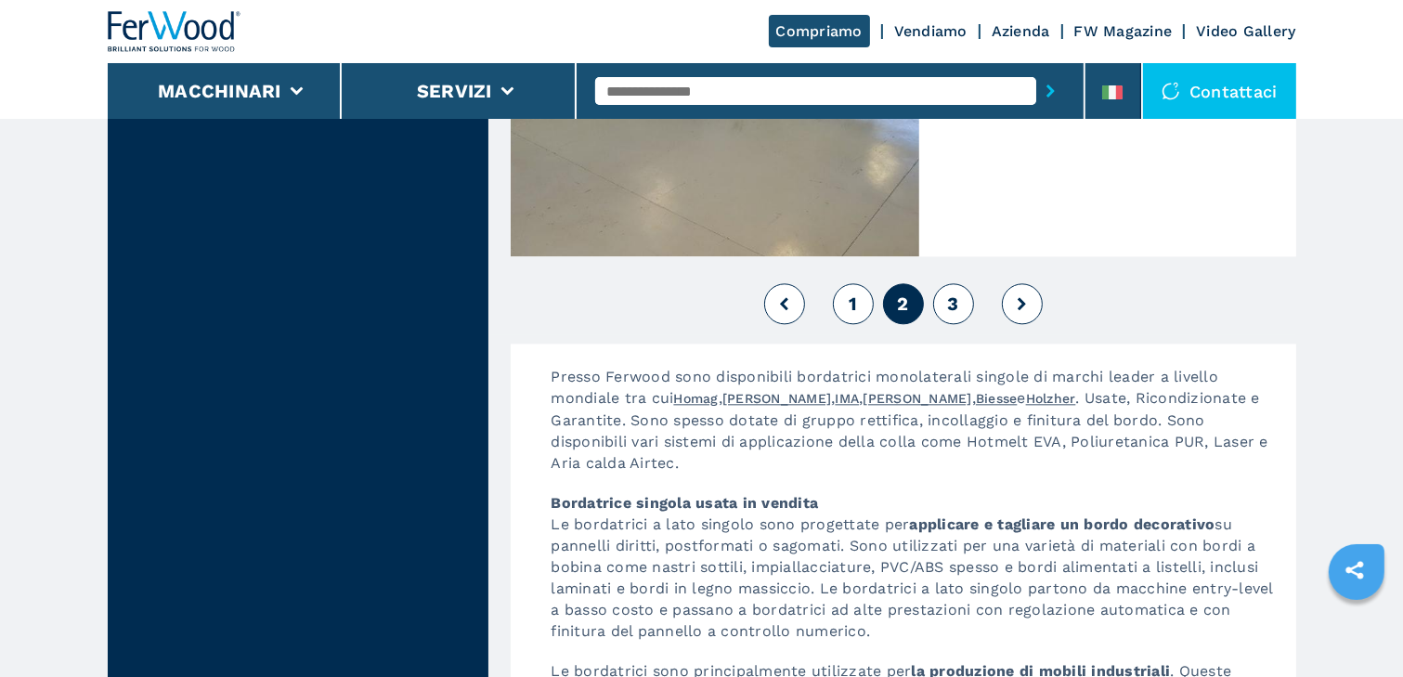
click at [954, 294] on span "3" at bounding box center [952, 303] width 11 height 22
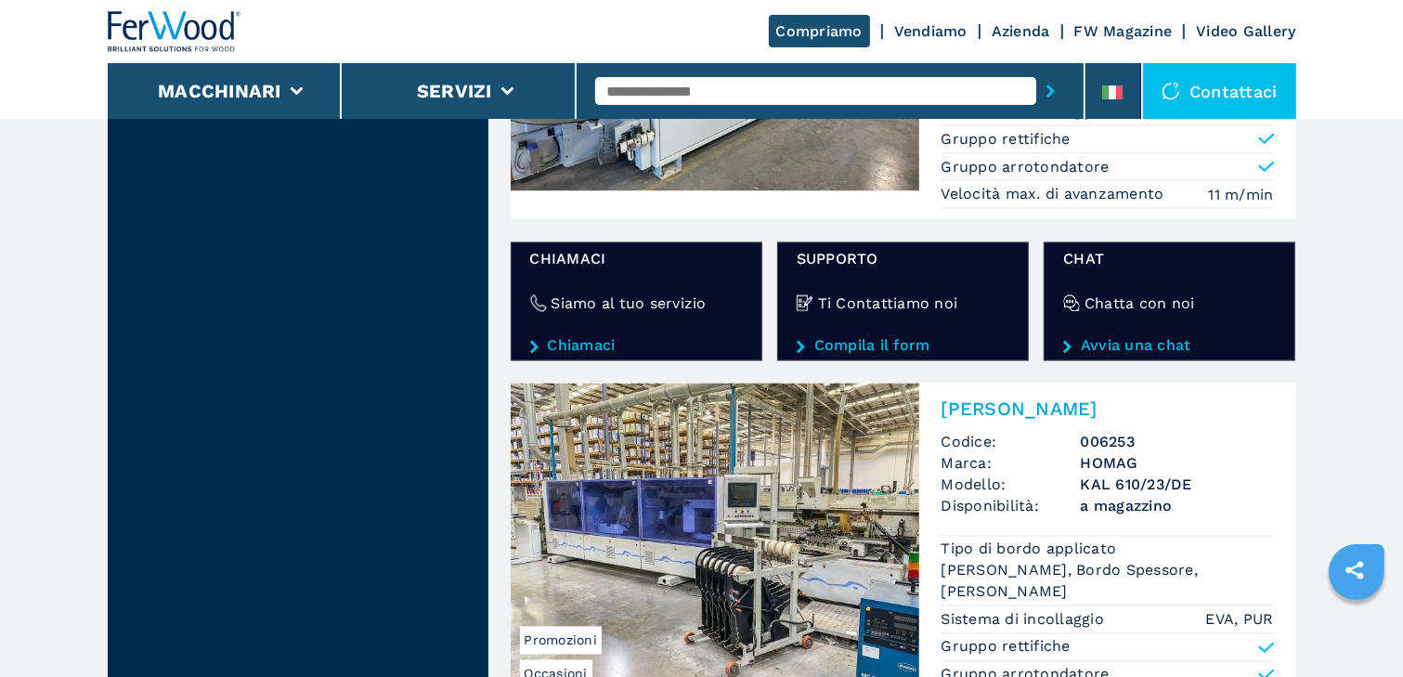
scroll to position [3342, 0]
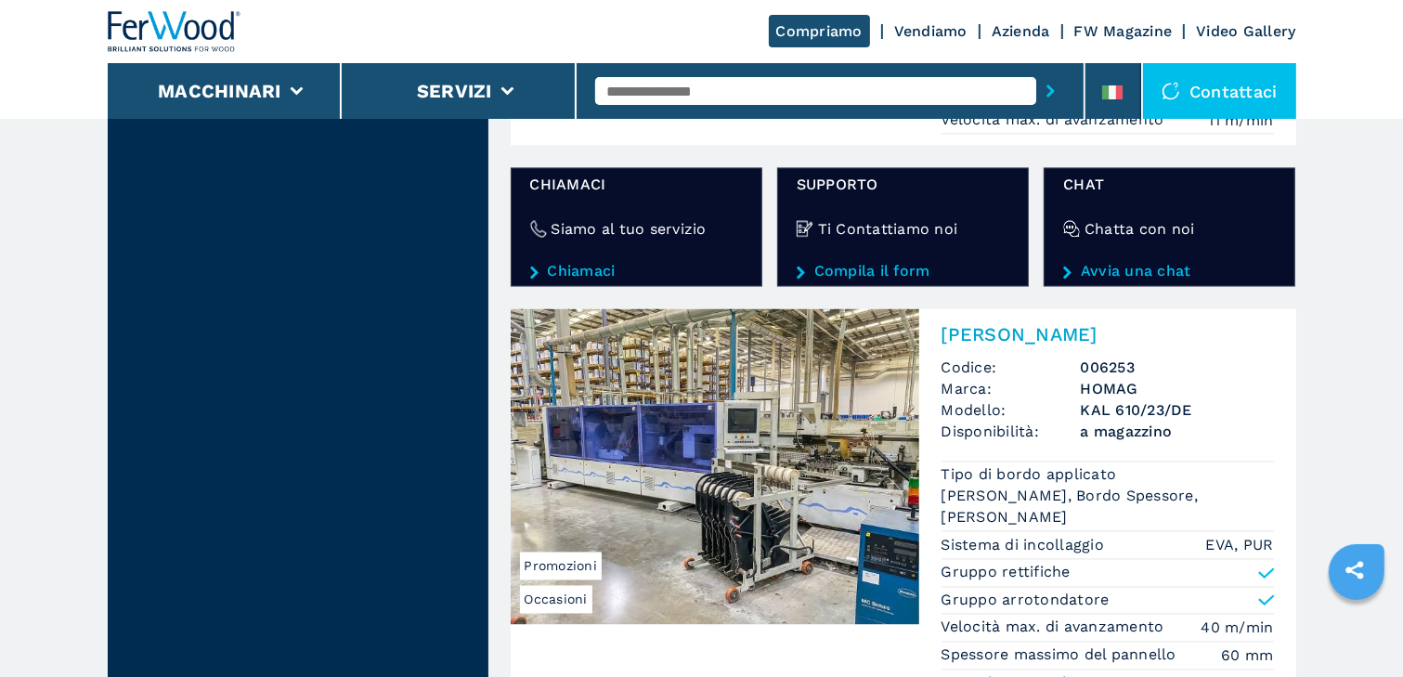
click at [784, 457] on img at bounding box center [715, 467] width 408 height 316
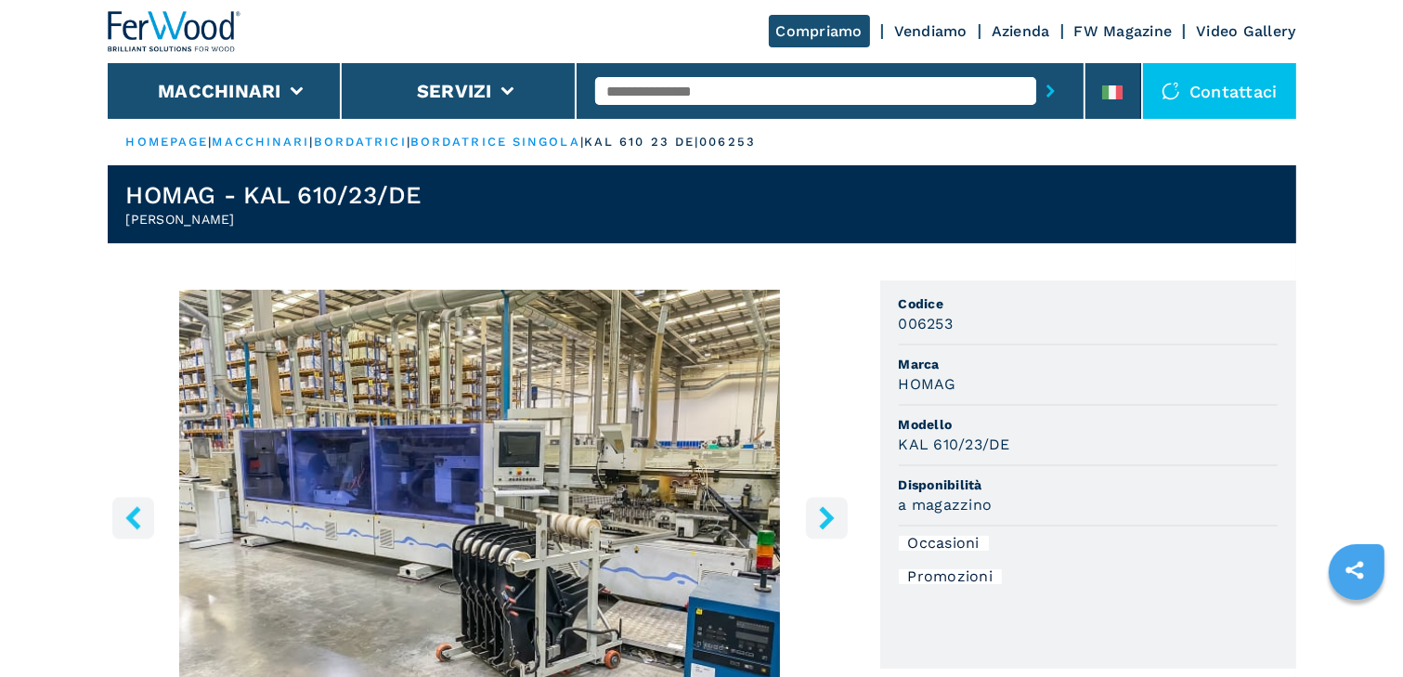
click at [832, 514] on icon "right-button" at bounding box center [826, 517] width 23 height 23
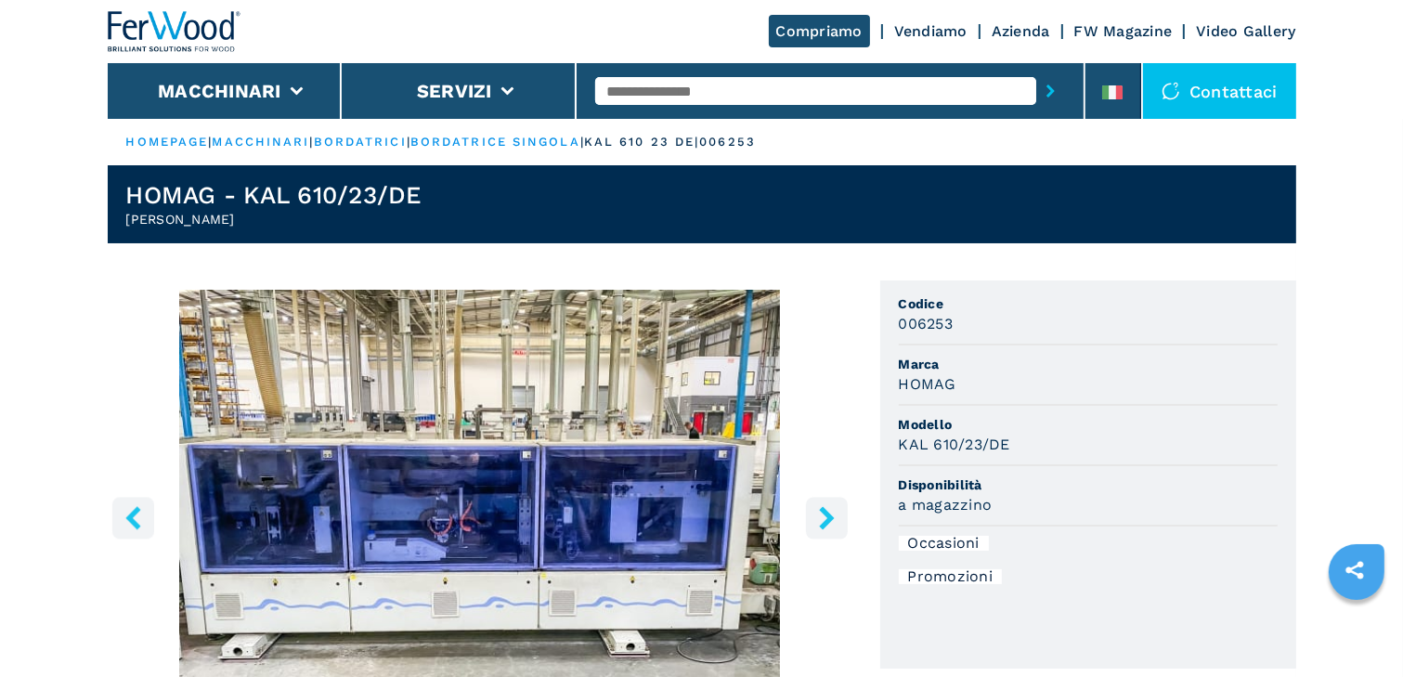
click at [832, 514] on icon "right-button" at bounding box center [826, 517] width 23 height 23
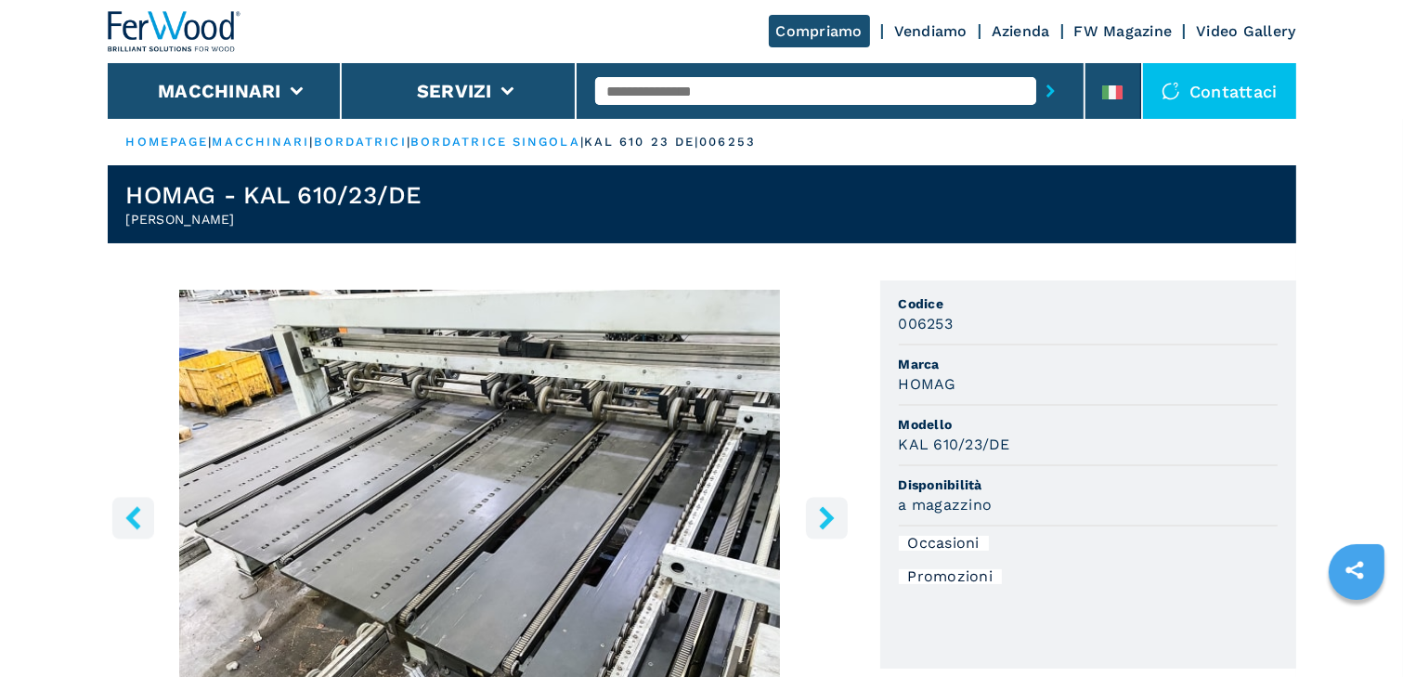
click at [832, 514] on icon "right-button" at bounding box center [826, 517] width 23 height 23
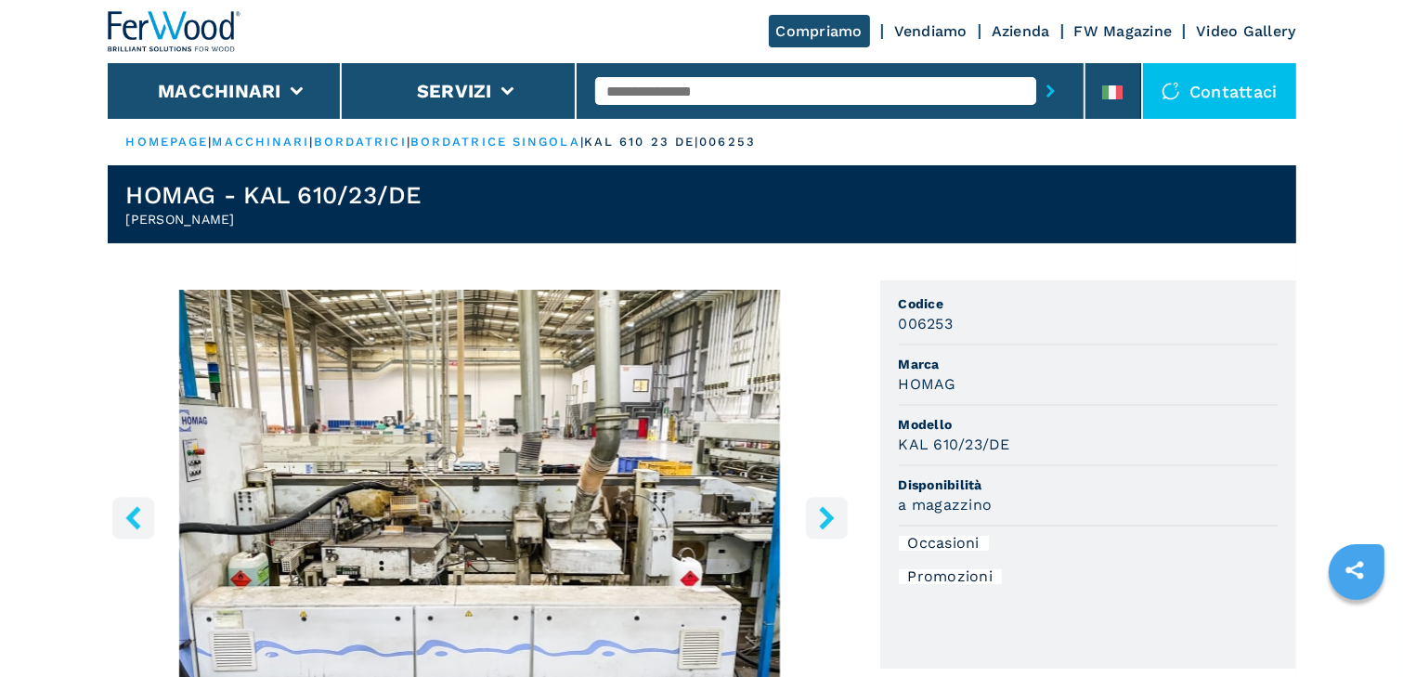
click at [832, 514] on icon "right-button" at bounding box center [826, 517] width 23 height 23
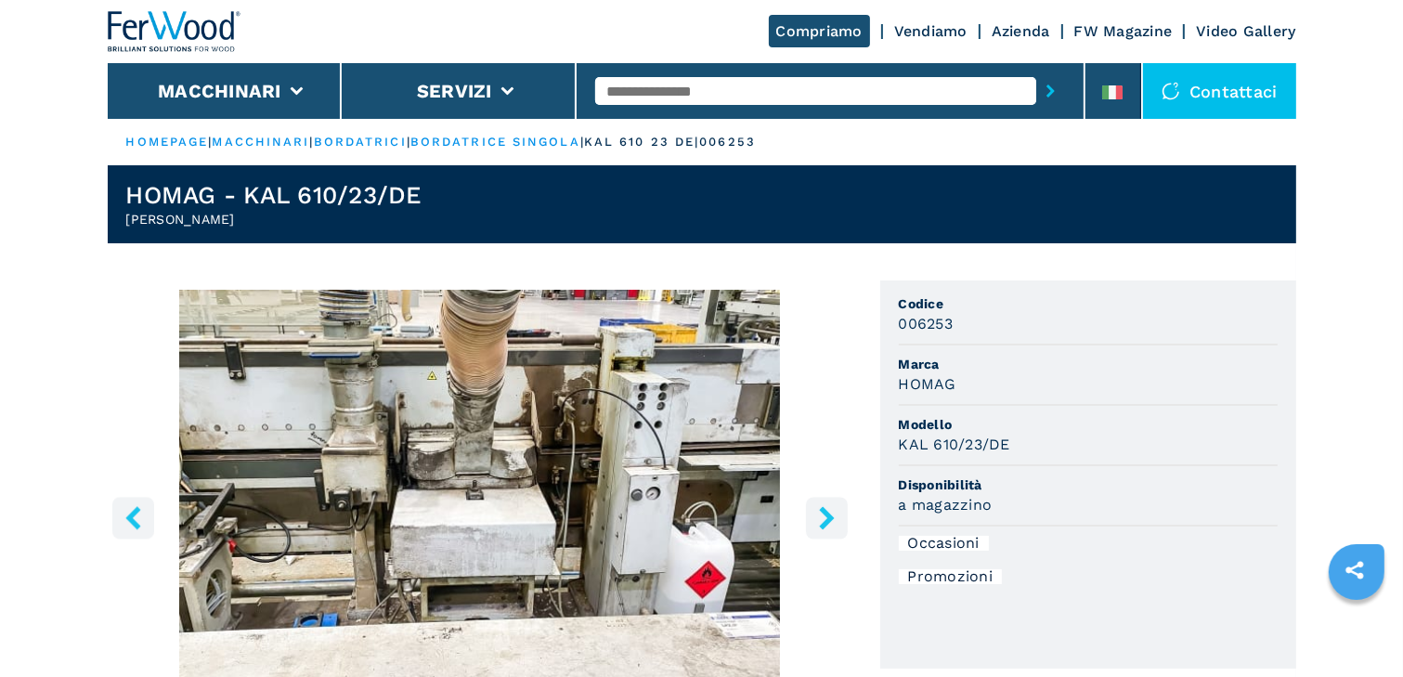
click at [828, 517] on icon "right-button" at bounding box center [826, 517] width 15 height 23
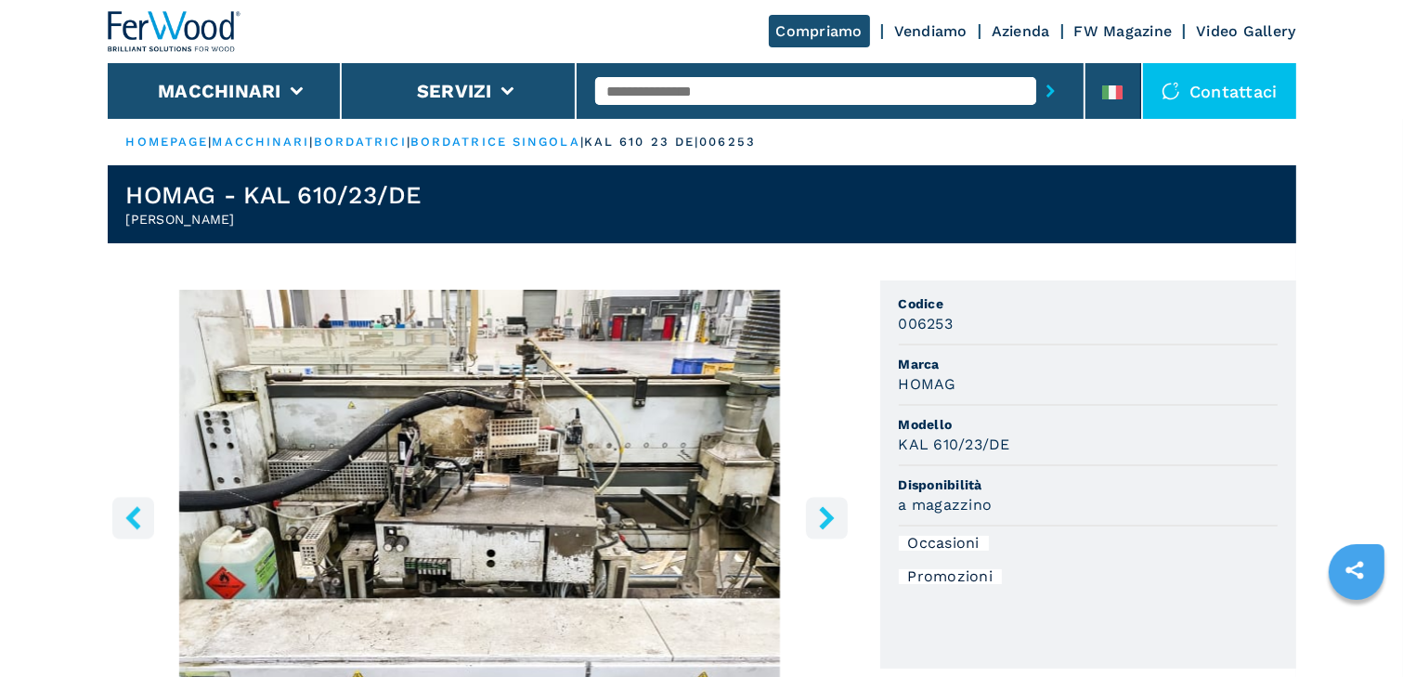
click at [828, 517] on icon "right-button" at bounding box center [826, 517] width 15 height 23
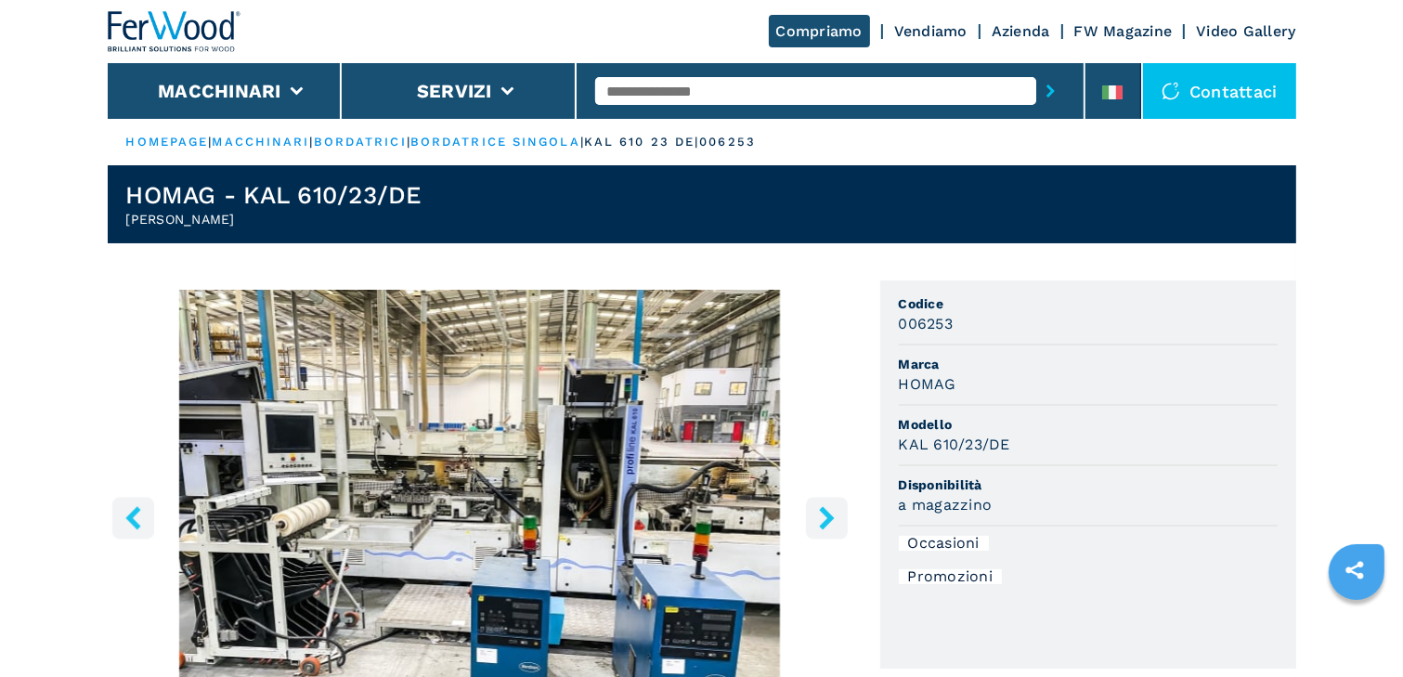
click at [828, 517] on icon "right-button" at bounding box center [826, 517] width 15 height 23
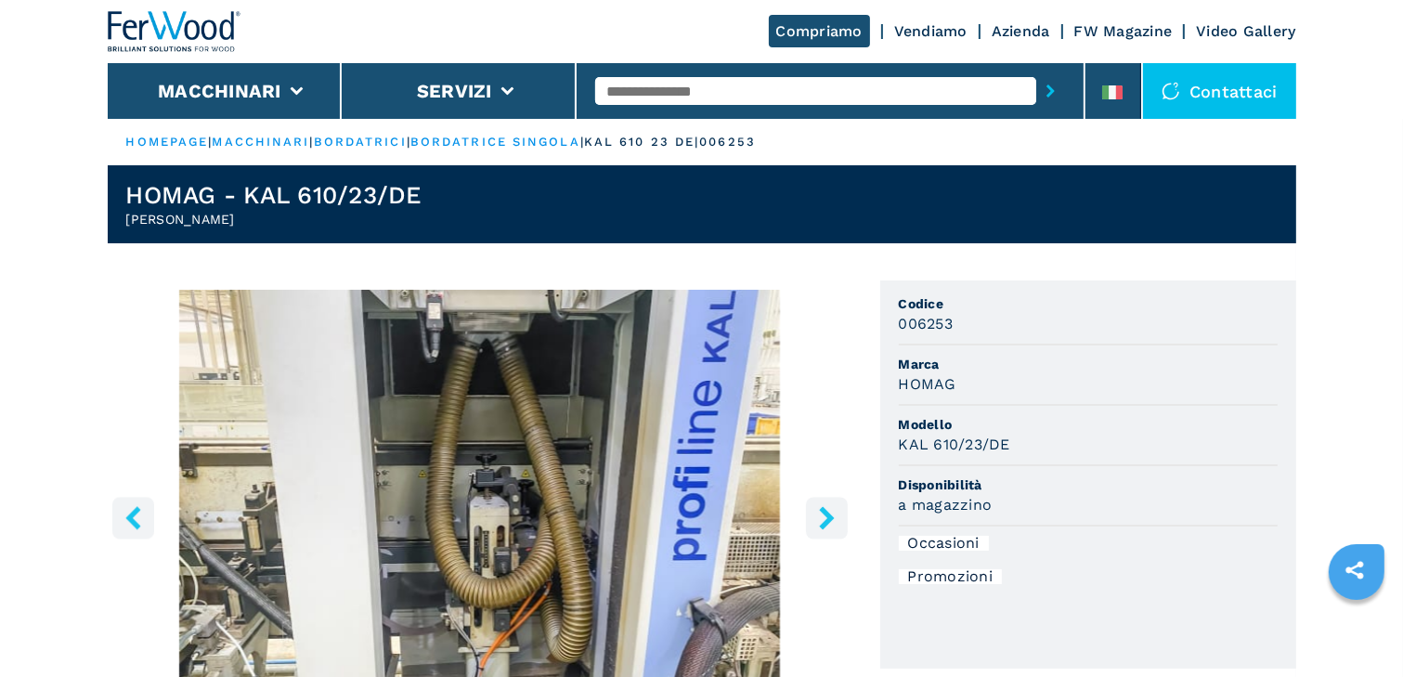
click at [828, 517] on icon "right-button" at bounding box center [826, 517] width 15 height 23
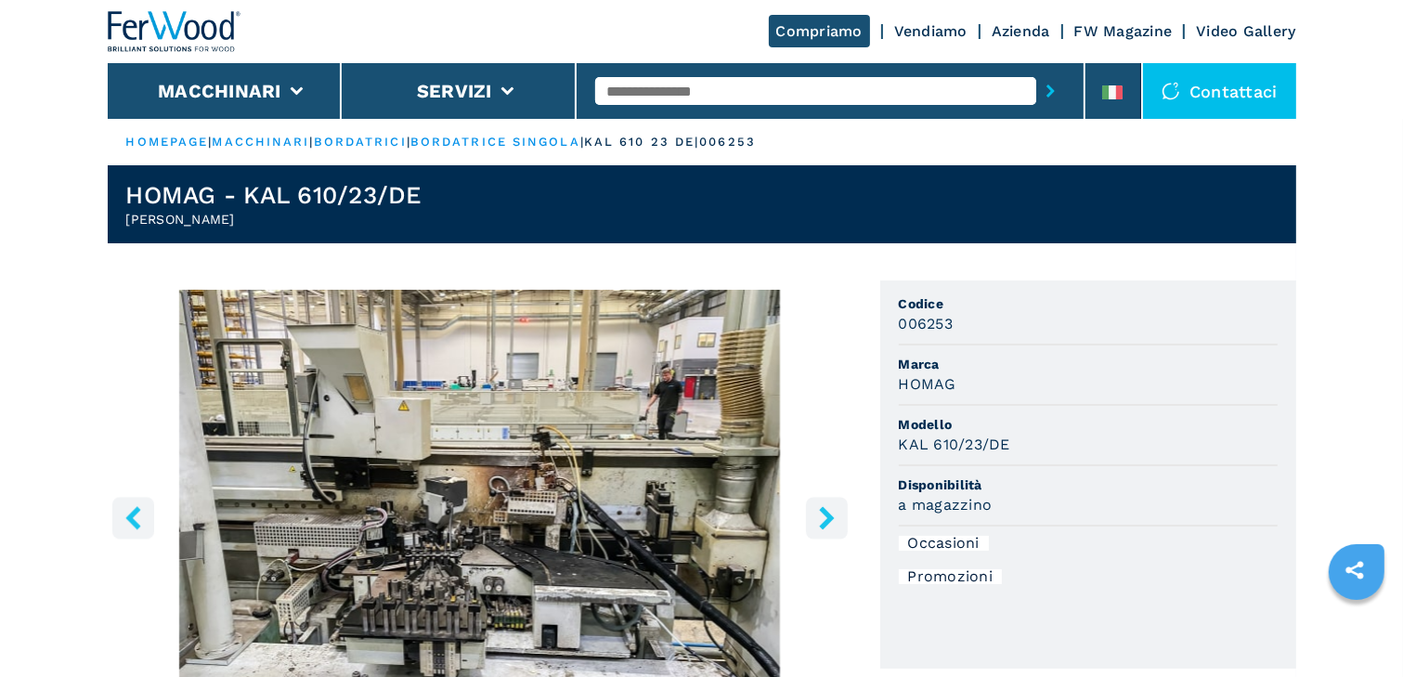
click at [828, 517] on icon "right-button" at bounding box center [826, 517] width 15 height 23
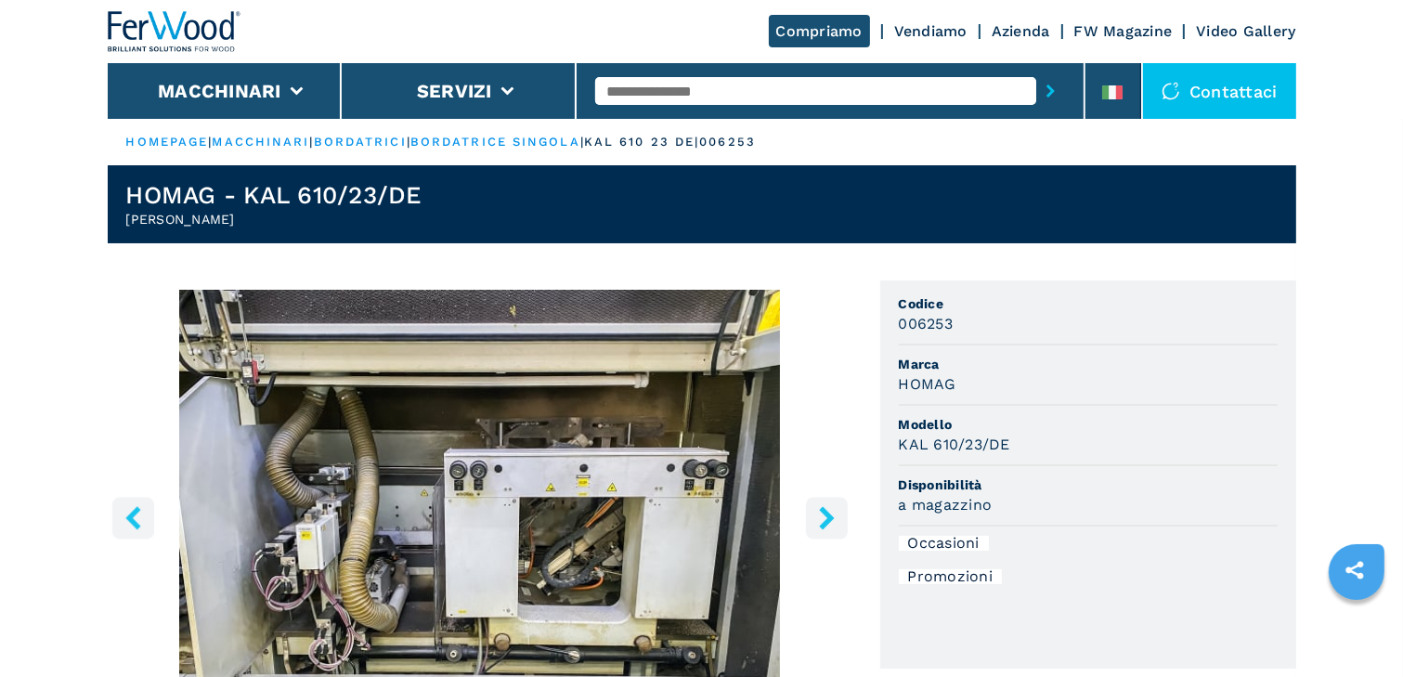
click at [828, 517] on icon "right-button" at bounding box center [826, 517] width 15 height 23
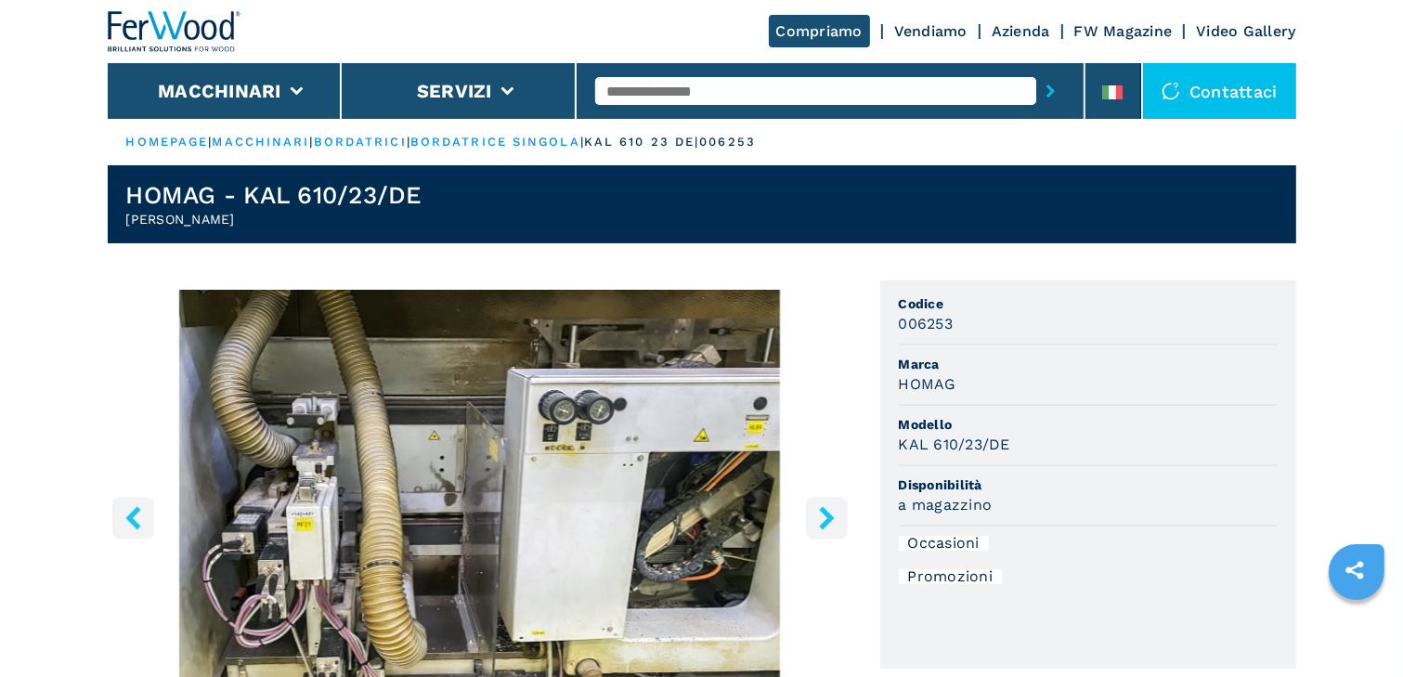
click at [828, 517] on icon "right-button" at bounding box center [826, 517] width 15 height 23
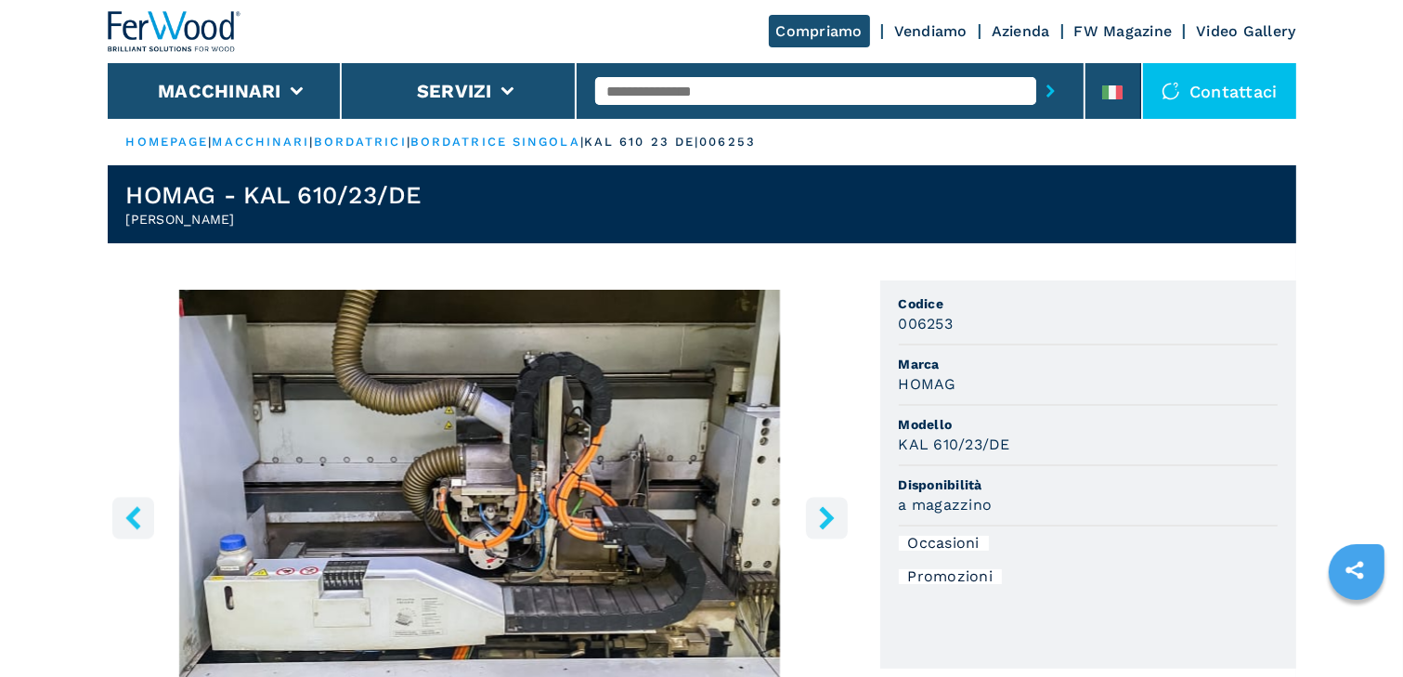
click at [828, 517] on icon "right-button" at bounding box center [826, 517] width 15 height 23
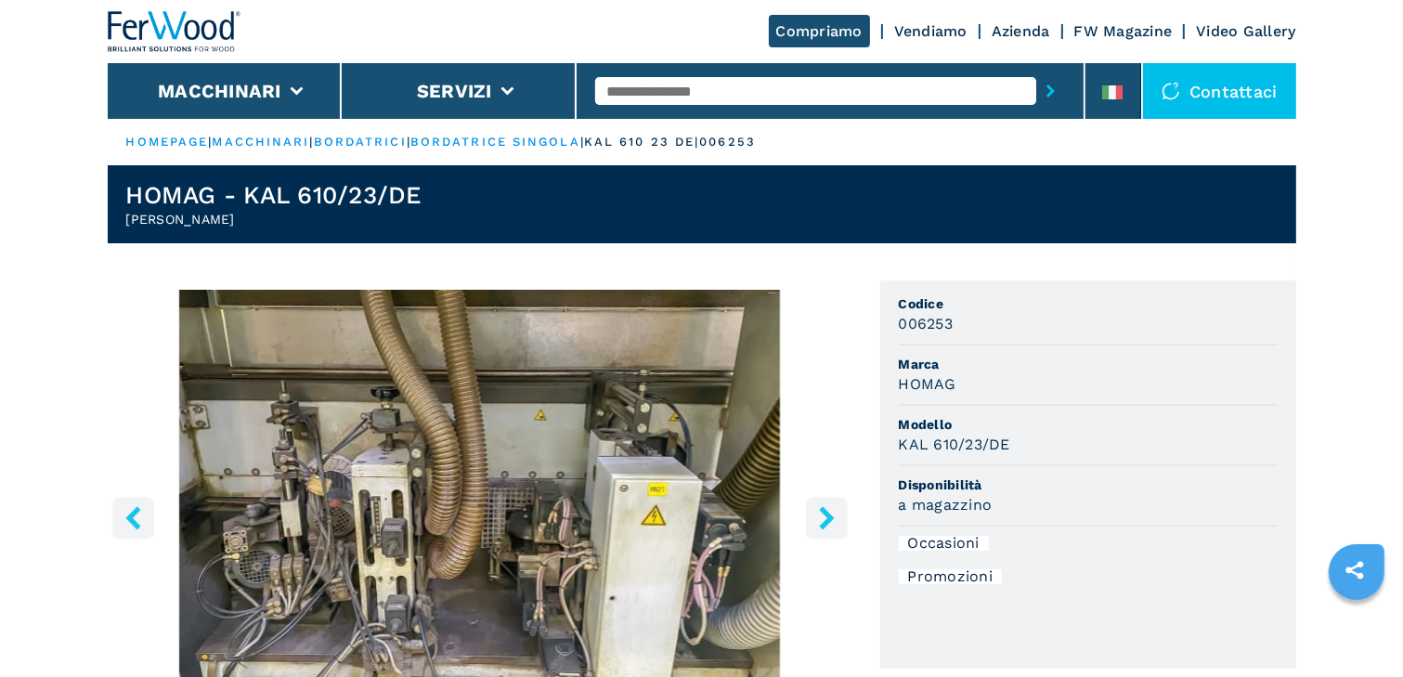
click at [828, 517] on icon "right-button" at bounding box center [826, 517] width 15 height 23
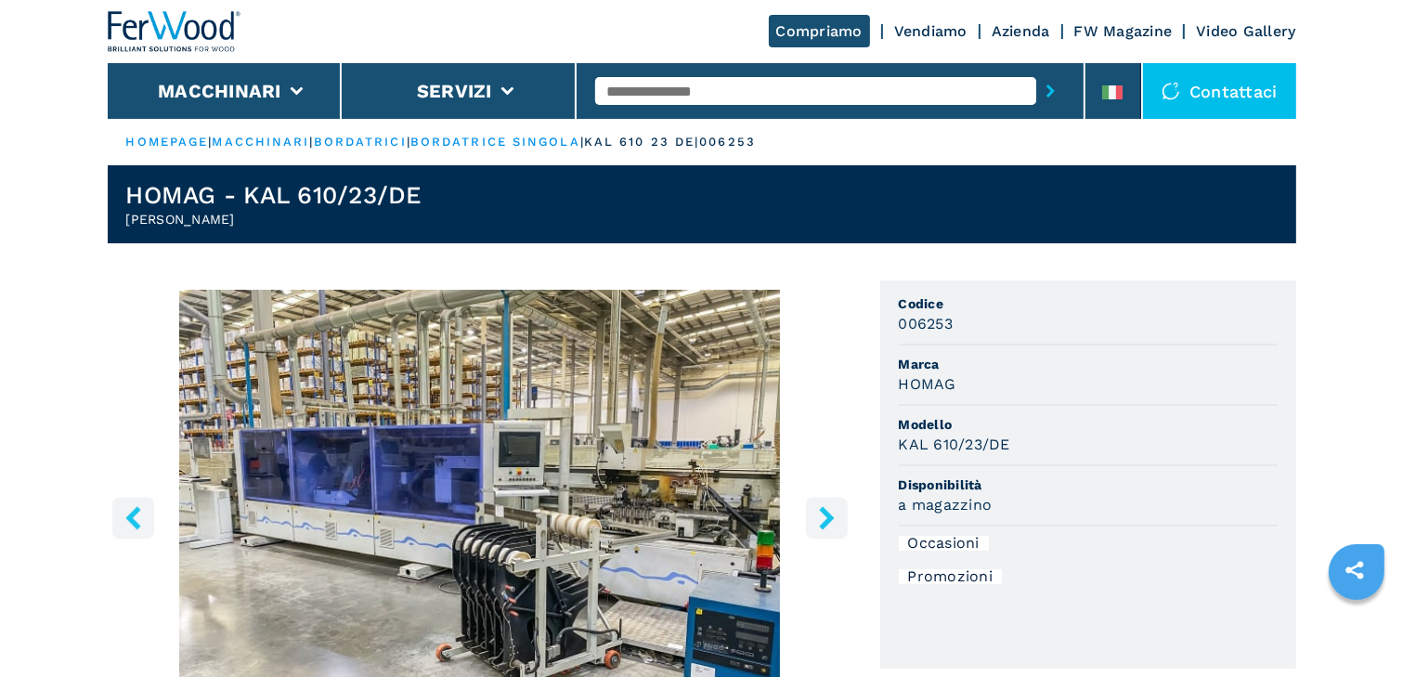
click at [828, 517] on icon "right-button" at bounding box center [826, 517] width 15 height 23
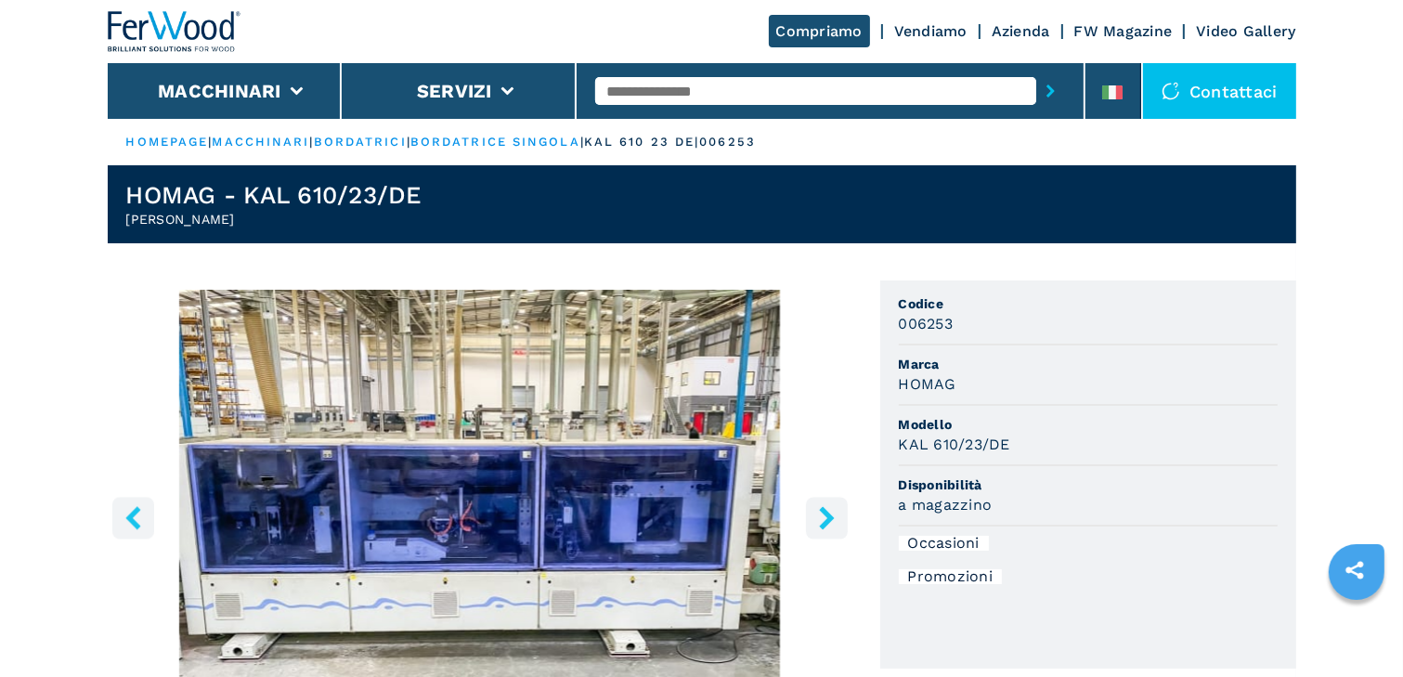
click at [828, 517] on icon "right-button" at bounding box center [826, 517] width 15 height 23
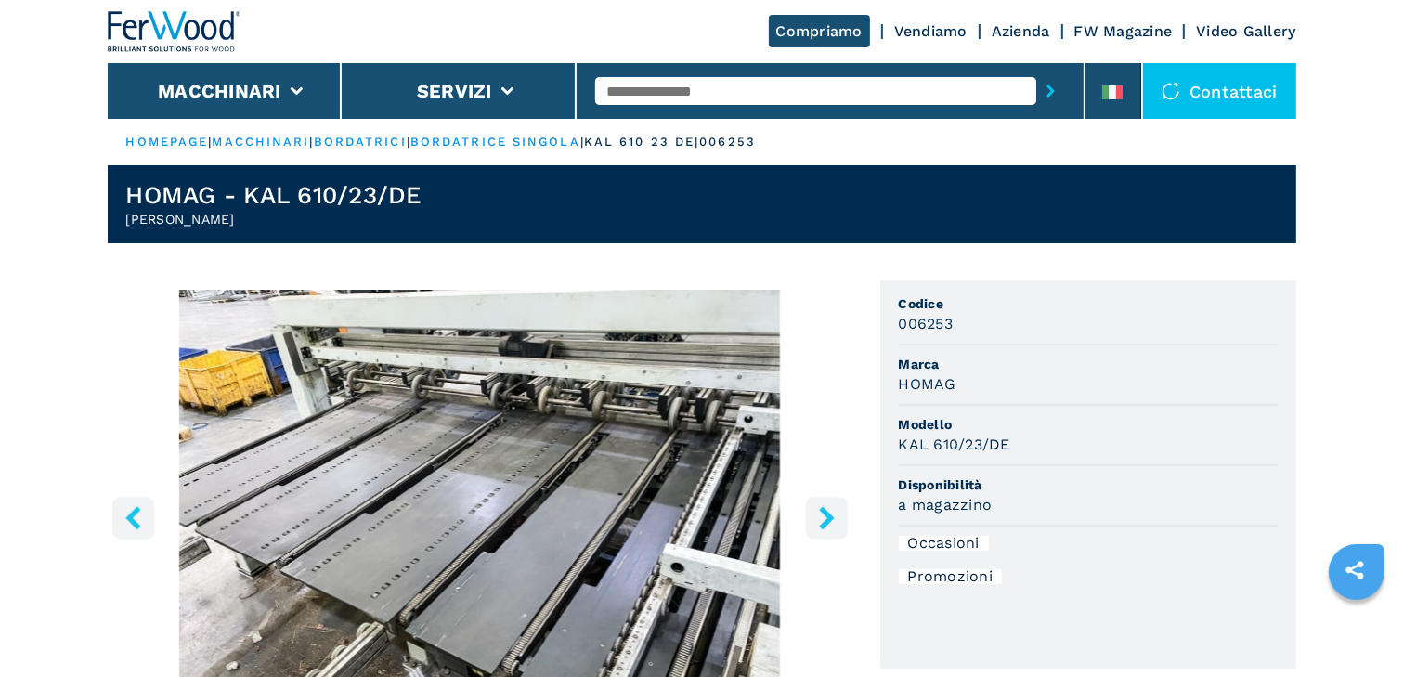
click at [828, 517] on icon "right-button" at bounding box center [826, 517] width 15 height 23
